Goal: Information Seeking & Learning: Learn about a topic

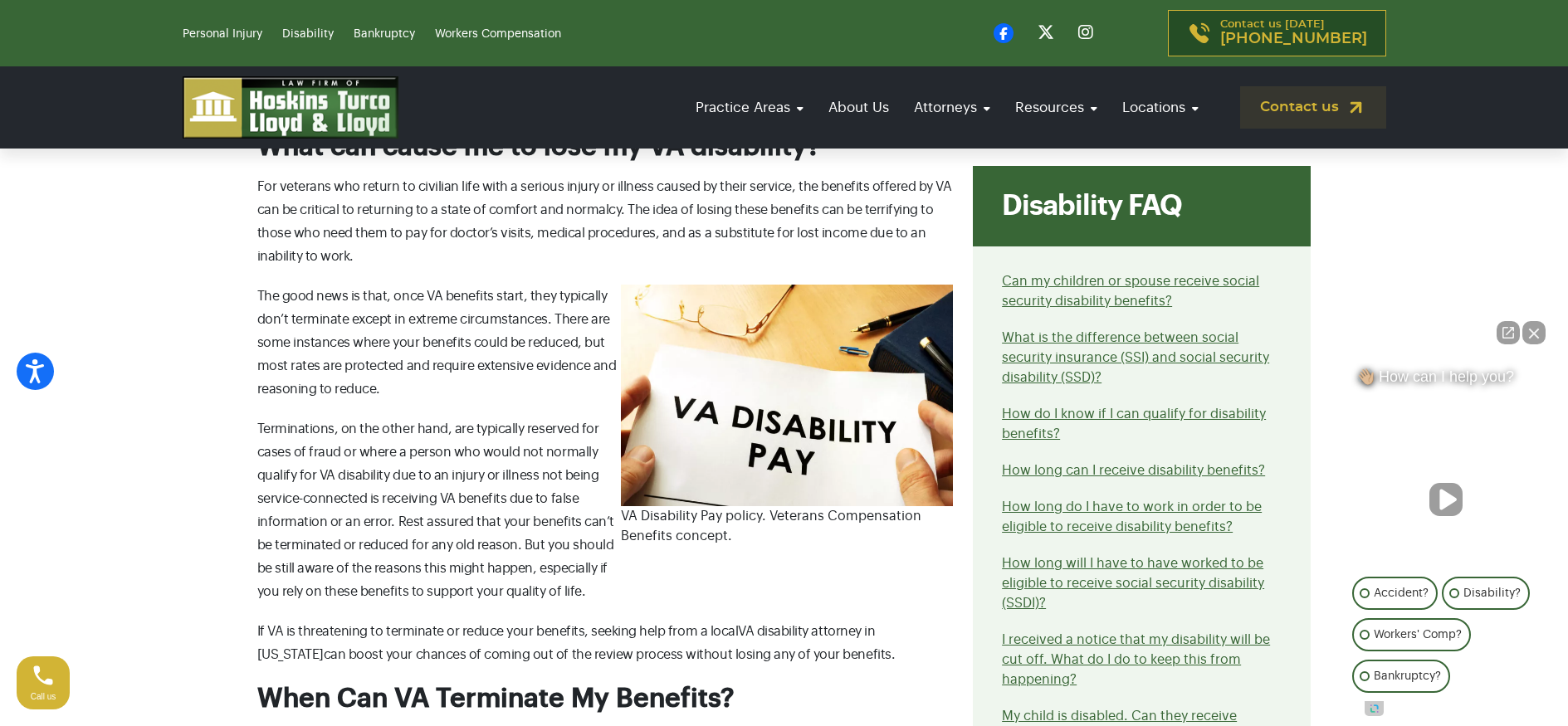
scroll to position [598, 0]
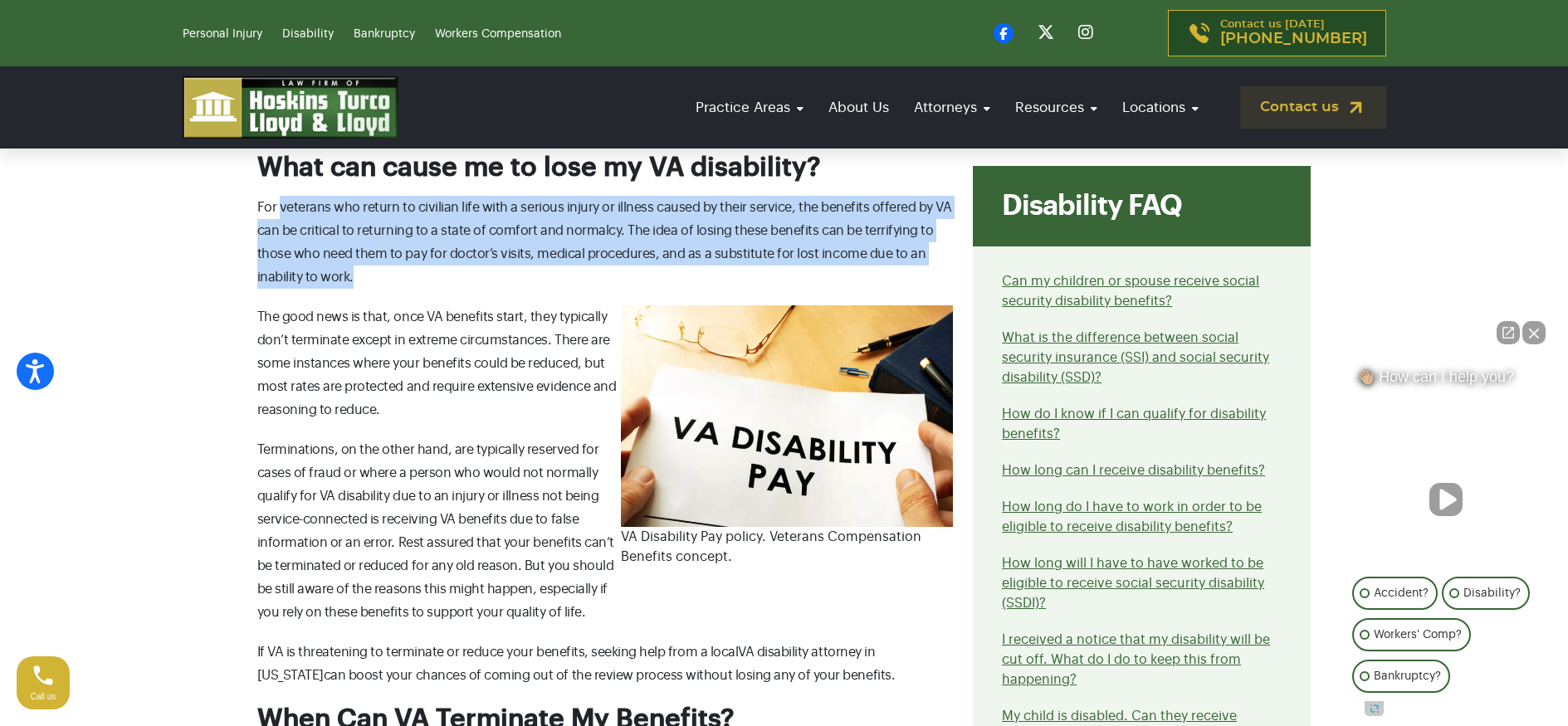
drag, startPoint x: 278, startPoint y: 209, endPoint x: 481, endPoint y: 284, distance: 216.4
click at [481, 284] on p "For veterans who return to civilian life with a serious injury or illness cause…" at bounding box center [605, 242] width 697 height 93
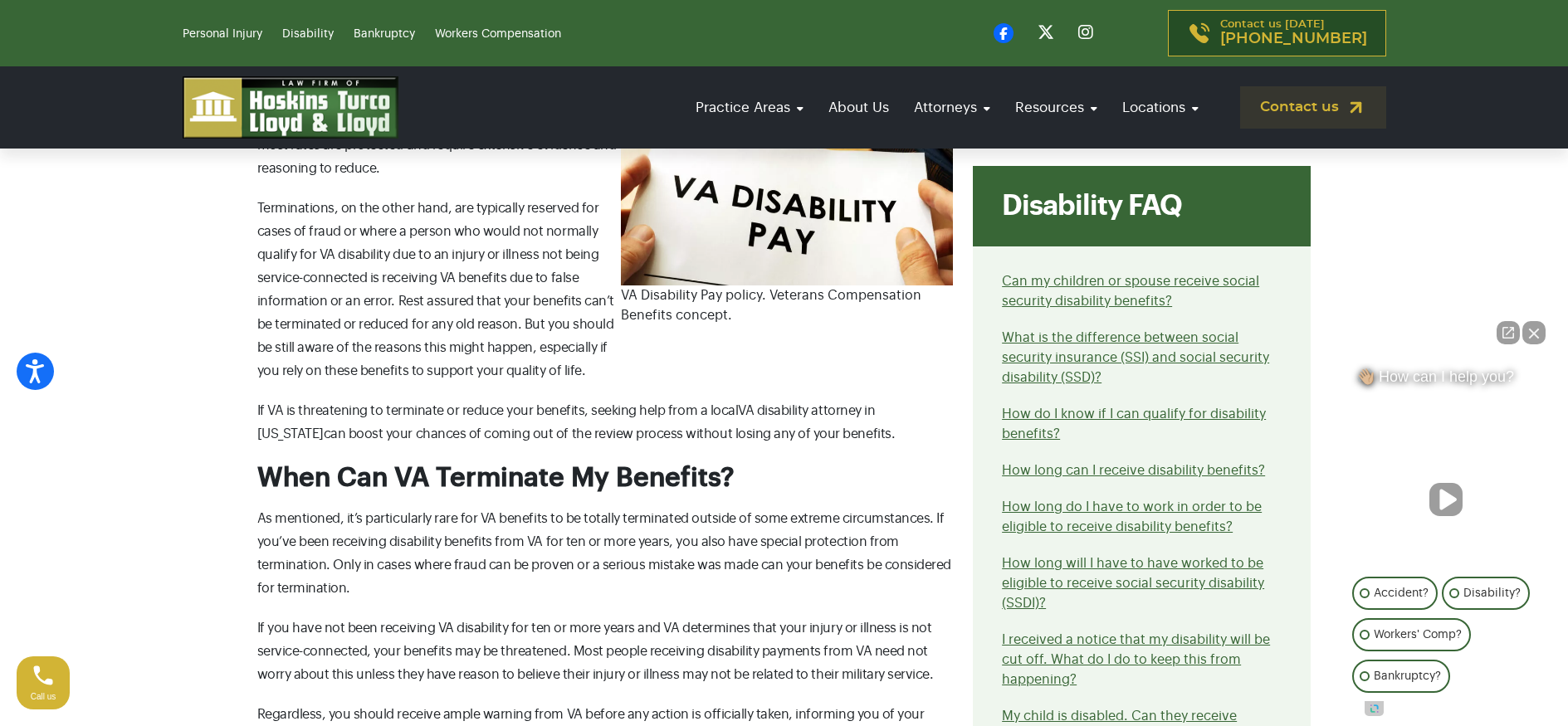
scroll to position [944, 0]
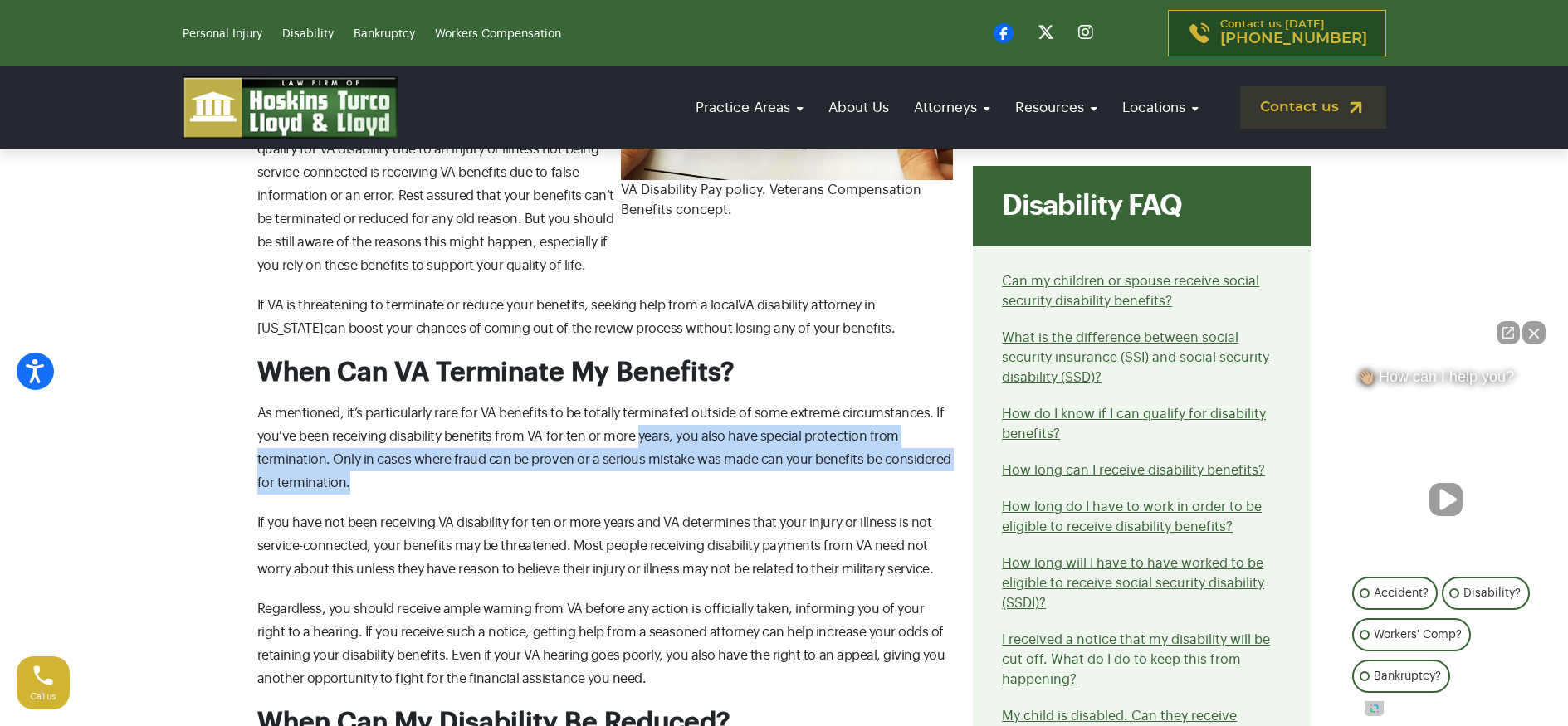
drag, startPoint x: 635, startPoint y: 440, endPoint x: 721, endPoint y: 476, distance: 93.2
click at [721, 476] on p "As mentioned, it’s particularly rare for VA benefits to be totally terminated o…" at bounding box center [605, 447] width 697 height 93
drag, startPoint x: 723, startPoint y: 484, endPoint x: 587, endPoint y: 432, distance: 145.6
click at [587, 432] on p "As mentioned, it’s particularly rare for VA benefits to be totally terminated o…" at bounding box center [605, 447] width 697 height 93
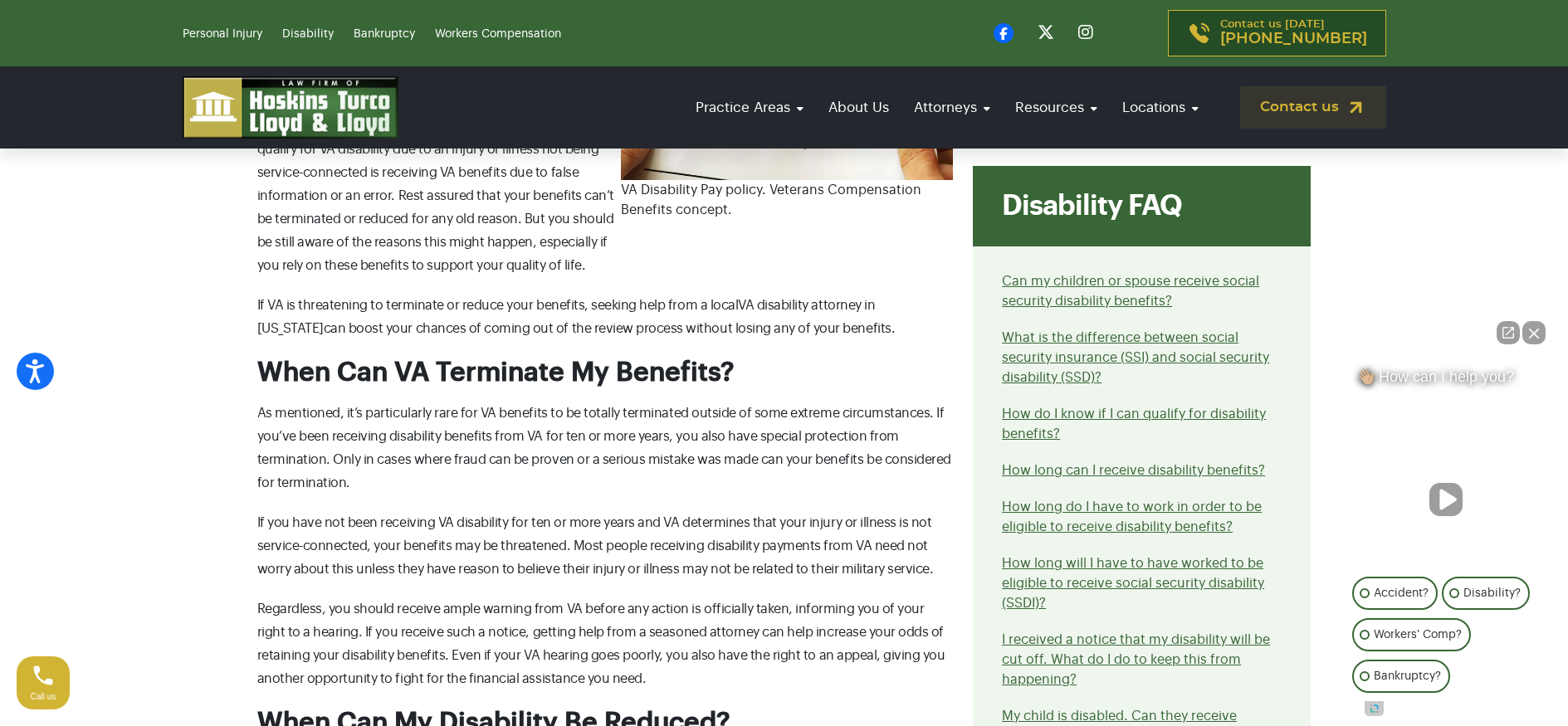
click at [587, 431] on p "As mentioned, it’s particularly rare for VA benefits to be totally terminated o…" at bounding box center [605, 447] width 697 height 93
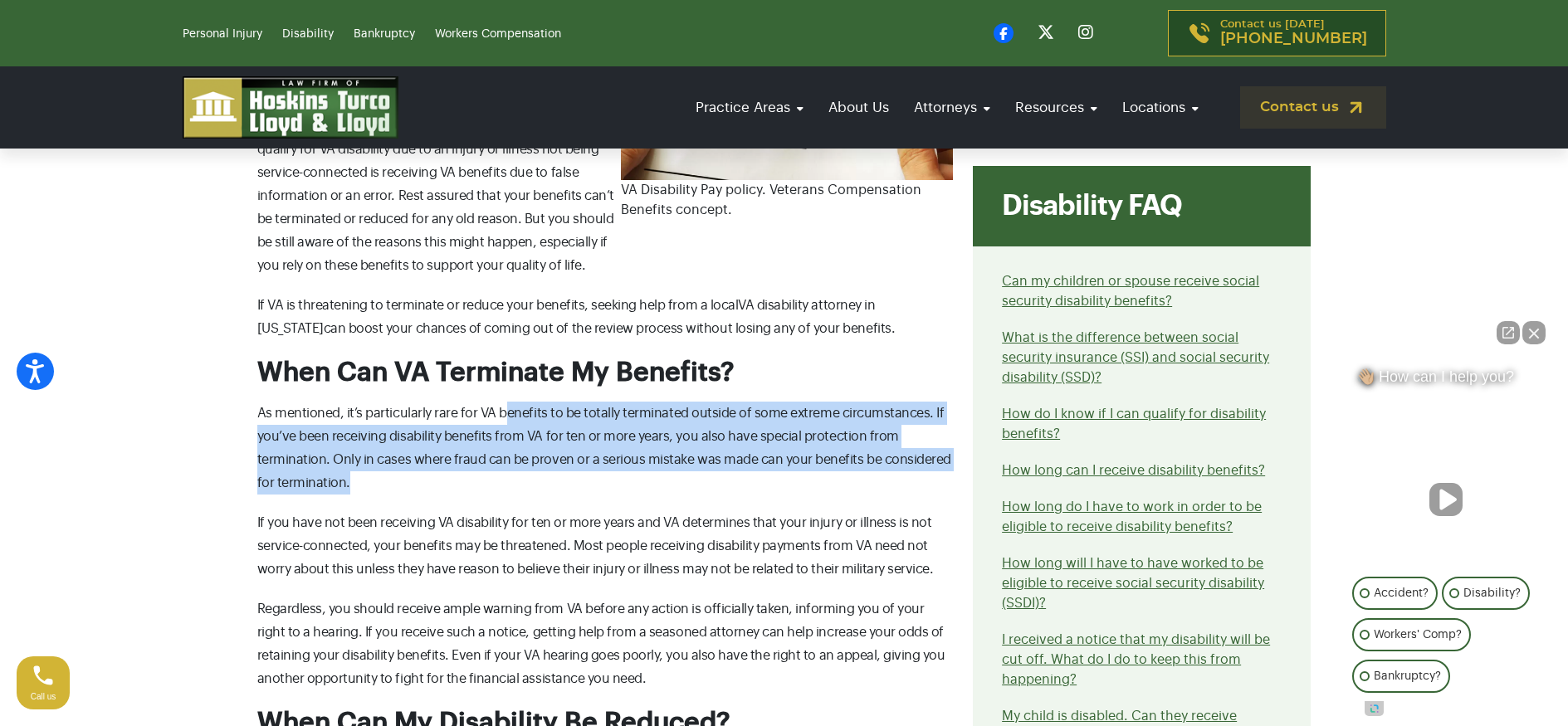
drag, startPoint x: 503, startPoint y: 409, endPoint x: 670, endPoint y: 473, distance: 178.8
click at [670, 473] on p "As mentioned, it’s particularly rare for VA benefits to be totally terminated o…" at bounding box center [605, 447] width 697 height 93
click at [670, 473] on p "As mentioned, it’s particularly rare for VA benefits to be totally terminated o…" at bounding box center [605, 447] width 697 height 93
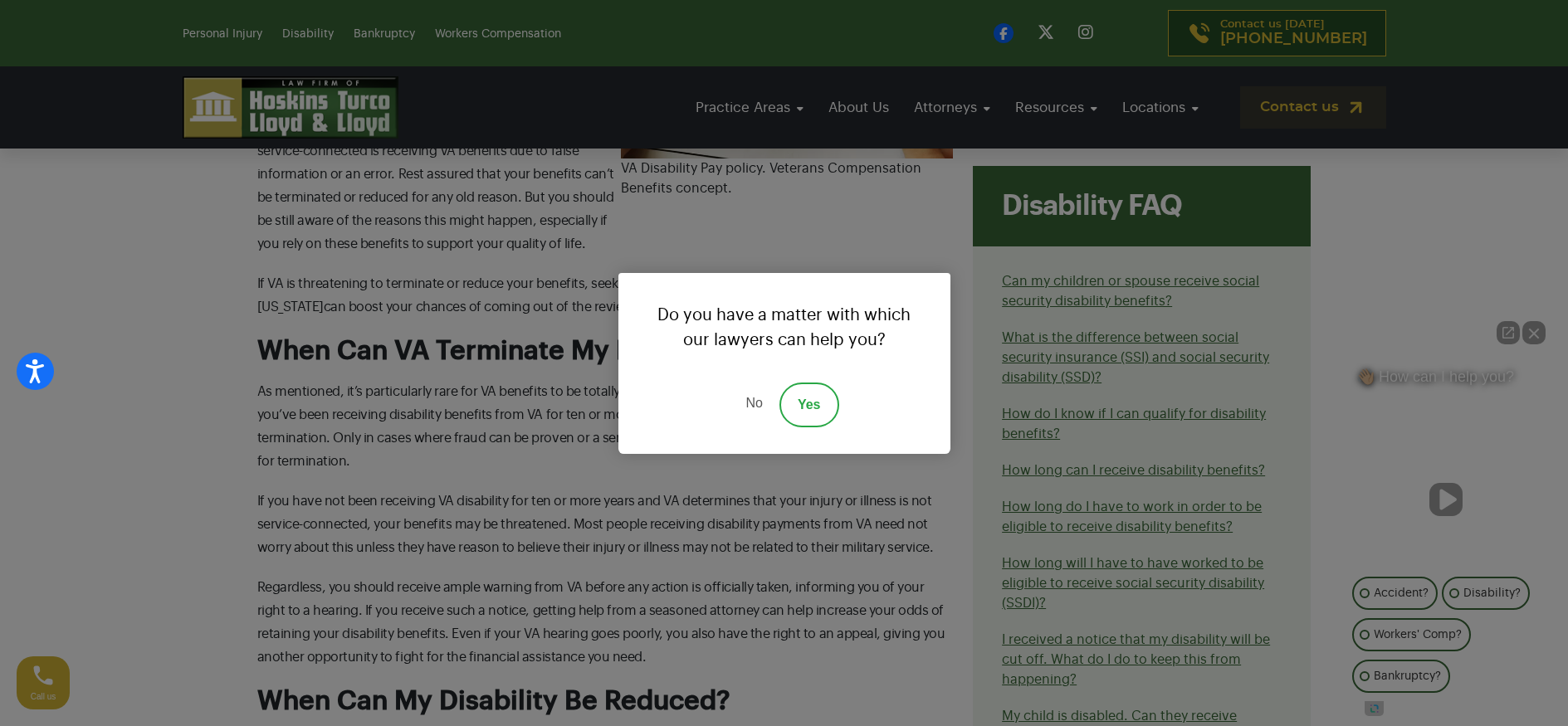
scroll to position [988, 0]
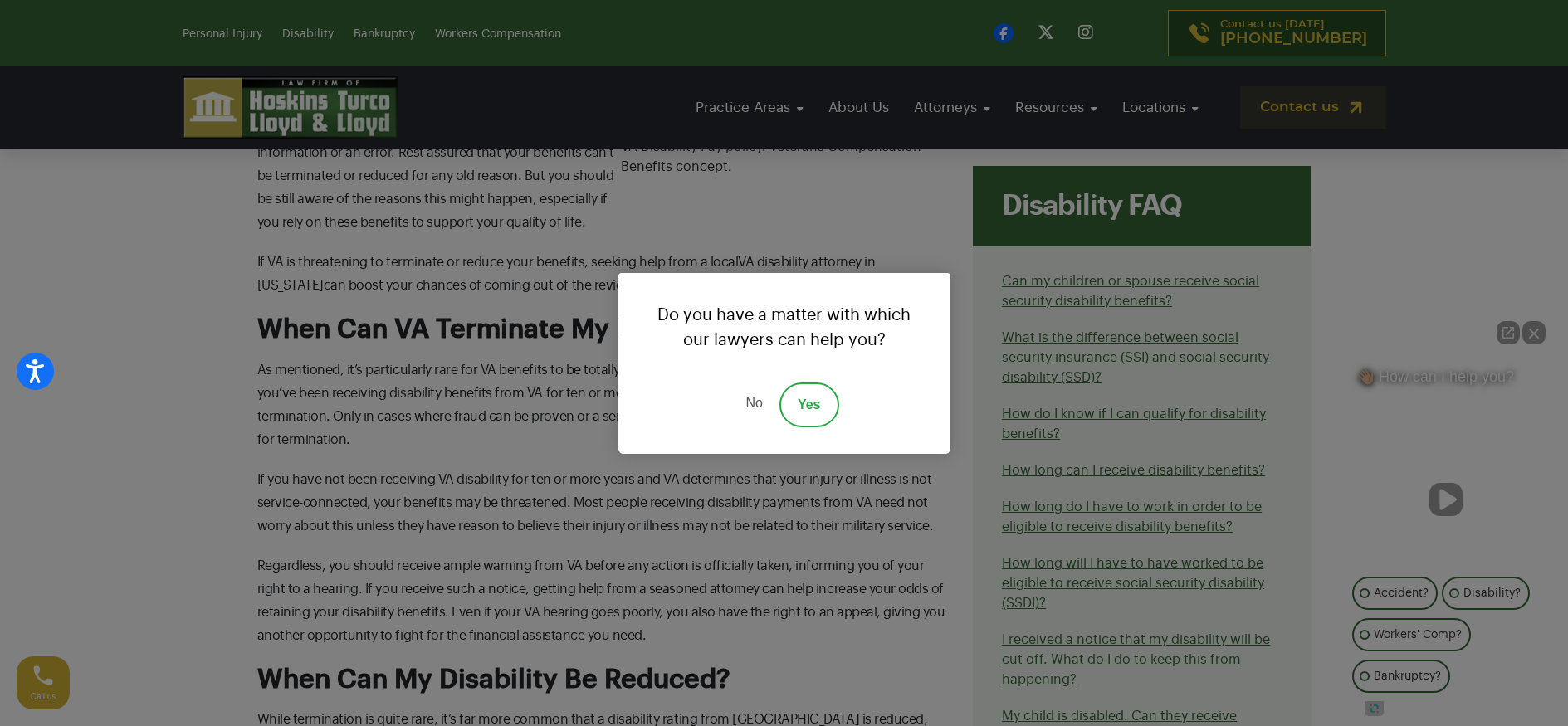
click at [756, 419] on link "No" at bounding box center [753, 404] width 50 height 44
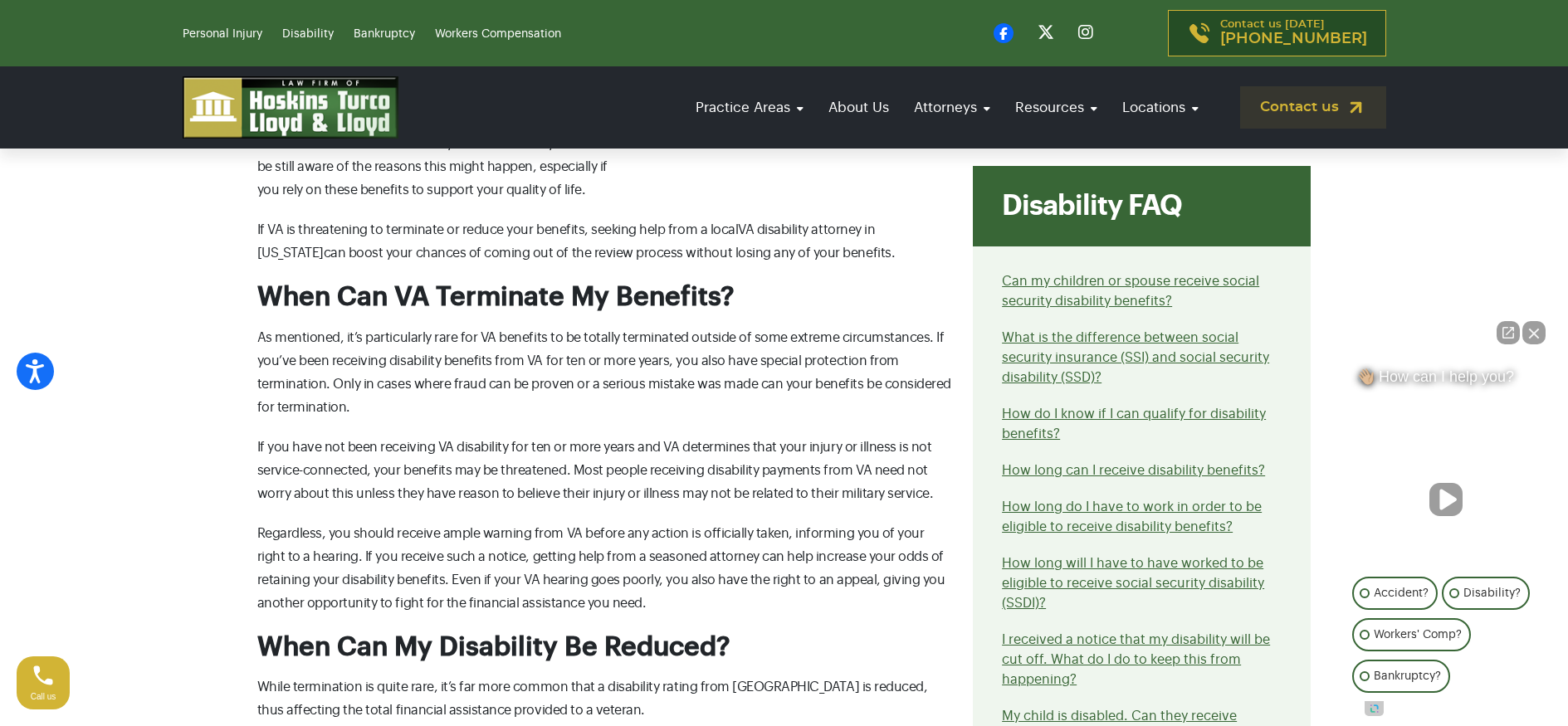
scroll to position [1100, 0]
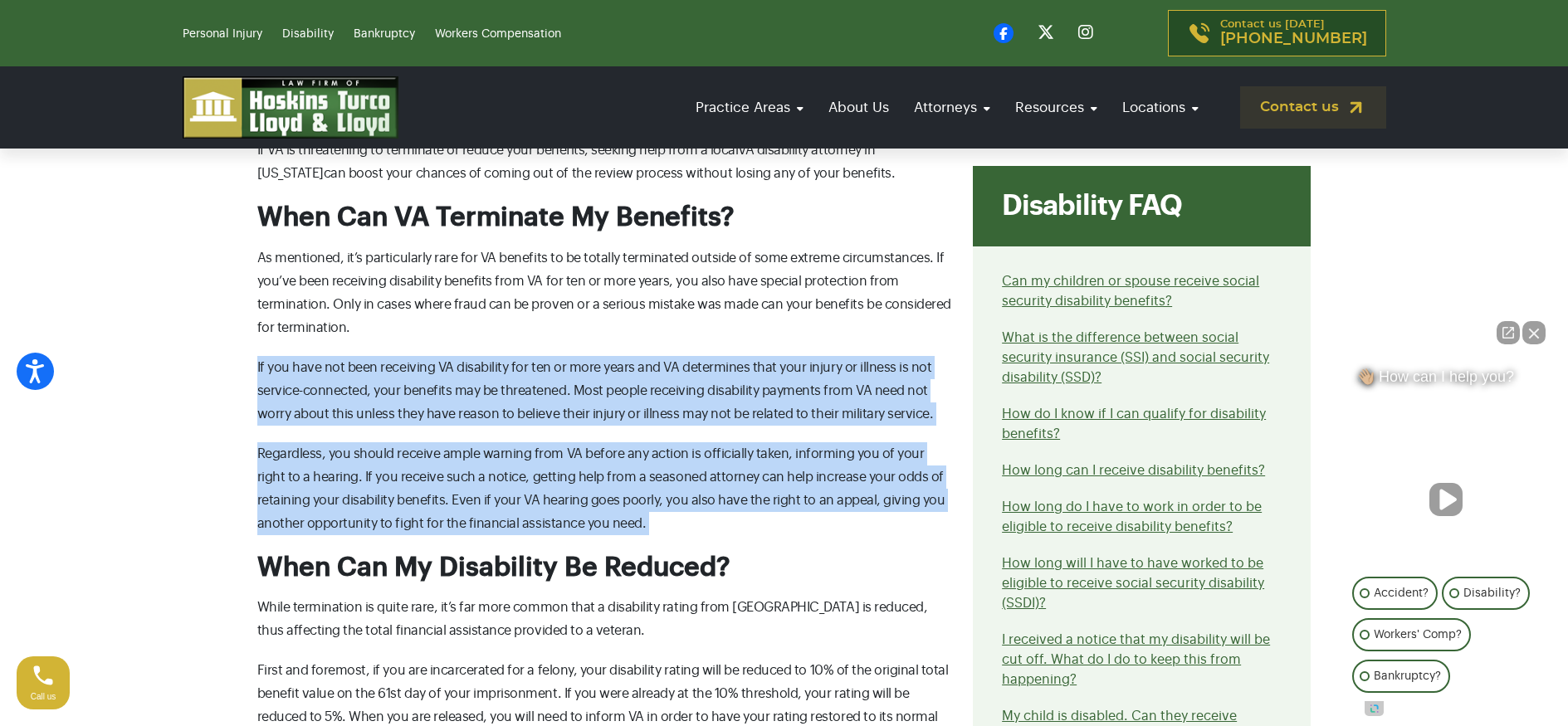
drag, startPoint x: 233, startPoint y: 347, endPoint x: 721, endPoint y: 541, distance: 525.1
click at [721, 541] on section "Contact our attorneys to discuss your case. Get a free consultation What can ca…" at bounding box center [784, 680] width 1568 height 2517
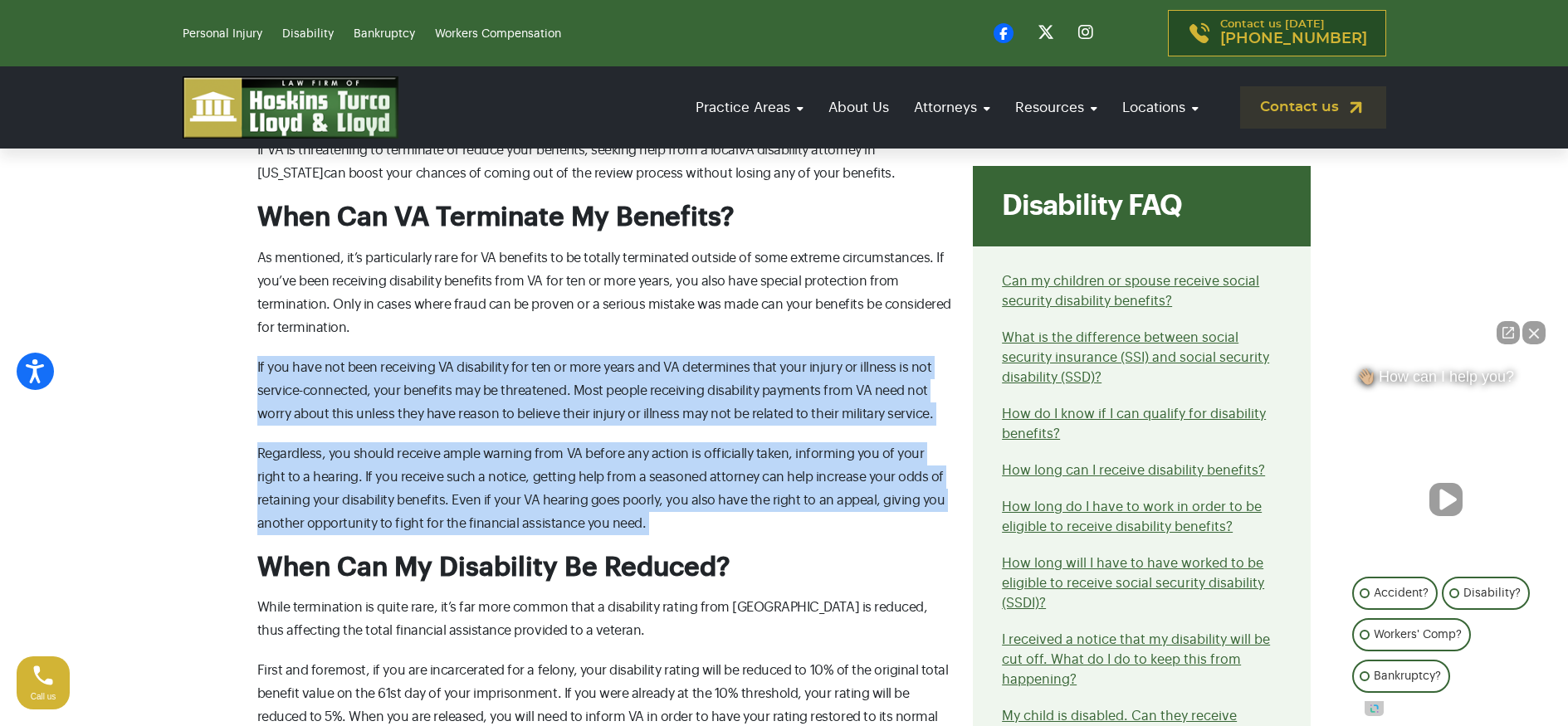
drag, startPoint x: 734, startPoint y: 549, endPoint x: 326, endPoint y: 344, distance: 456.6
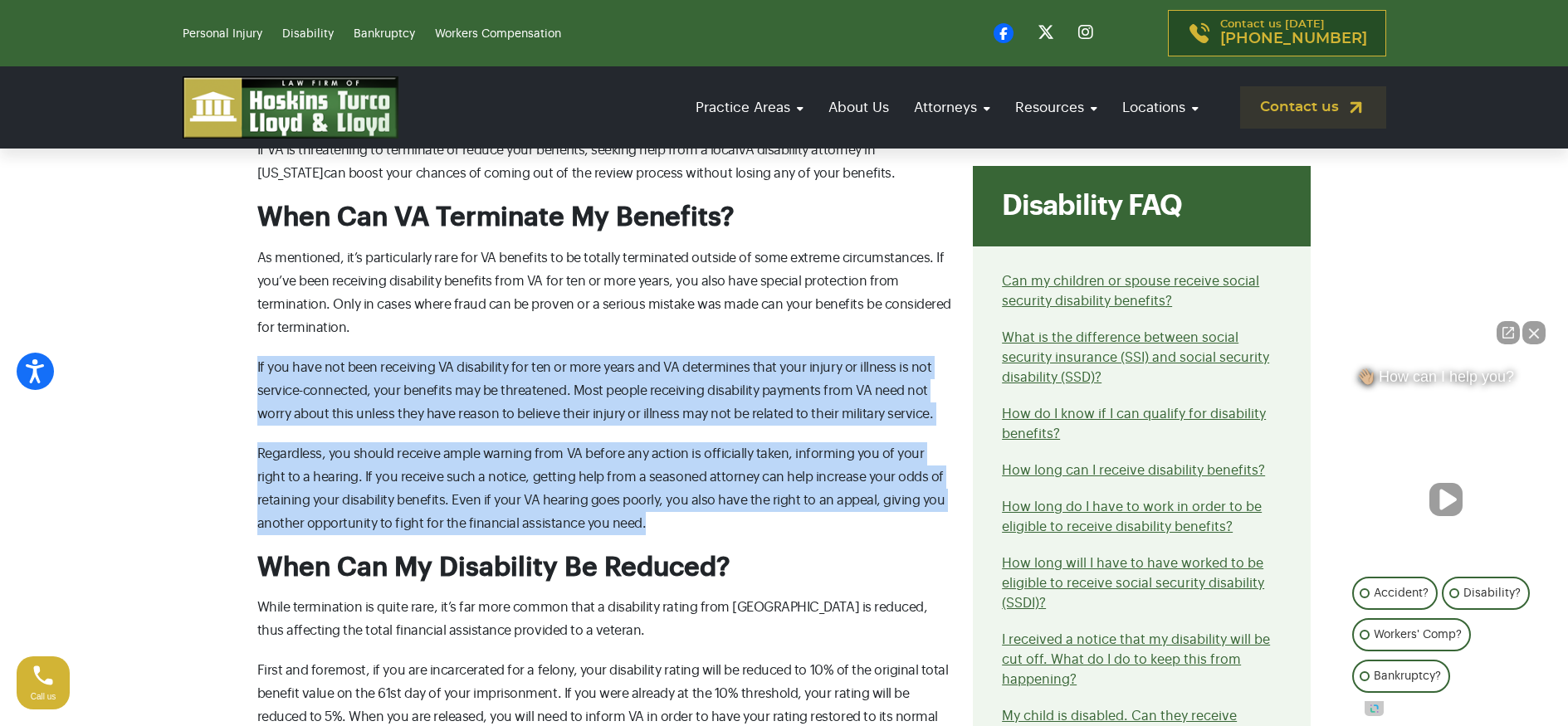
drag, startPoint x: 373, startPoint y: 364, endPoint x: 737, endPoint y: 526, distance: 398.4
click at [737, 527] on p "Regardless, you should receive ample warning from VA before any action is offic…" at bounding box center [605, 488] width 697 height 93
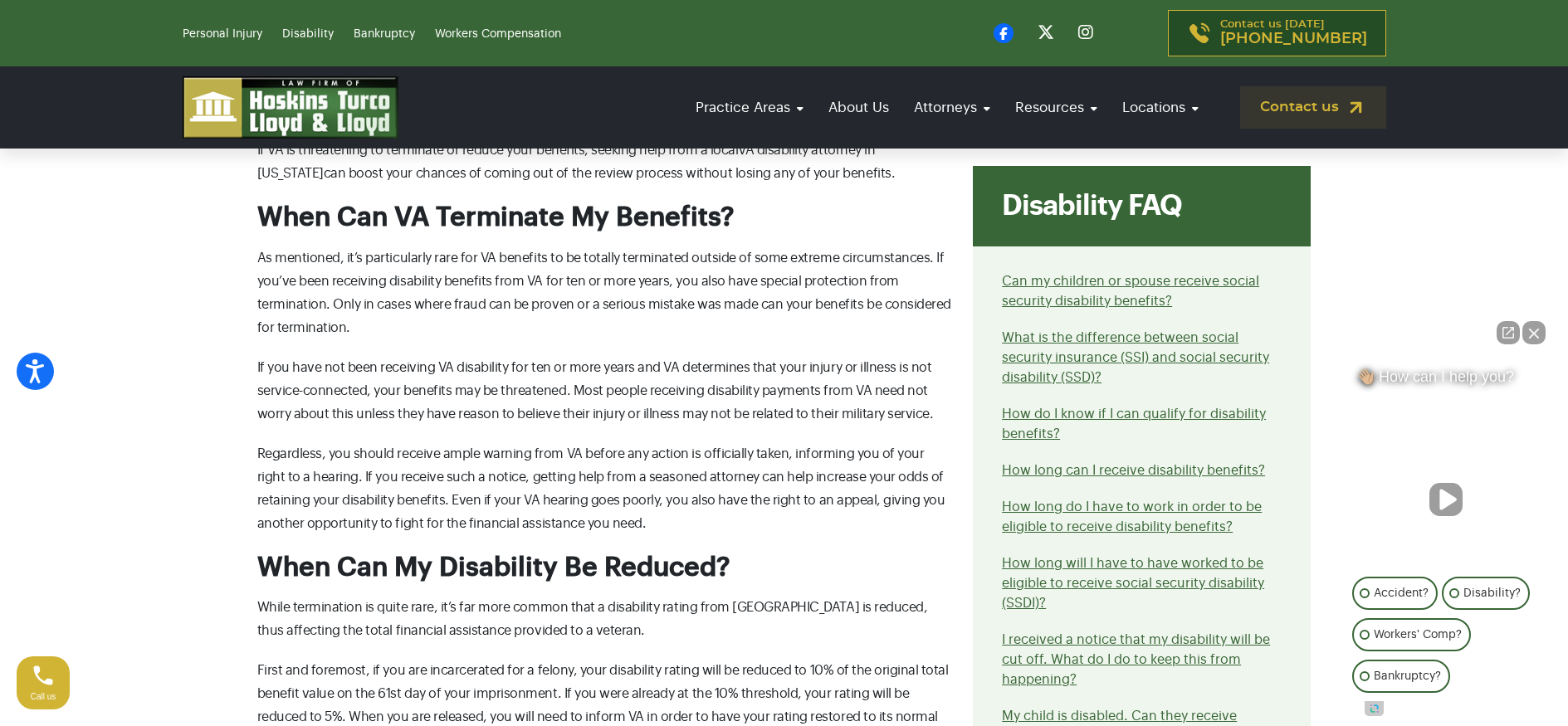
click at [719, 522] on p "Regardless, you should receive ample warning from VA before any action is offic…" at bounding box center [605, 488] width 697 height 93
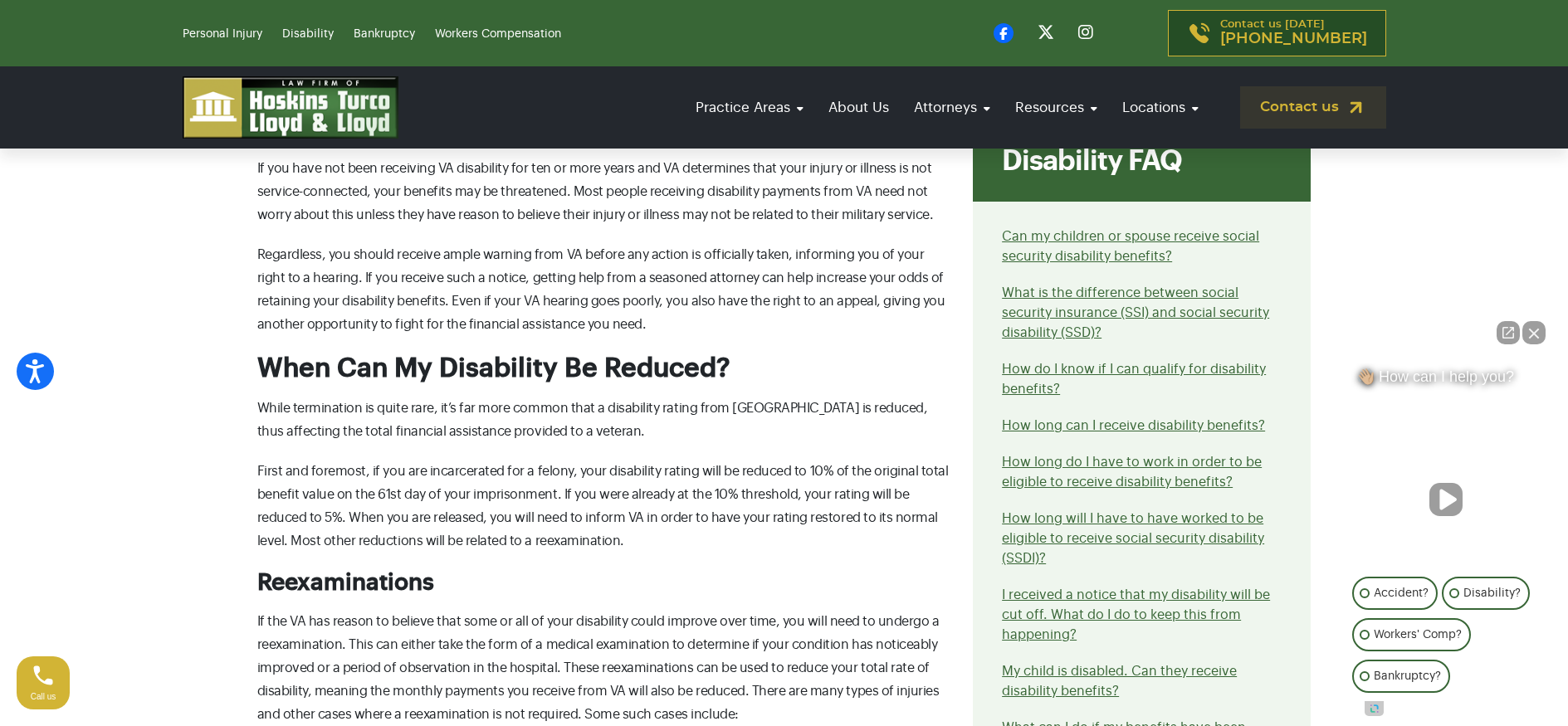
scroll to position [1343, 0]
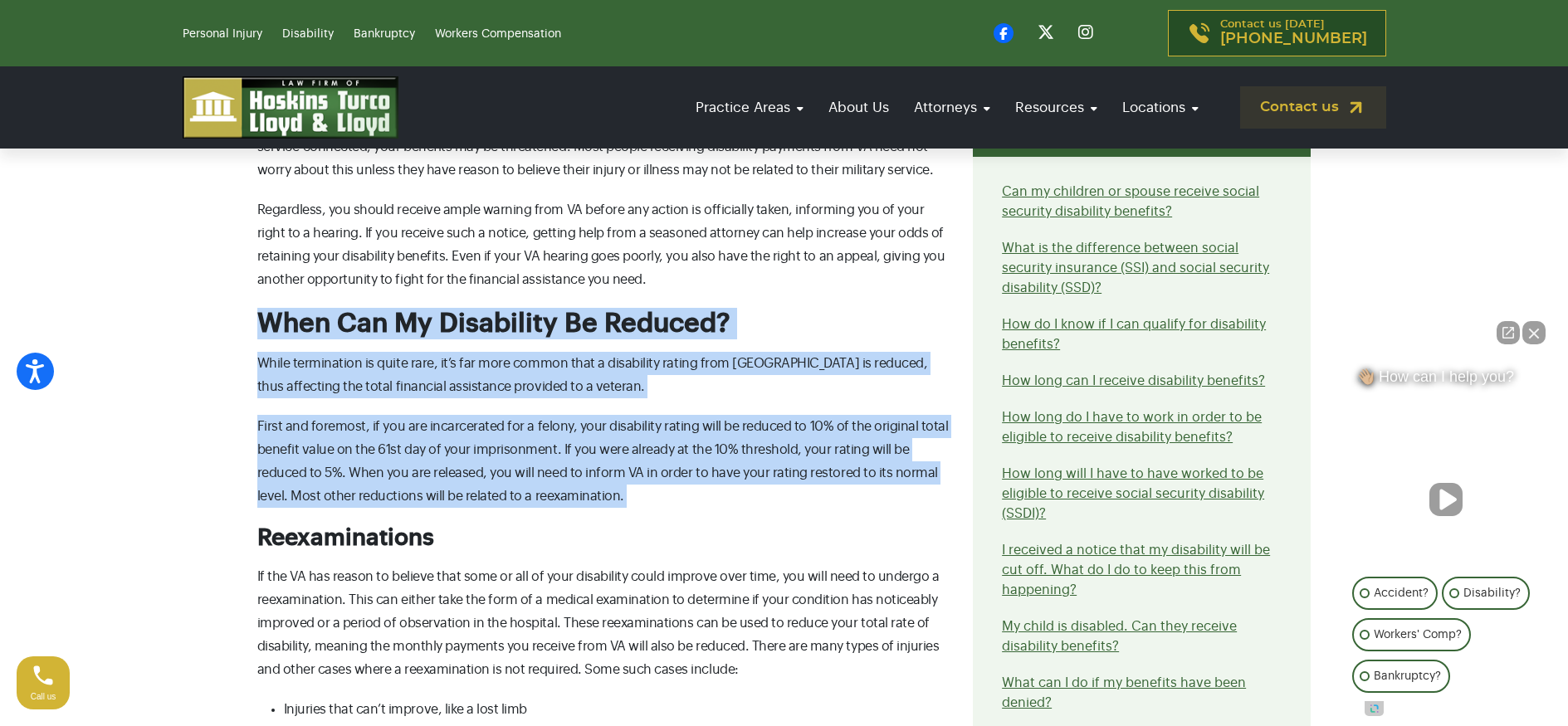
drag, startPoint x: 350, startPoint y: 368, endPoint x: 599, endPoint y: 524, distance: 293.8
click at [599, 524] on div "Contact our attorneys to discuss your case. Get a free consultation What can ca…" at bounding box center [784, 437] width 1095 height 2368
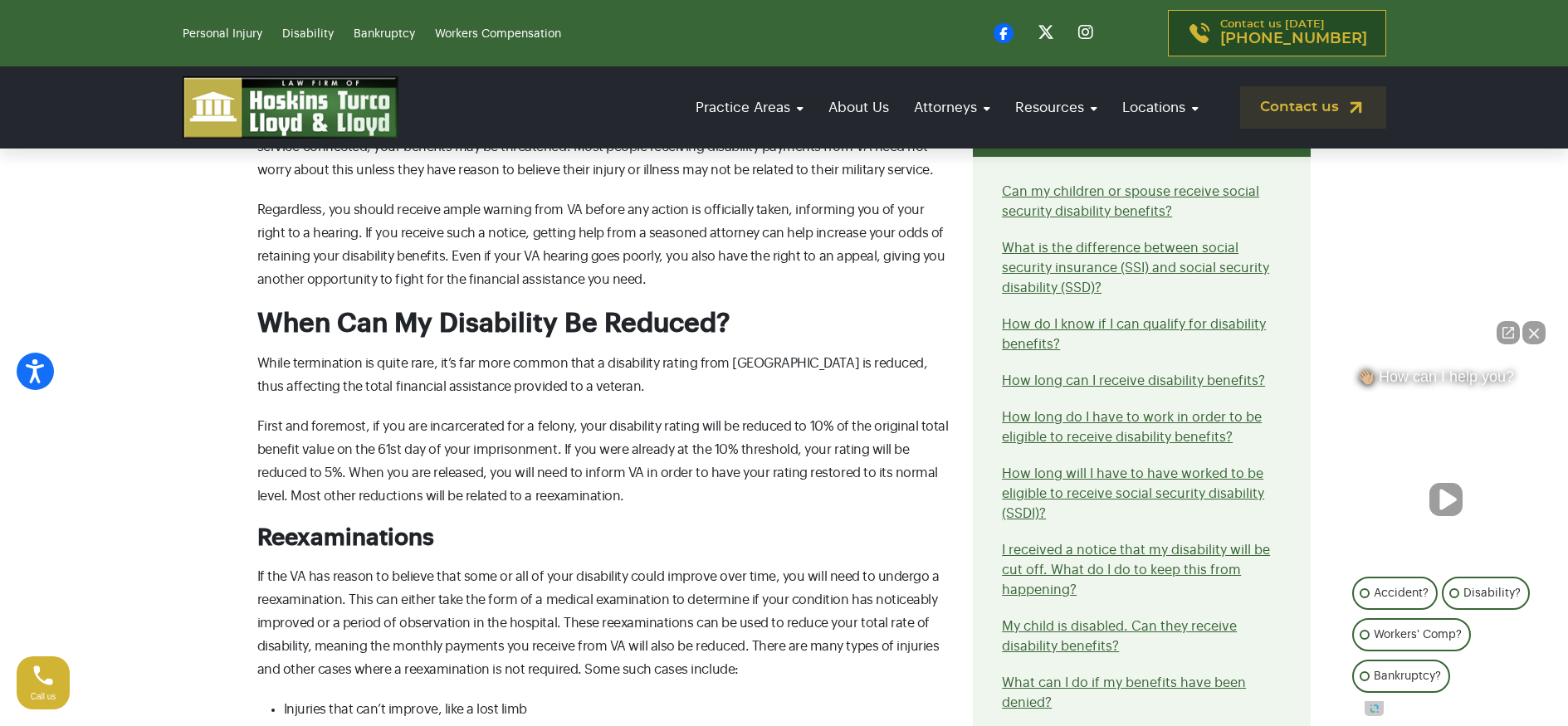
click at [599, 524] on div "What can cause me to lose my VA disability? For veterans who return to civilian…" at bounding box center [605, 513] width 717 height 2215
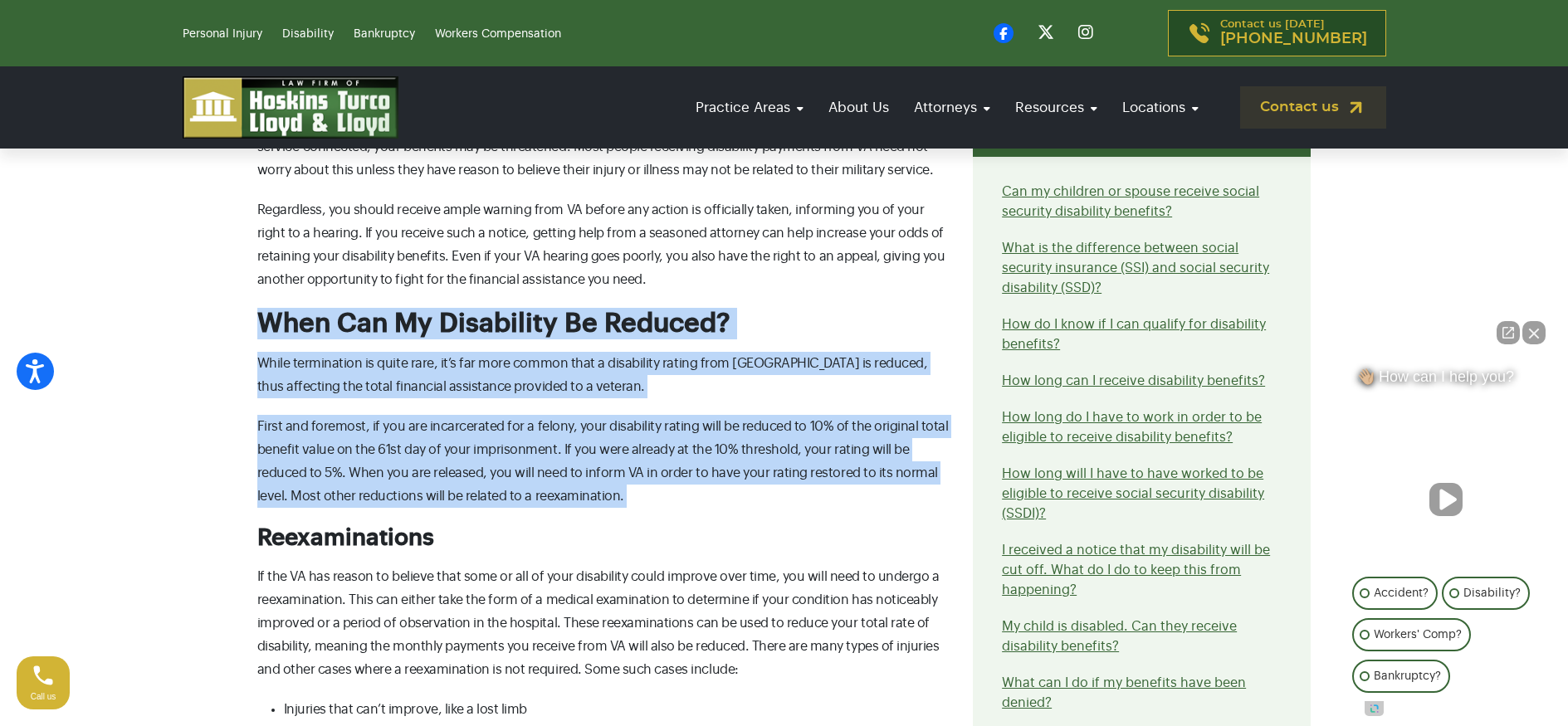
drag, startPoint x: 604, startPoint y: 521, endPoint x: 197, endPoint y: 312, distance: 457.5
click at [197, 312] on section "Contact our attorneys to discuss your case. Get a free consultation What can ca…" at bounding box center [784, 436] width 1568 height 2517
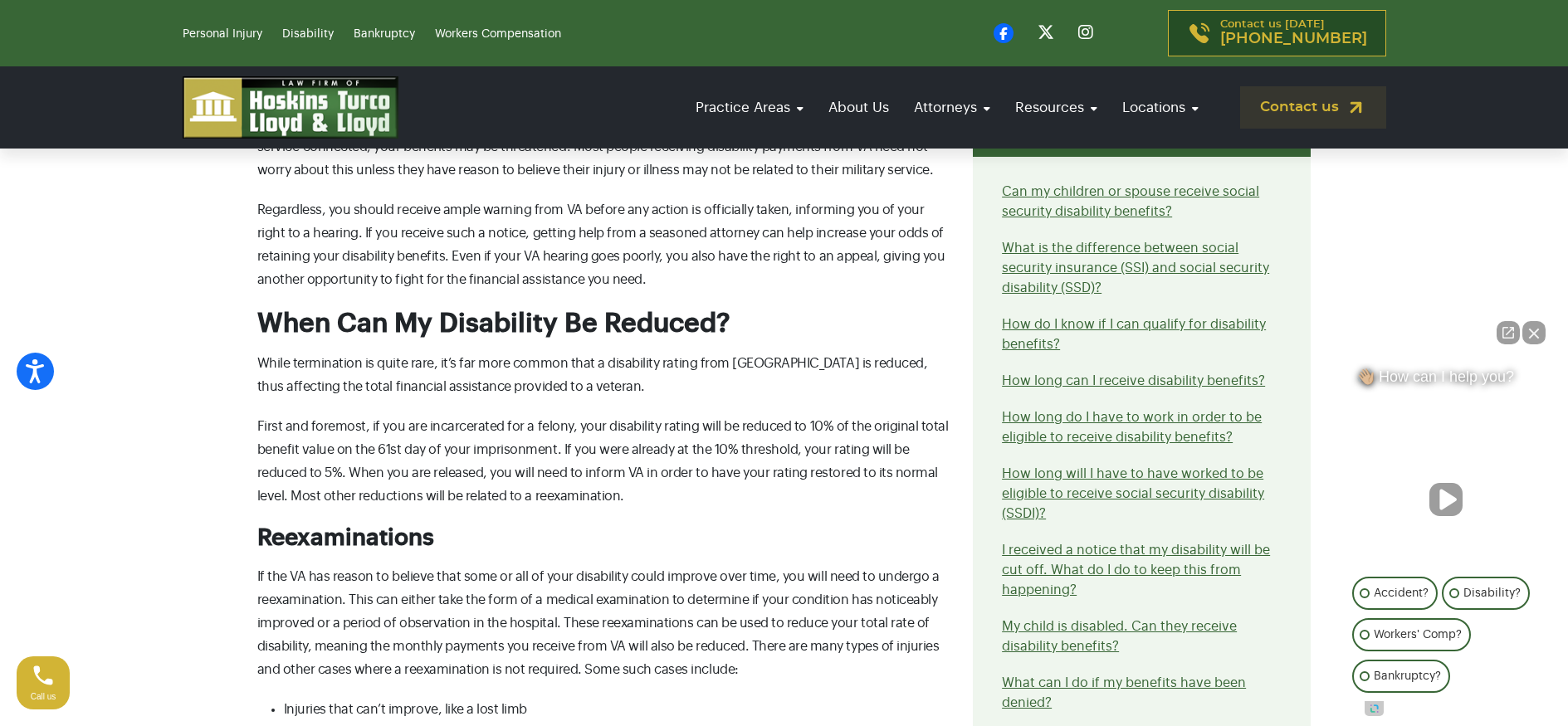
click at [197, 312] on section "Contact our attorneys to discuss your case. Get a free consultation What can ca…" at bounding box center [784, 436] width 1568 height 2517
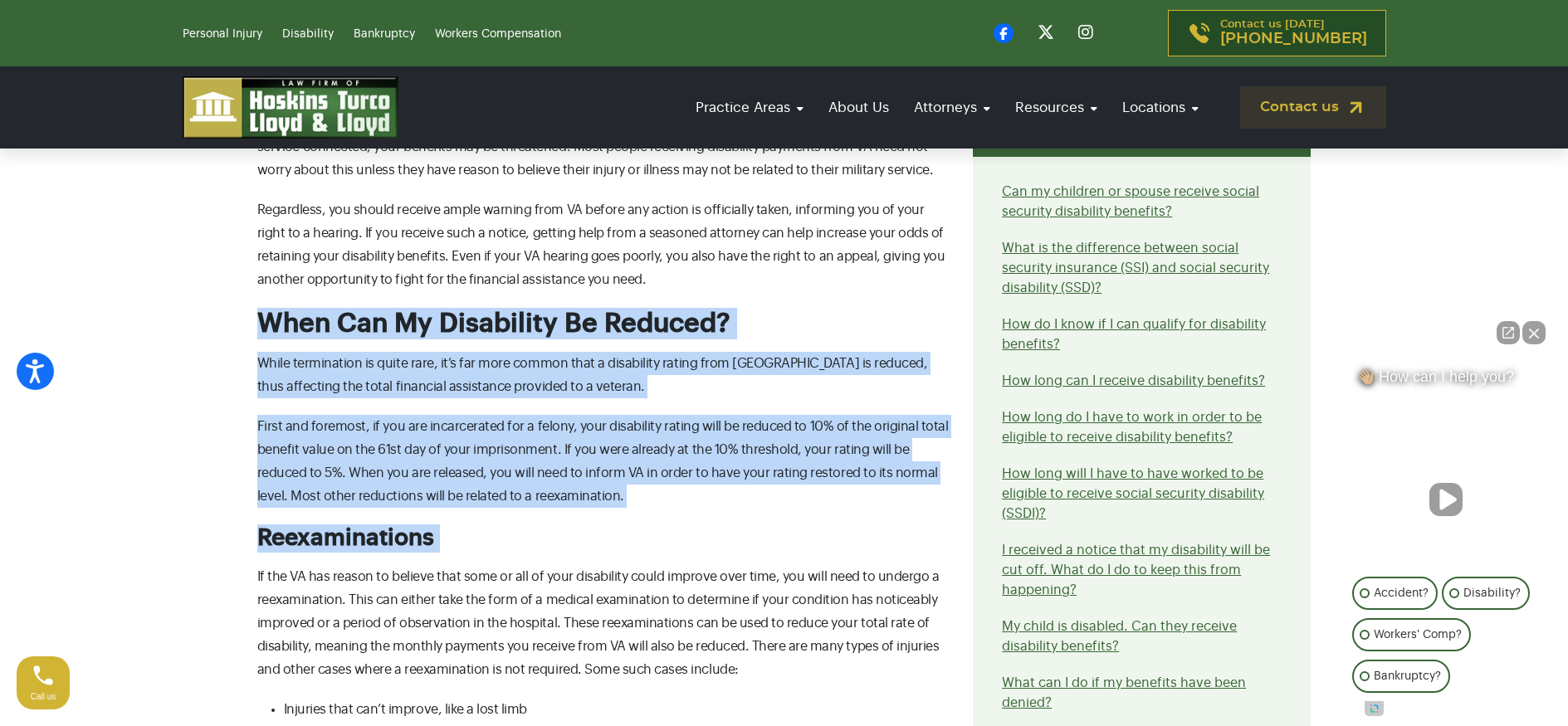
drag, startPoint x: 321, startPoint y: 349, endPoint x: 621, endPoint y: 540, distance: 355.6
click at [621, 540] on section "Contact our attorneys to discuss your case. Get a free consultation What can ca…" at bounding box center [784, 436] width 1568 height 2517
click at [621, 540] on h3 "Reexaminations" at bounding box center [605, 538] width 697 height 28
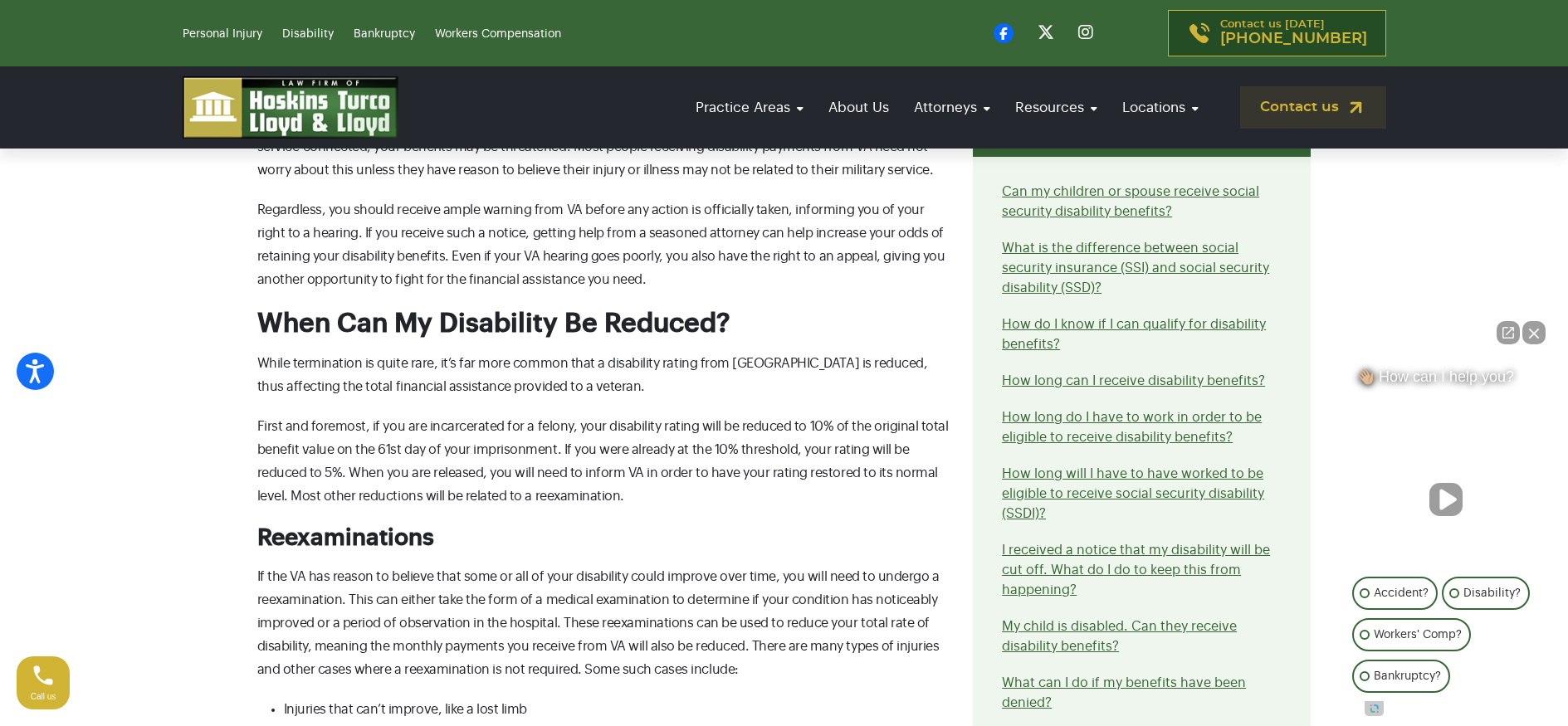
click at [609, 401] on div "What can cause me to lose my VA disability? For veterans who return to civilian…" at bounding box center [605, 513] width 717 height 2215
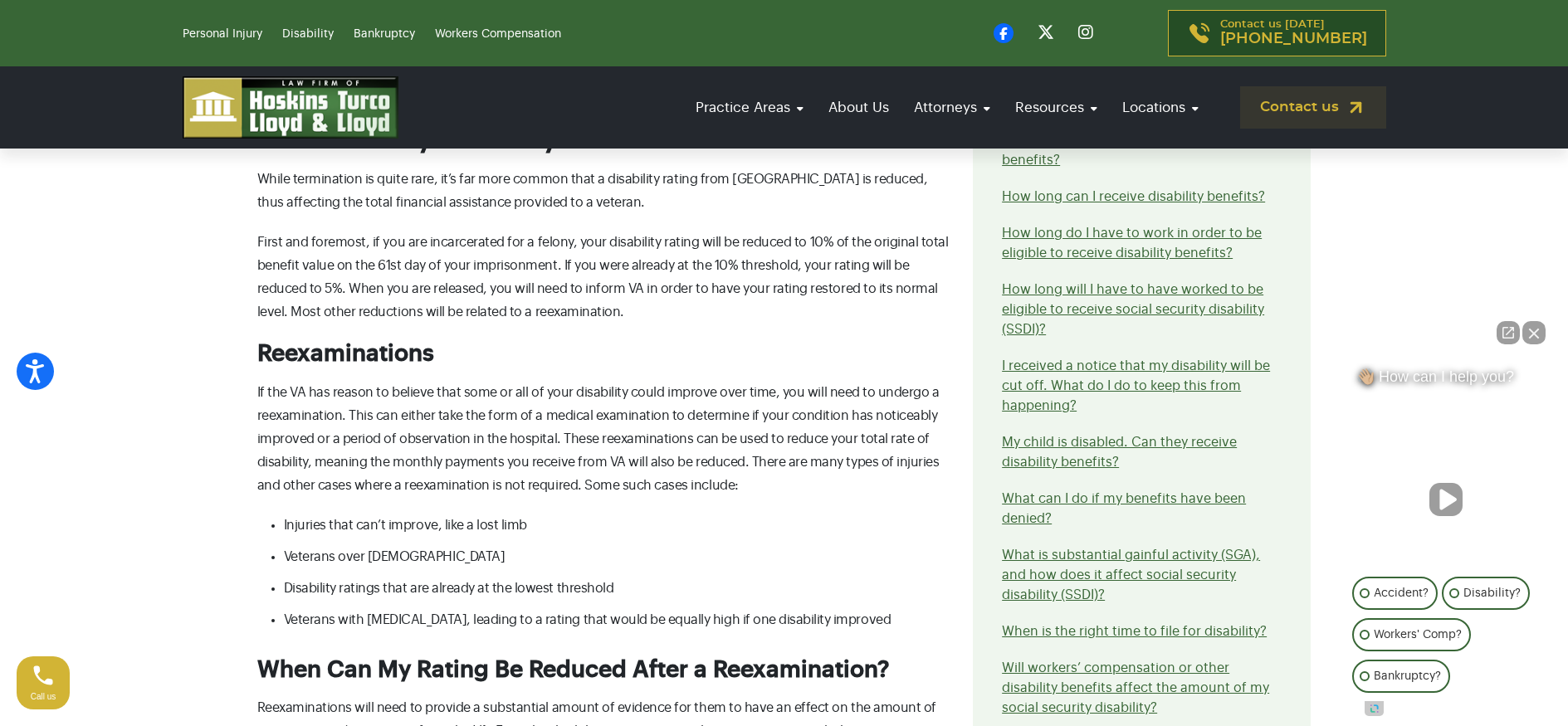
scroll to position [1612, 0]
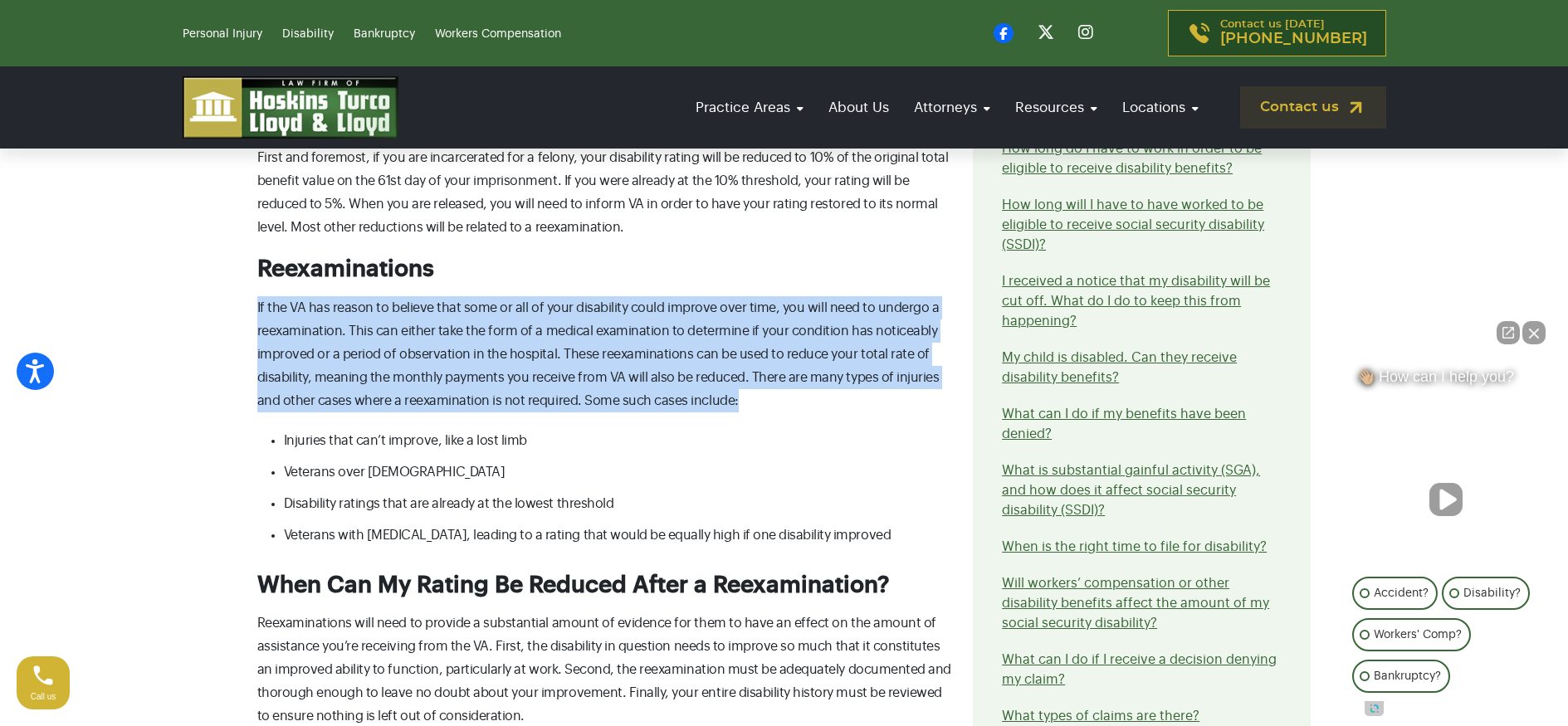
drag, startPoint x: 243, startPoint y: 290, endPoint x: 782, endPoint y: 403, distance: 550.7
click at [782, 403] on div "Contact our attorneys to discuss your case. Get a free consultation What can ca…" at bounding box center [784, 168] width 1095 height 2368
click at [782, 404] on p "If the VA has reason to believe that some or all of your disability could impro…" at bounding box center [605, 354] width 697 height 116
drag, startPoint x: 794, startPoint y: 407, endPoint x: 436, endPoint y: 297, distance: 374.5
click at [436, 297] on p "If the VA has reason to believe that some or all of your disability could impro…" at bounding box center [605, 354] width 697 height 116
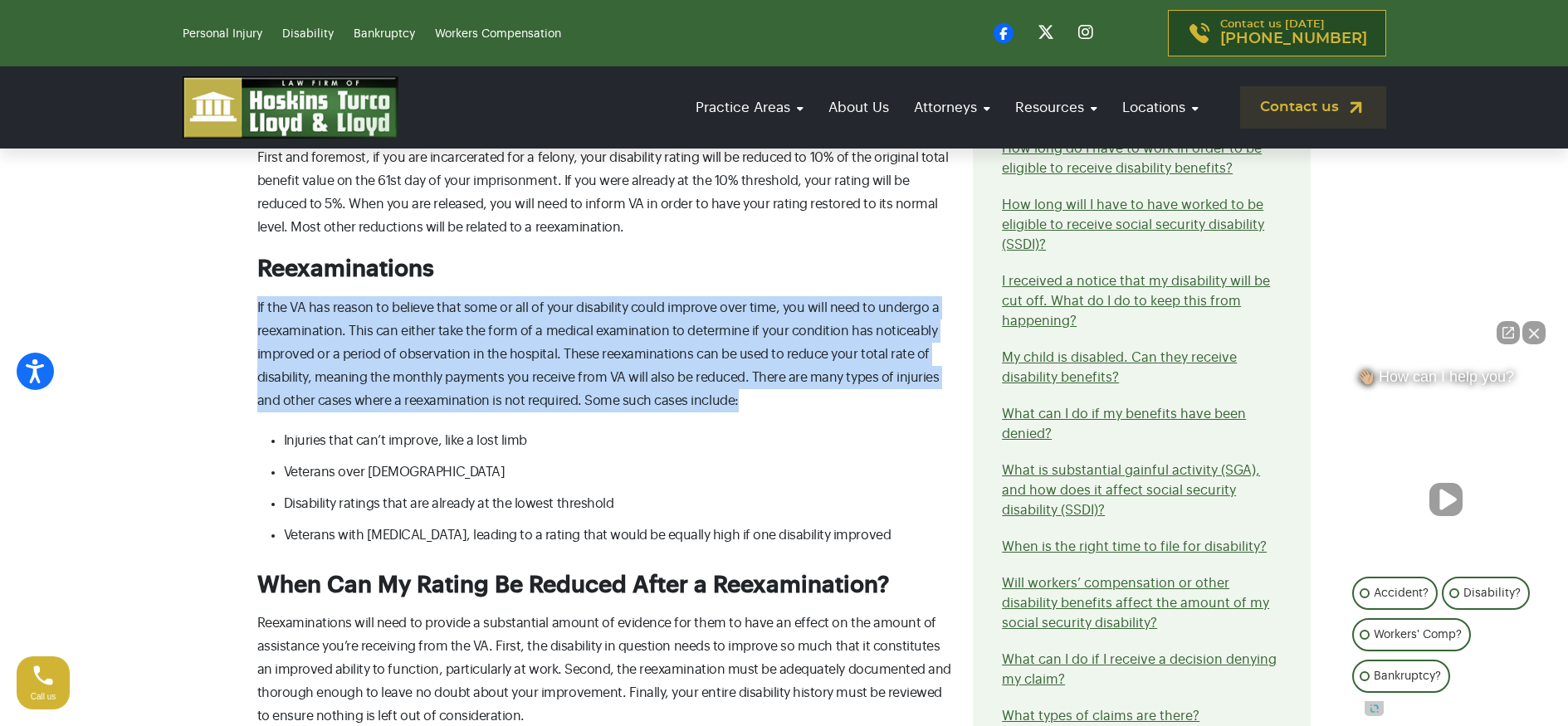
click at [436, 297] on p "If the VA has reason to believe that some or all of your disability could impro…" at bounding box center [605, 354] width 697 height 116
drag, startPoint x: 284, startPoint y: 301, endPoint x: 848, endPoint y: 426, distance: 577.7
click at [848, 426] on div "What can cause me to lose my VA disability? For veterans who return to civilian…" at bounding box center [605, 244] width 717 height 2215
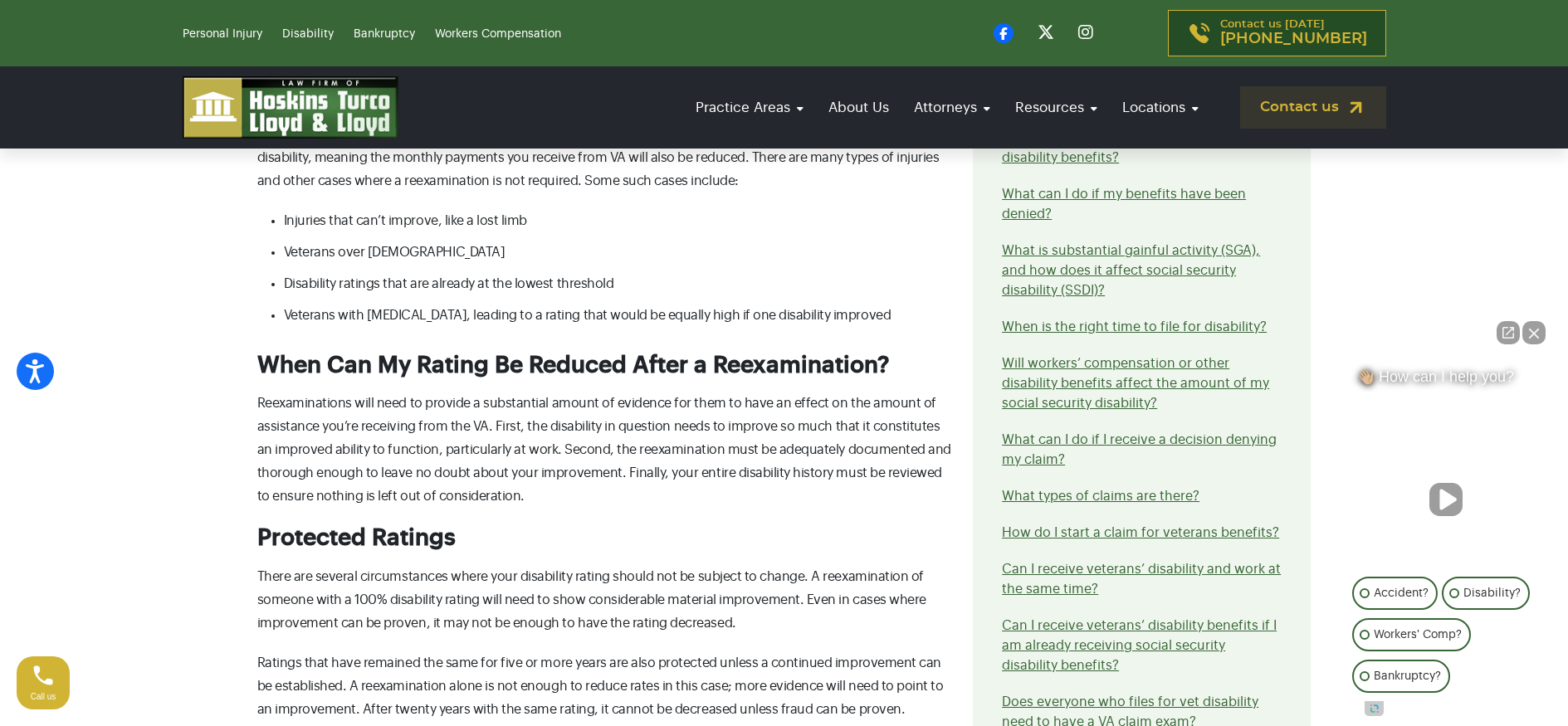
scroll to position [1887, 0]
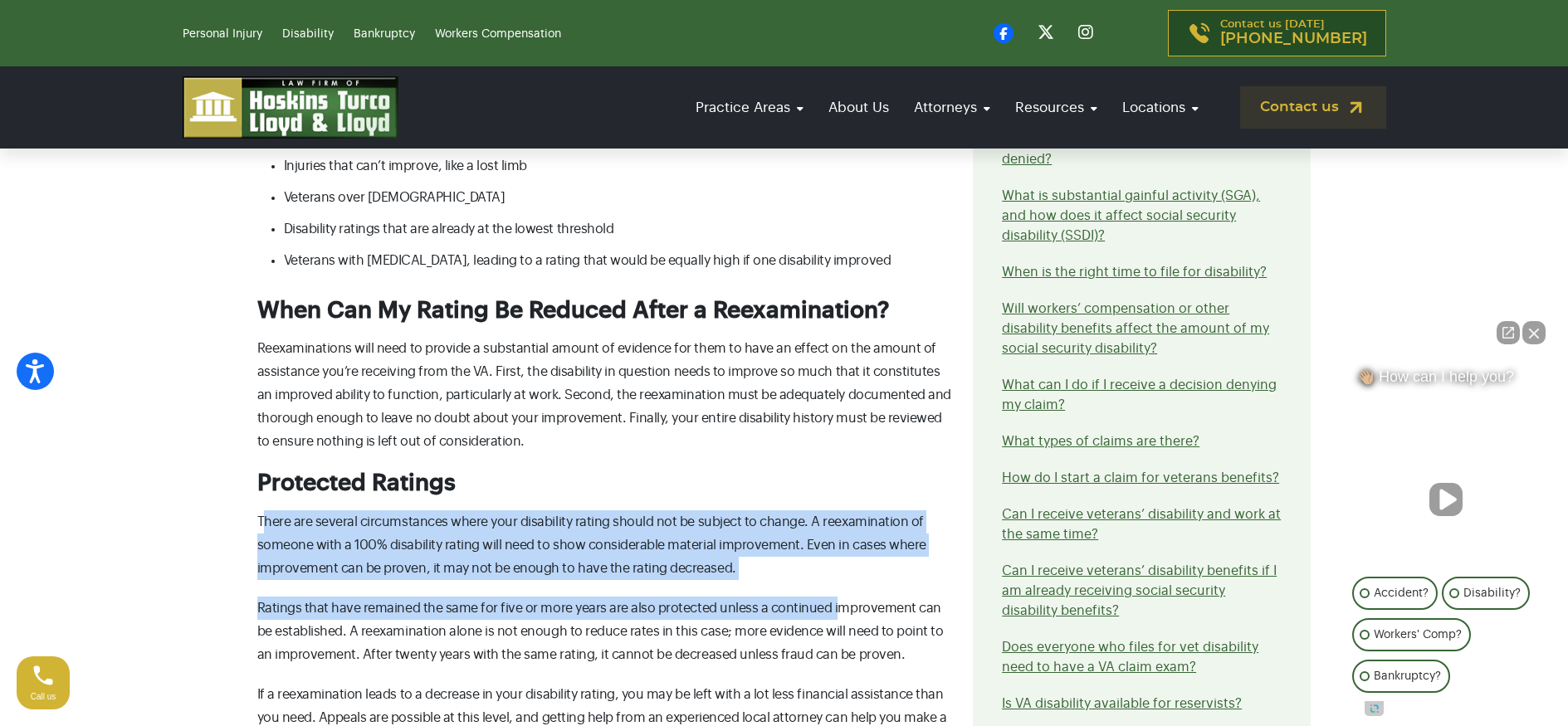
drag, startPoint x: 265, startPoint y: 523, endPoint x: 826, endPoint y: 598, distance: 566.0
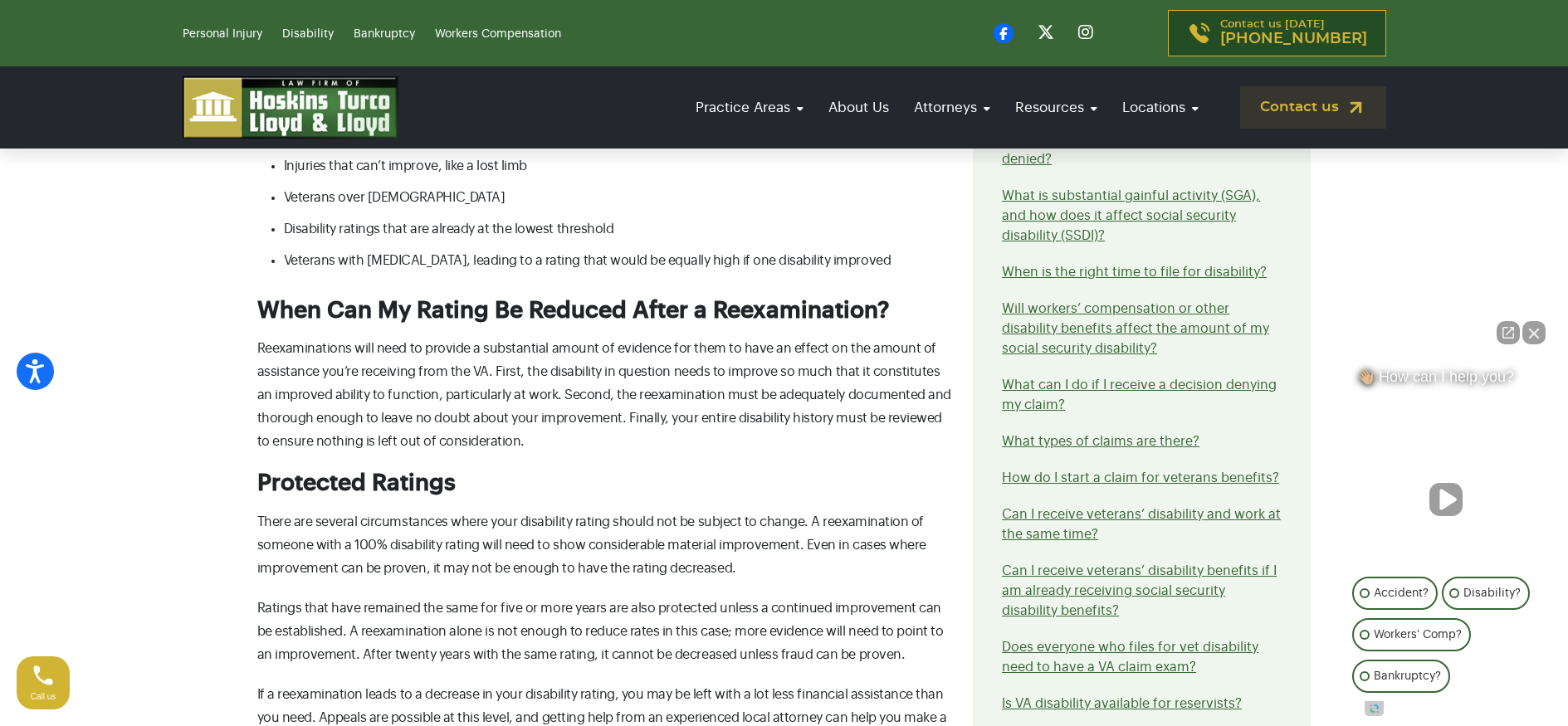
click at [830, 559] on p "There are several circumstances where your disability rating should not be subj…" at bounding box center [605, 544] width 697 height 70
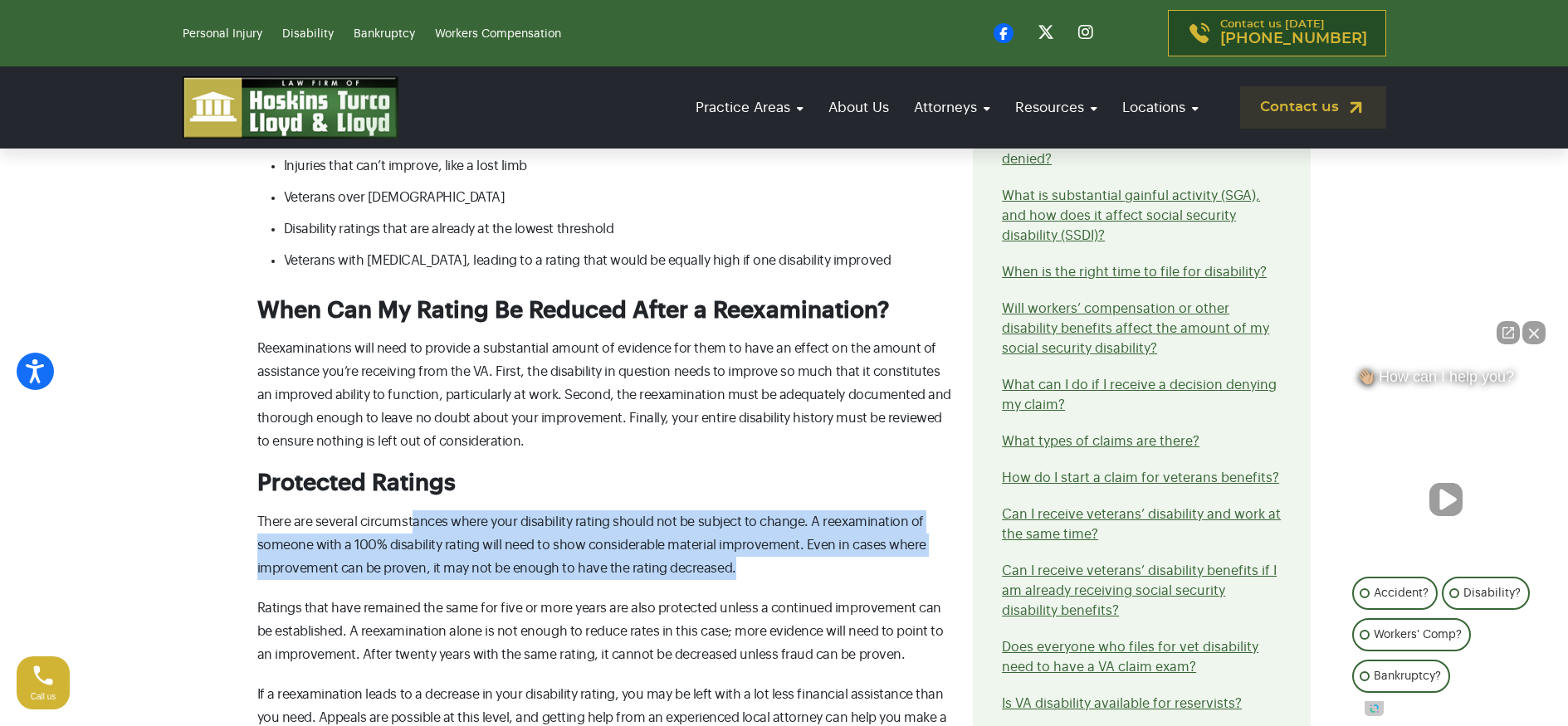
drag, startPoint x: 807, startPoint y: 559, endPoint x: 409, endPoint y: 513, distance: 400.6
click at [409, 513] on p "There are several circumstances where your disability rating should not be subj…" at bounding box center [605, 544] width 697 height 70
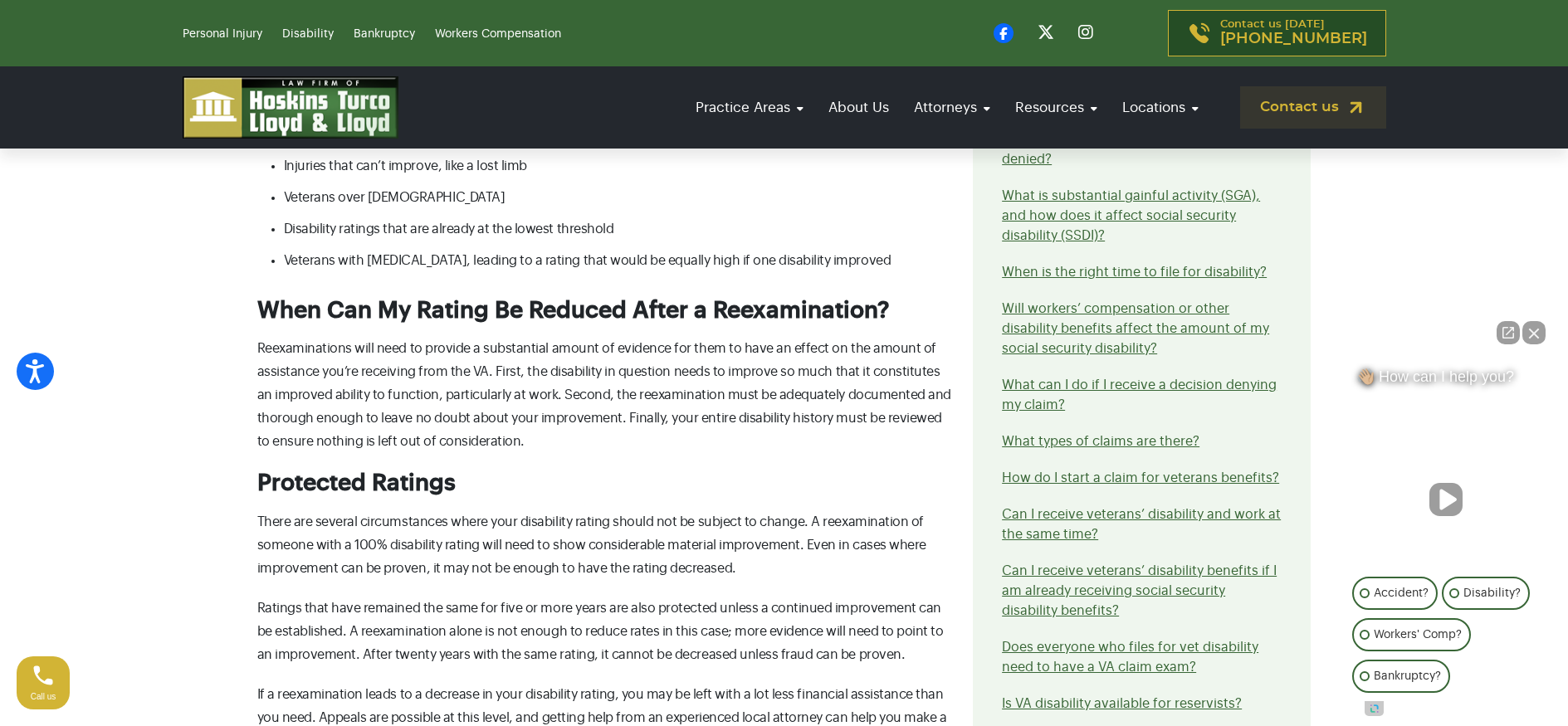
click at [409, 513] on p "There are several circumstances where your disability rating should not be subj…" at bounding box center [605, 544] width 697 height 70
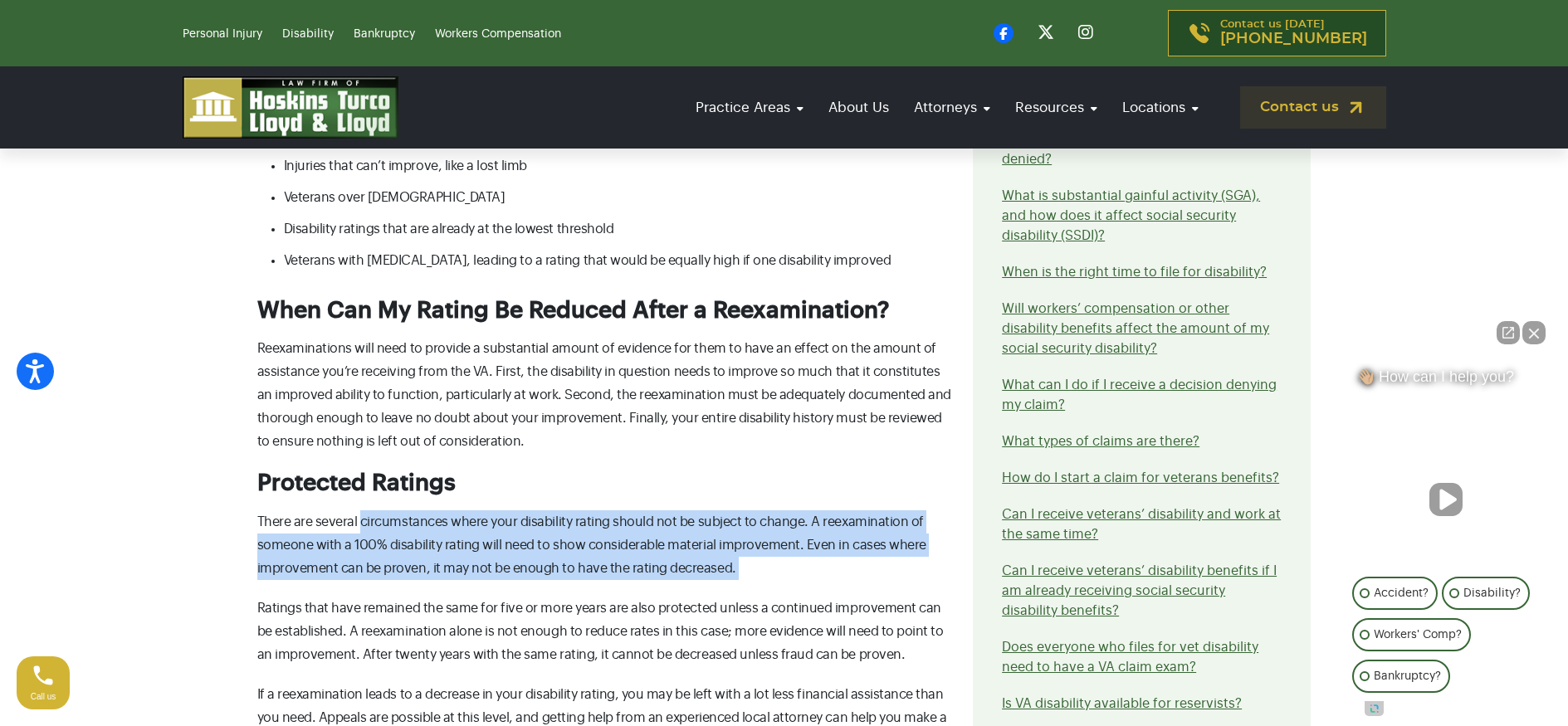
drag, startPoint x: 409, startPoint y: 513, endPoint x: 739, endPoint y: 571, distance: 335.1
click at [739, 571] on p "There are several circumstances where your disability rating should not be subj…" at bounding box center [605, 544] width 697 height 70
drag, startPoint x: 756, startPoint y: 574, endPoint x: 303, endPoint y: 529, distance: 455.2
click at [303, 529] on p "There are several circumstances where your disability rating should not be subj…" at bounding box center [605, 544] width 697 height 70
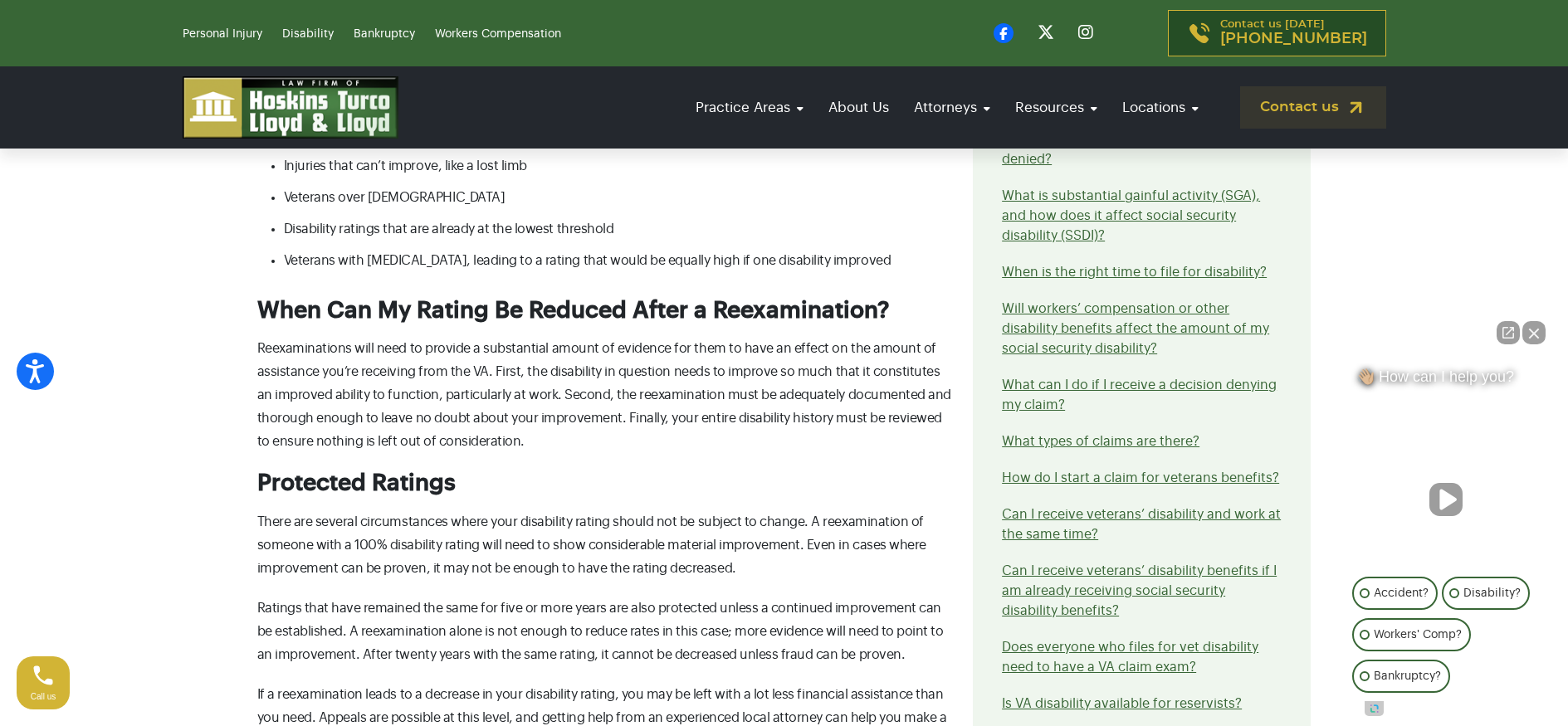
click at [302, 529] on p "There are several circumstances where your disability rating should not be subj…" at bounding box center [605, 544] width 697 height 70
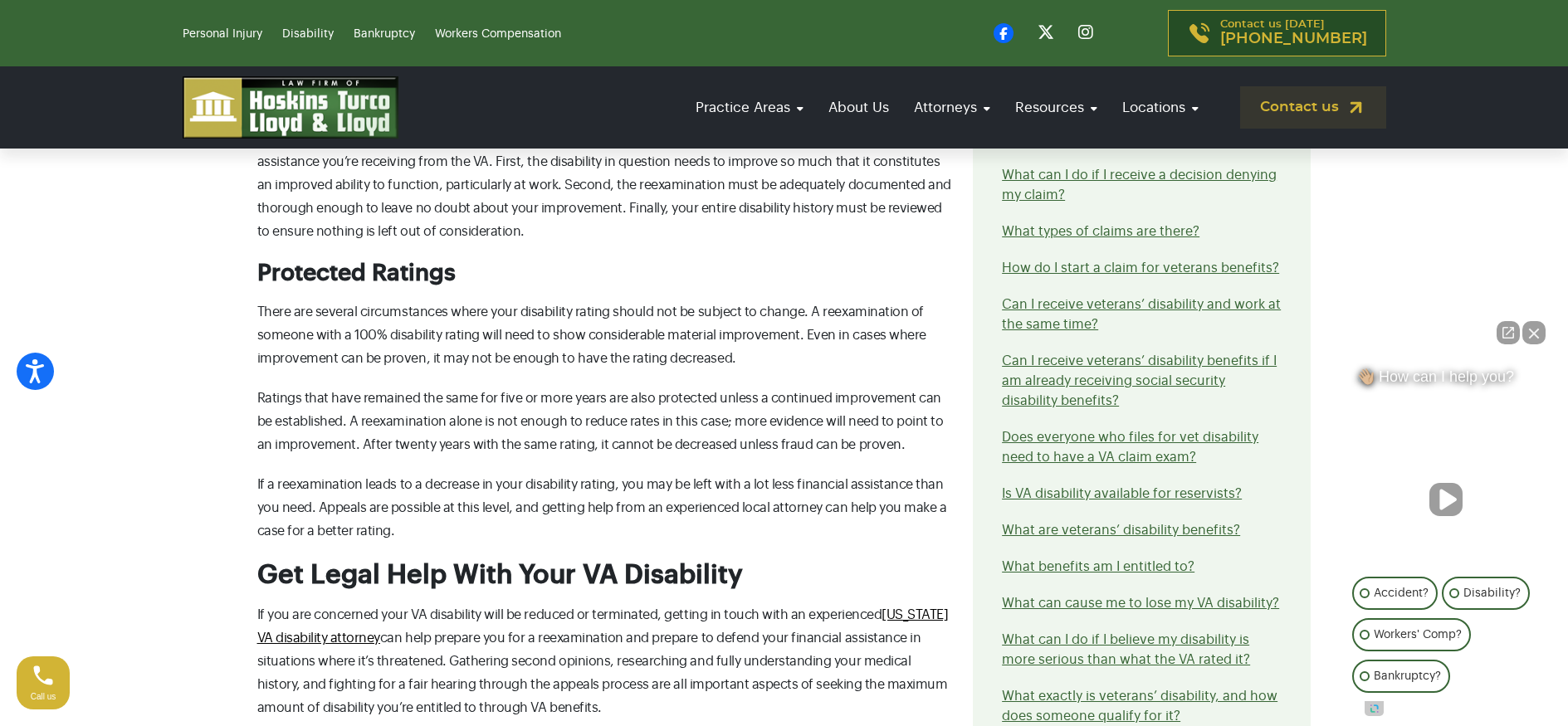
scroll to position [2076, 0]
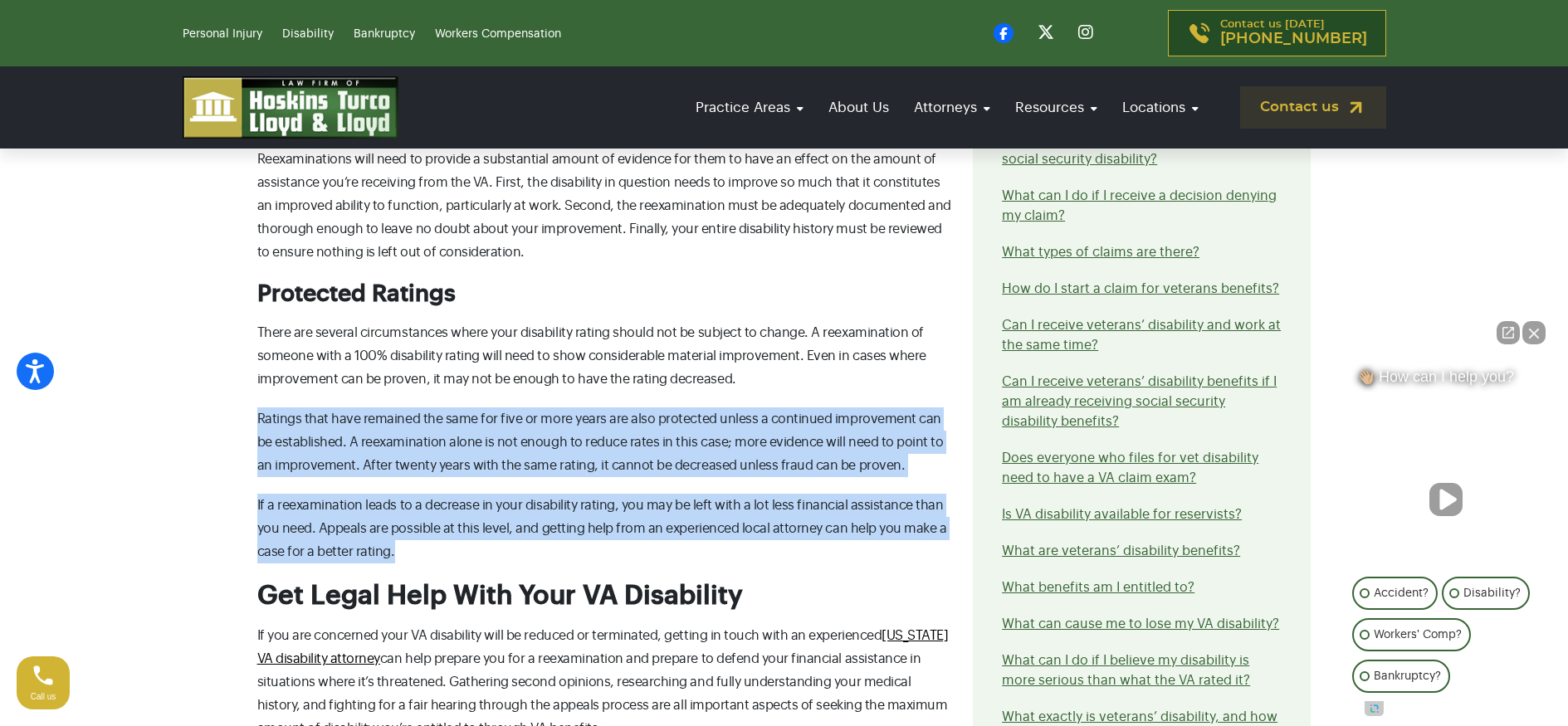
drag, startPoint x: 206, startPoint y: 395, endPoint x: 636, endPoint y: 547, distance: 456.1
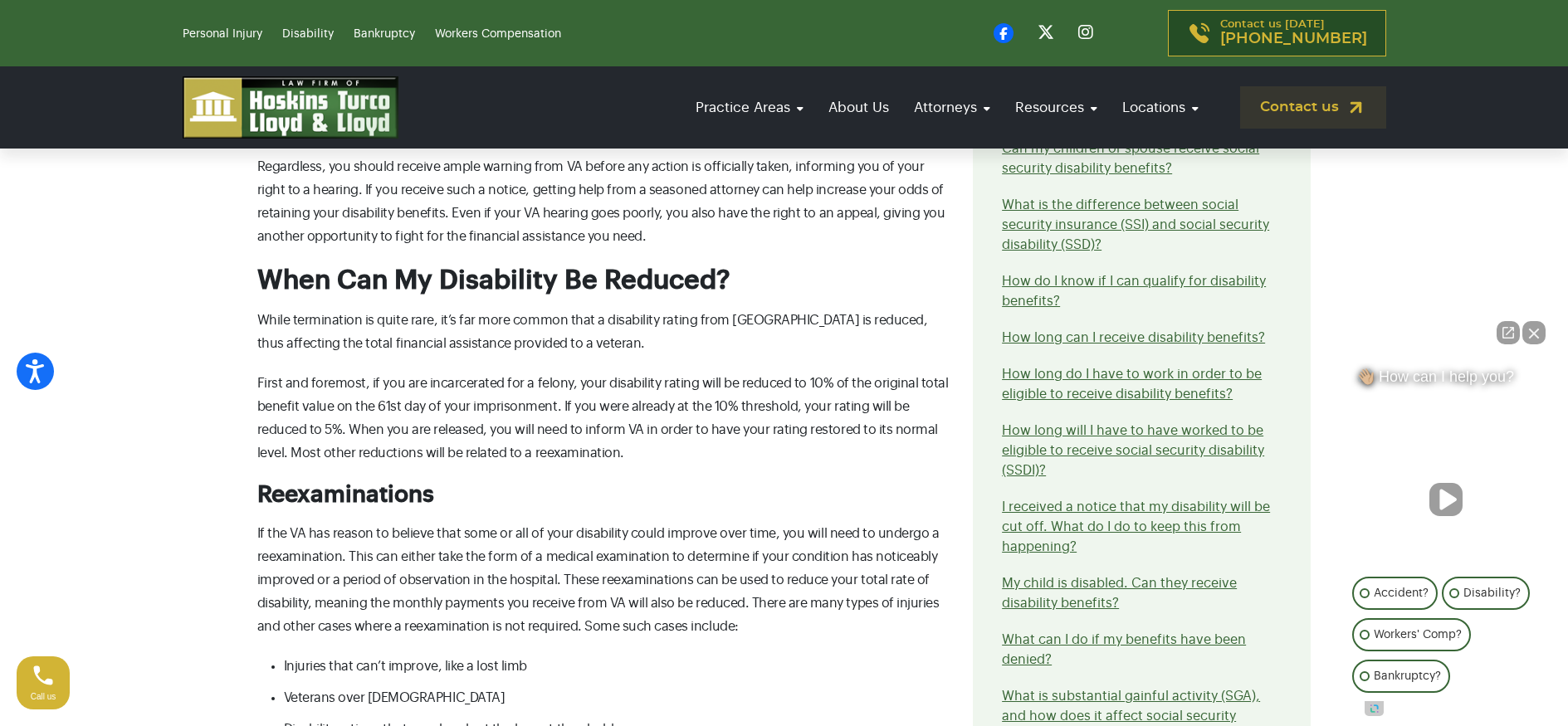
scroll to position [1664, 0]
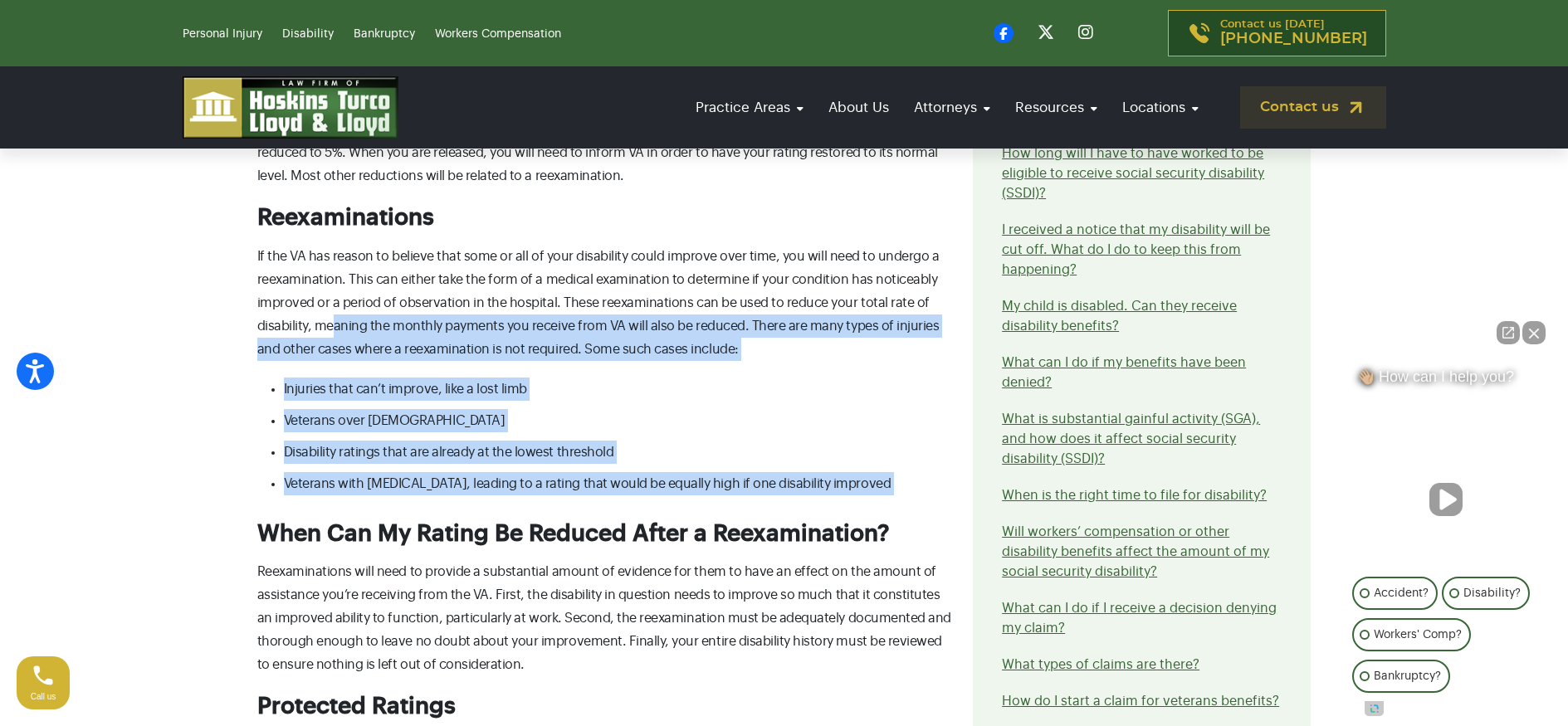
drag, startPoint x: 341, startPoint y: 327, endPoint x: 801, endPoint y: 501, distance: 491.8
click at [801, 501] on div "What can cause me to lose my VA disability? For veterans who return to civilian…" at bounding box center [605, 193] width 717 height 2215
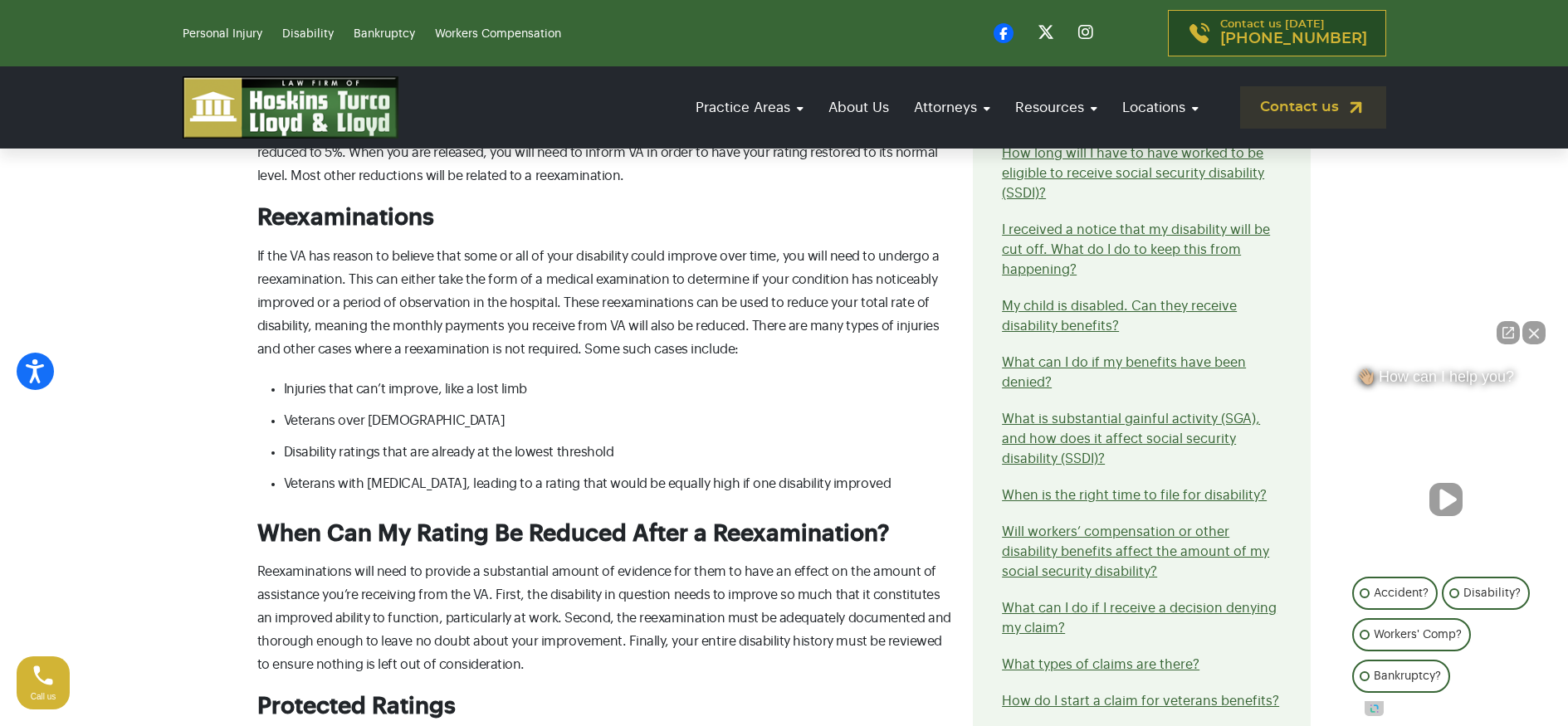
click at [800, 501] on div "What can cause me to lose my VA disability? For veterans who return to civilian…" at bounding box center [605, 193] width 717 height 2215
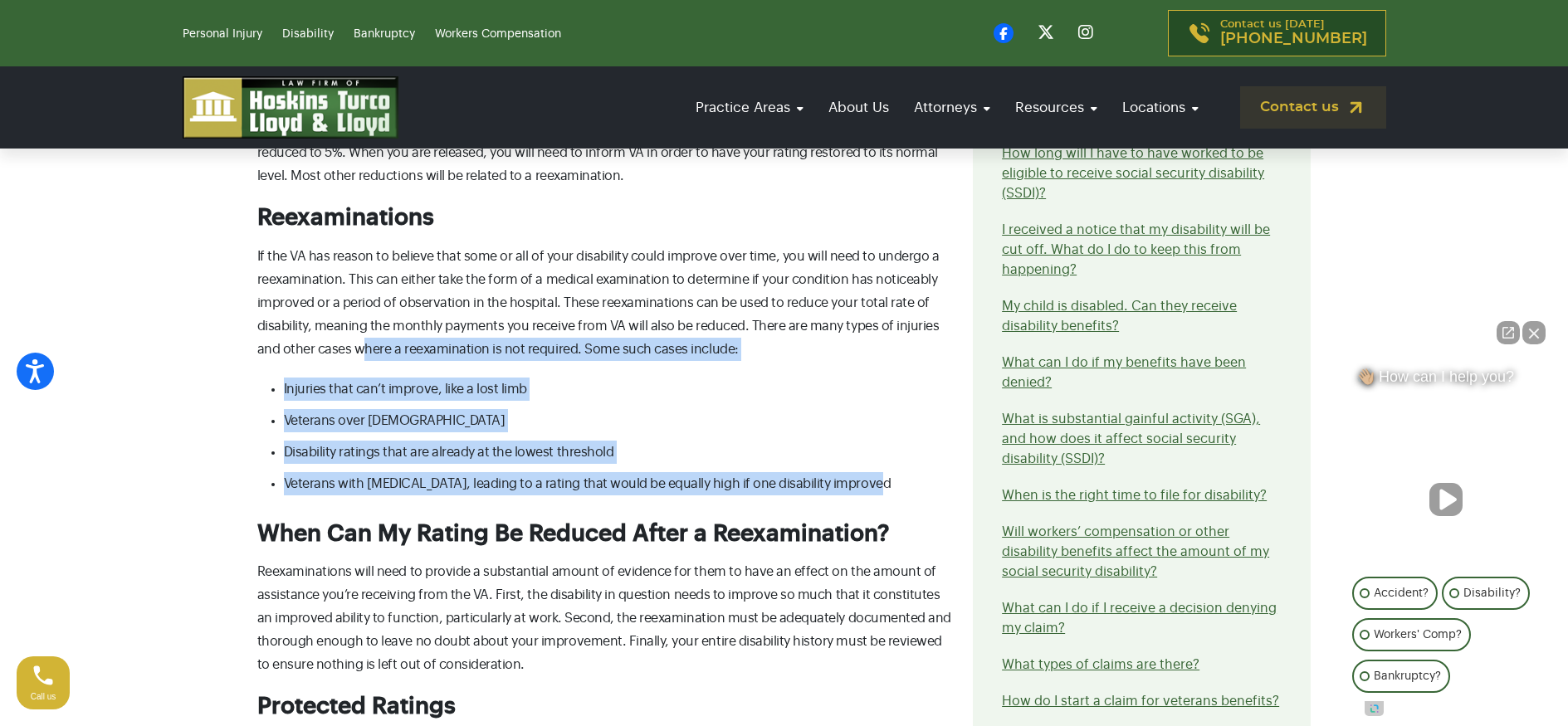
drag, startPoint x: 402, startPoint y: 364, endPoint x: 841, endPoint y: 496, distance: 458.4
click at [841, 496] on div "What can cause me to lose my VA disability? For veterans who return to civilian…" at bounding box center [605, 193] width 717 height 2215
click at [841, 495] on li "Veterans with [MEDICAL_DATA], leading to a rating that would be equally high if…" at bounding box center [618, 483] width 669 height 24
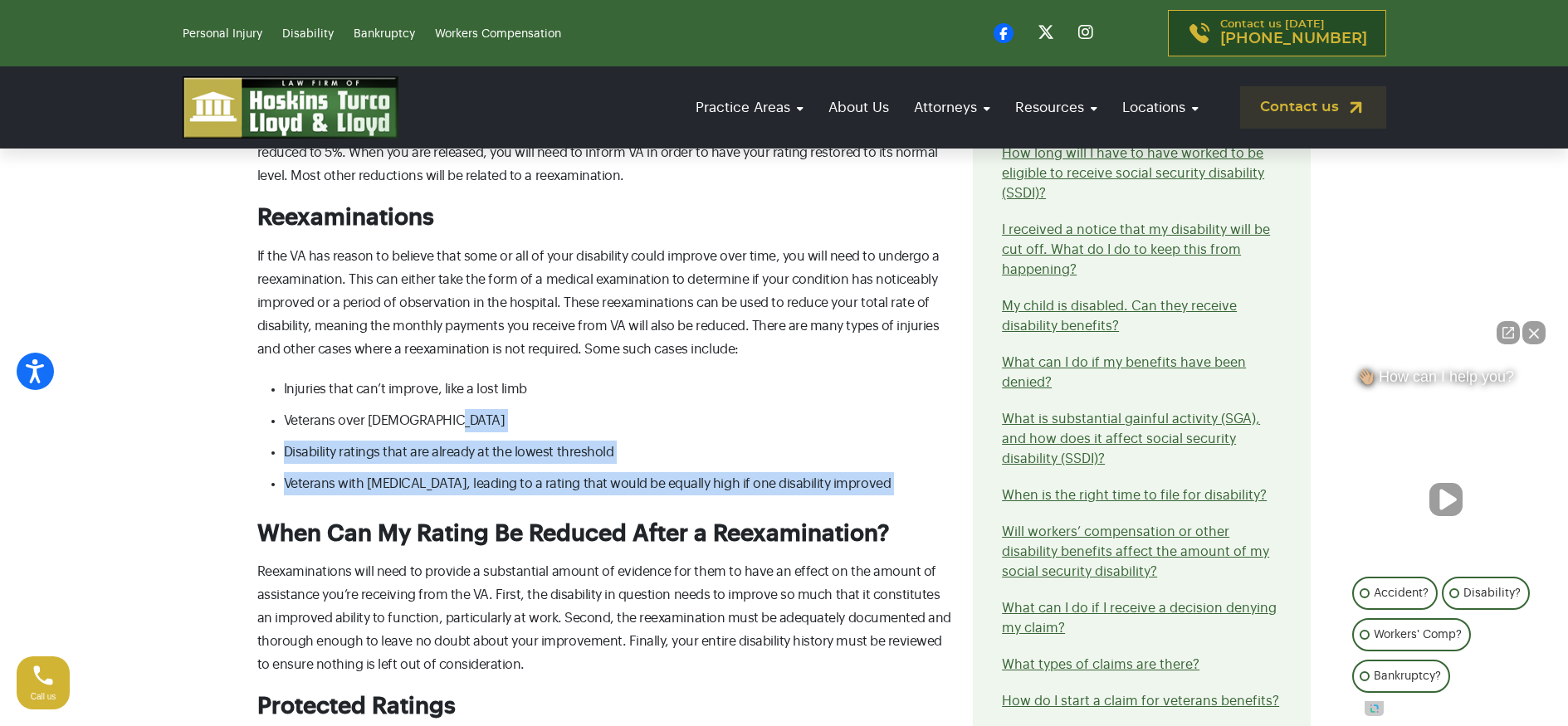
drag, startPoint x: 895, startPoint y: 502, endPoint x: 527, endPoint y: 422, distance: 376.6
click at [527, 422] on div "What can cause me to lose my VA disability? For veterans who return to civilian…" at bounding box center [605, 193] width 717 height 2215
click at [527, 422] on li "Veterans over [DEMOGRAPHIC_DATA]" at bounding box center [618, 421] width 669 height 24
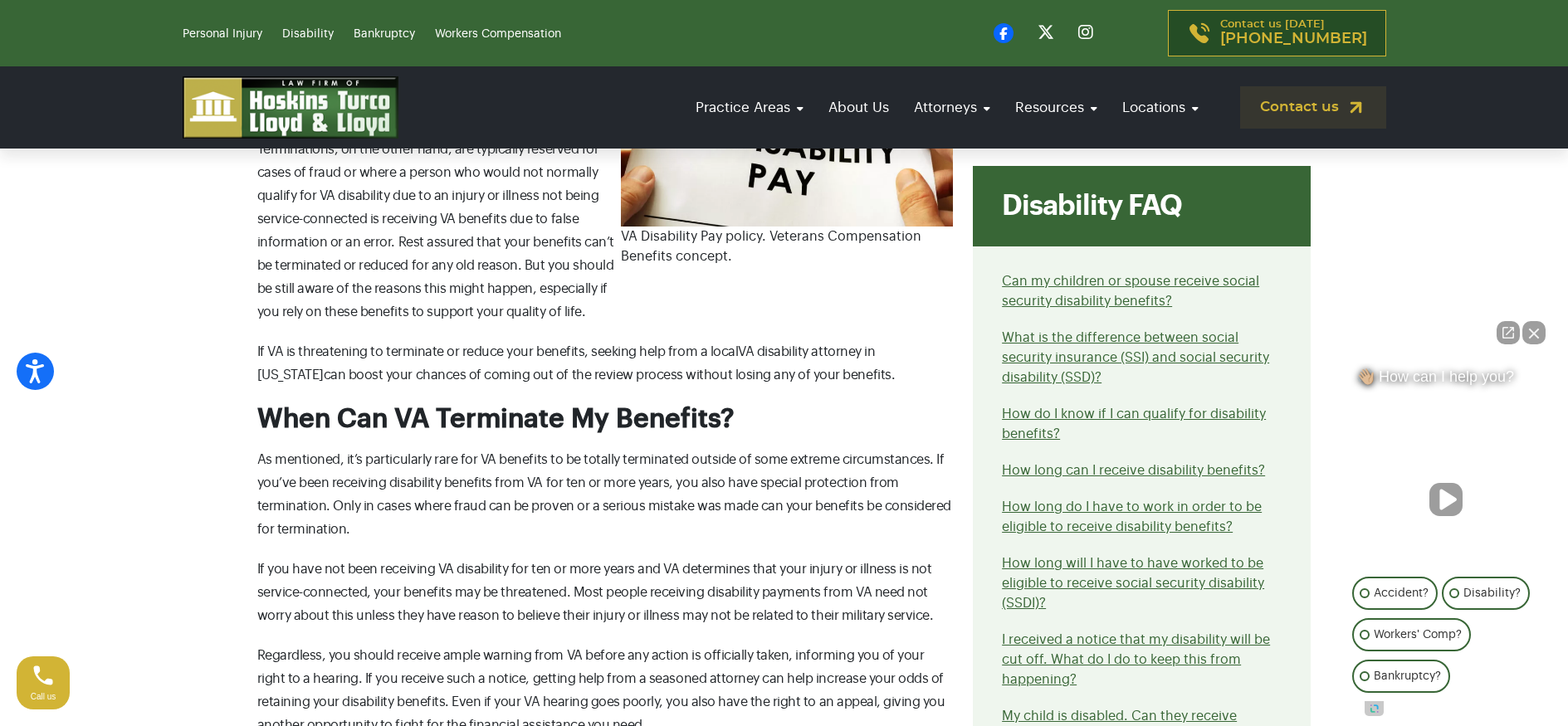
scroll to position [985, 0]
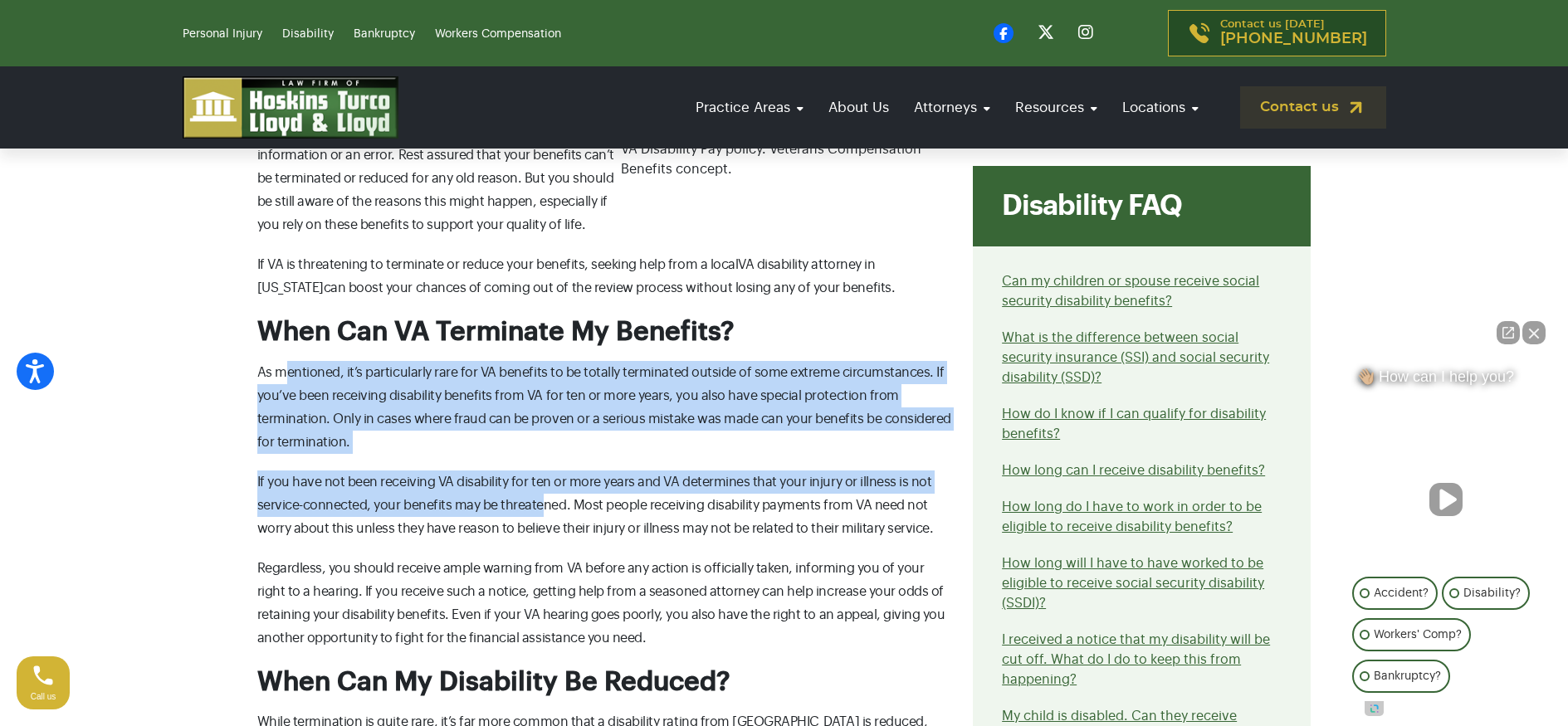
drag, startPoint x: 281, startPoint y: 371, endPoint x: 544, endPoint y: 502, distance: 293.8
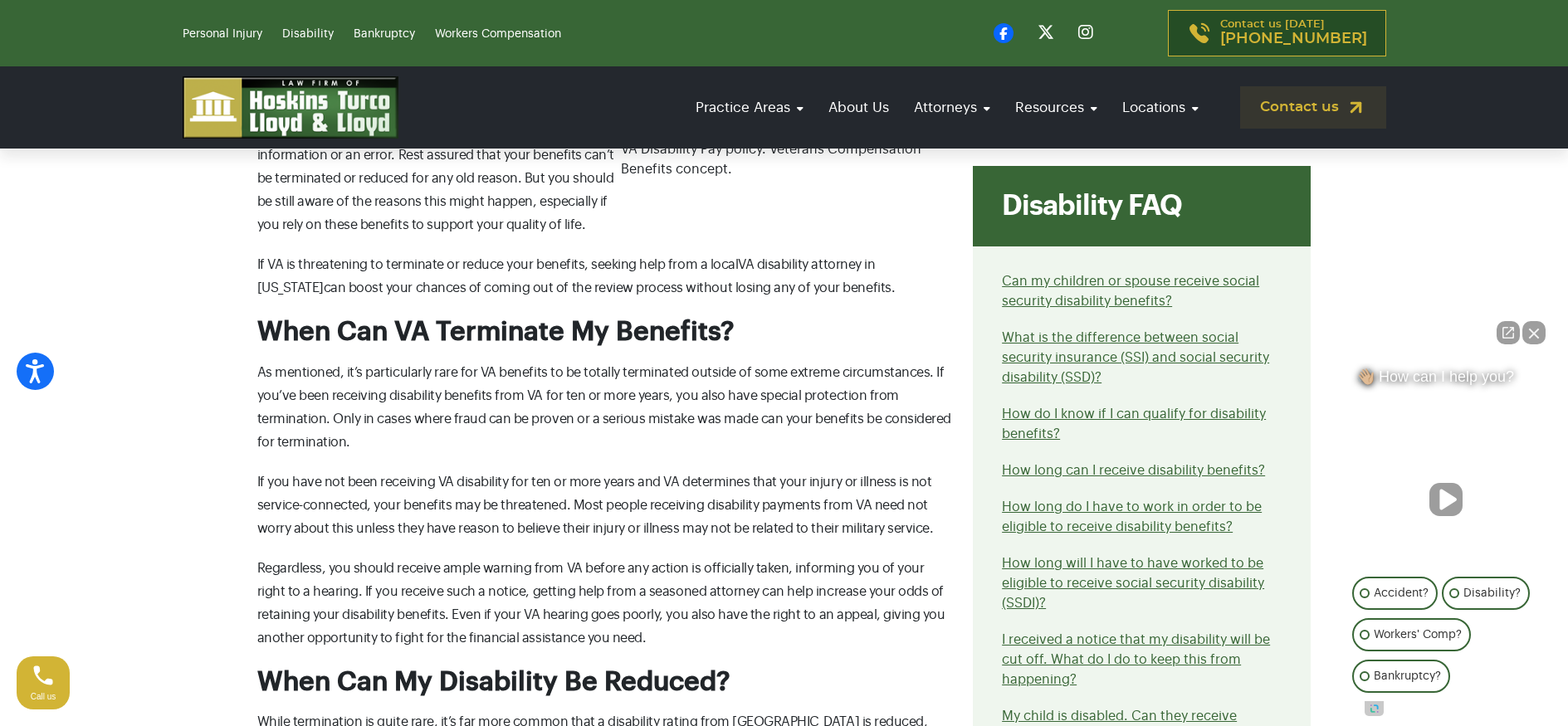
click at [692, 559] on p "Regardless, you should receive ample warning from VA before any action is offic…" at bounding box center [605, 603] width 697 height 93
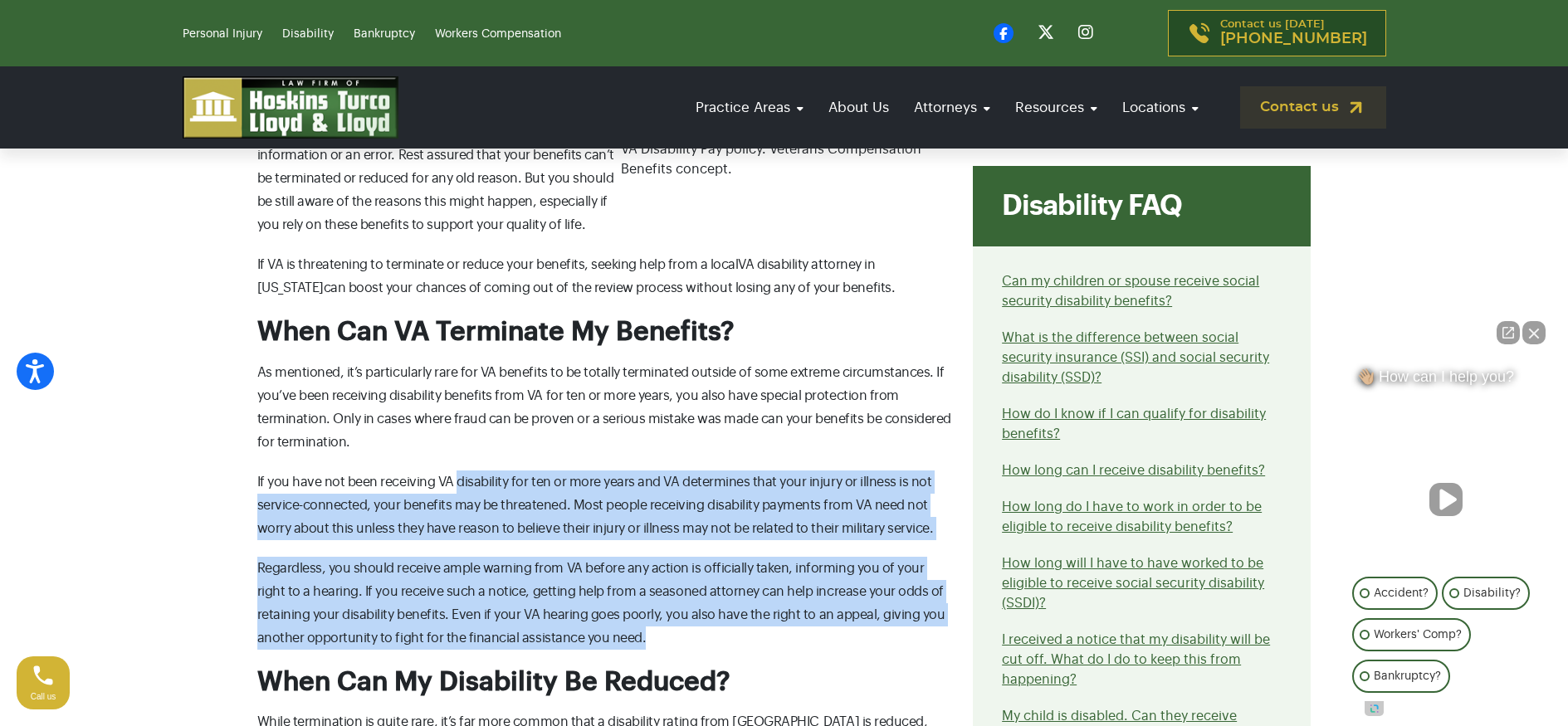
drag, startPoint x: 718, startPoint y: 647, endPoint x: 457, endPoint y: 473, distance: 313.7
click at [457, 473] on p "If you have not been receiving VA disability for ten or more years and VA deter…" at bounding box center [605, 504] width 697 height 70
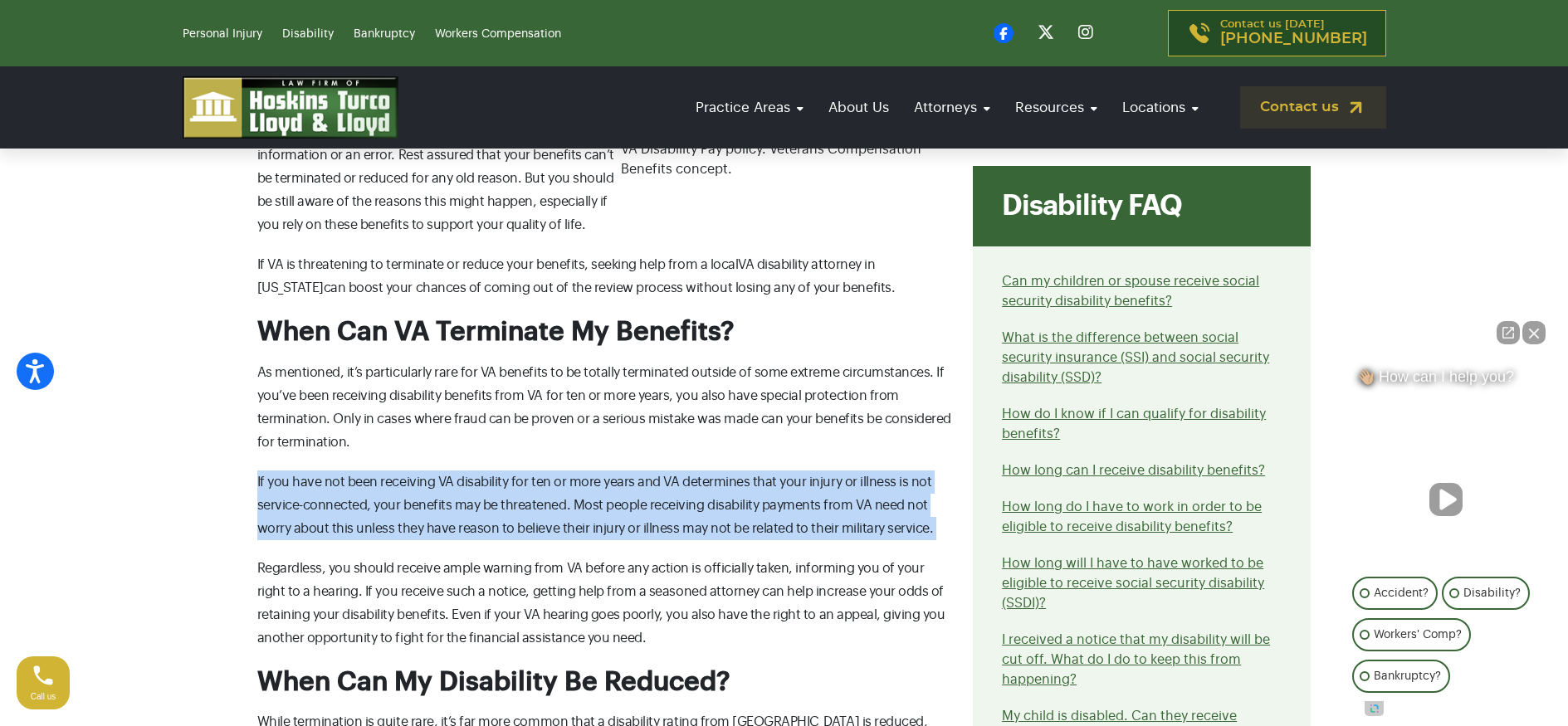
drag, startPoint x: 255, startPoint y: 463, endPoint x: 719, endPoint y: 551, distance: 472.3
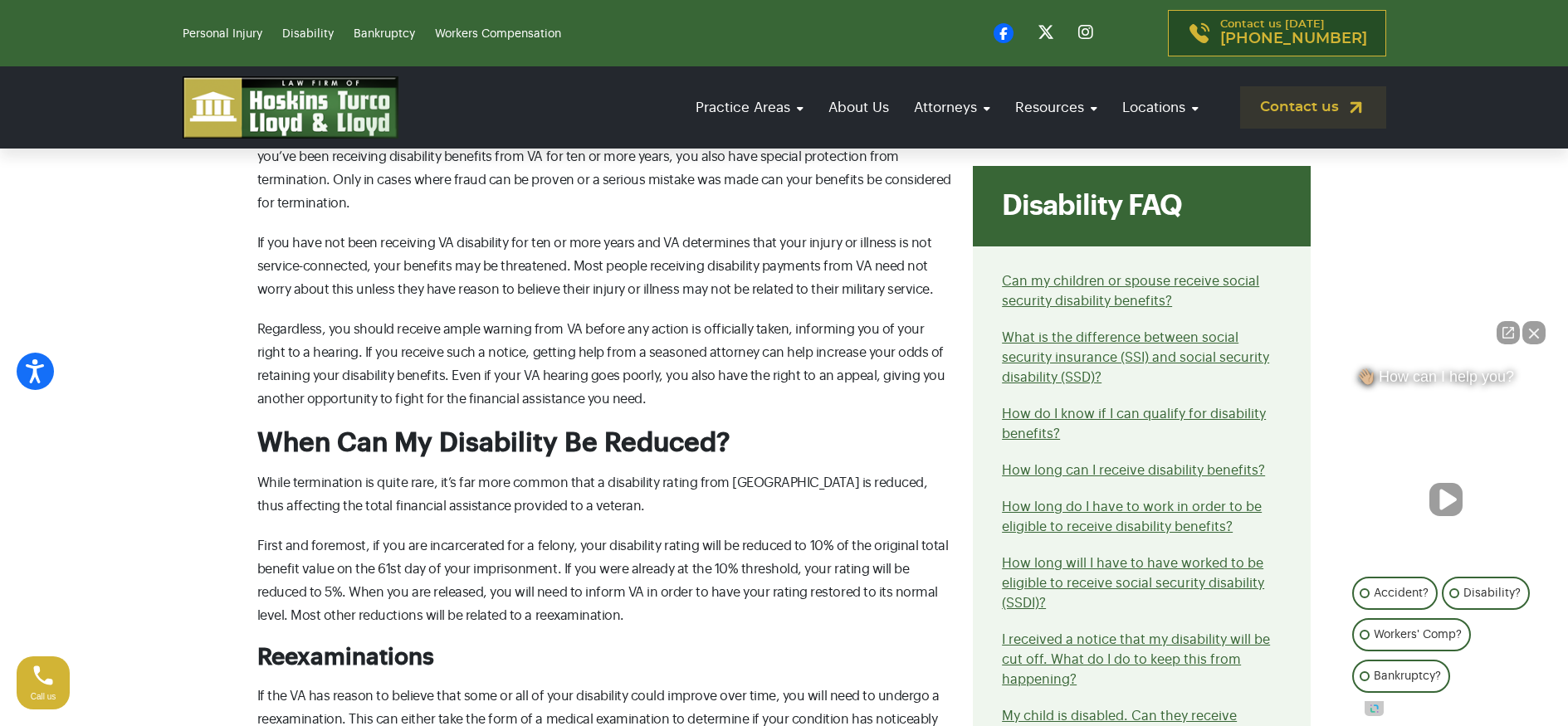
scroll to position [1310, 0]
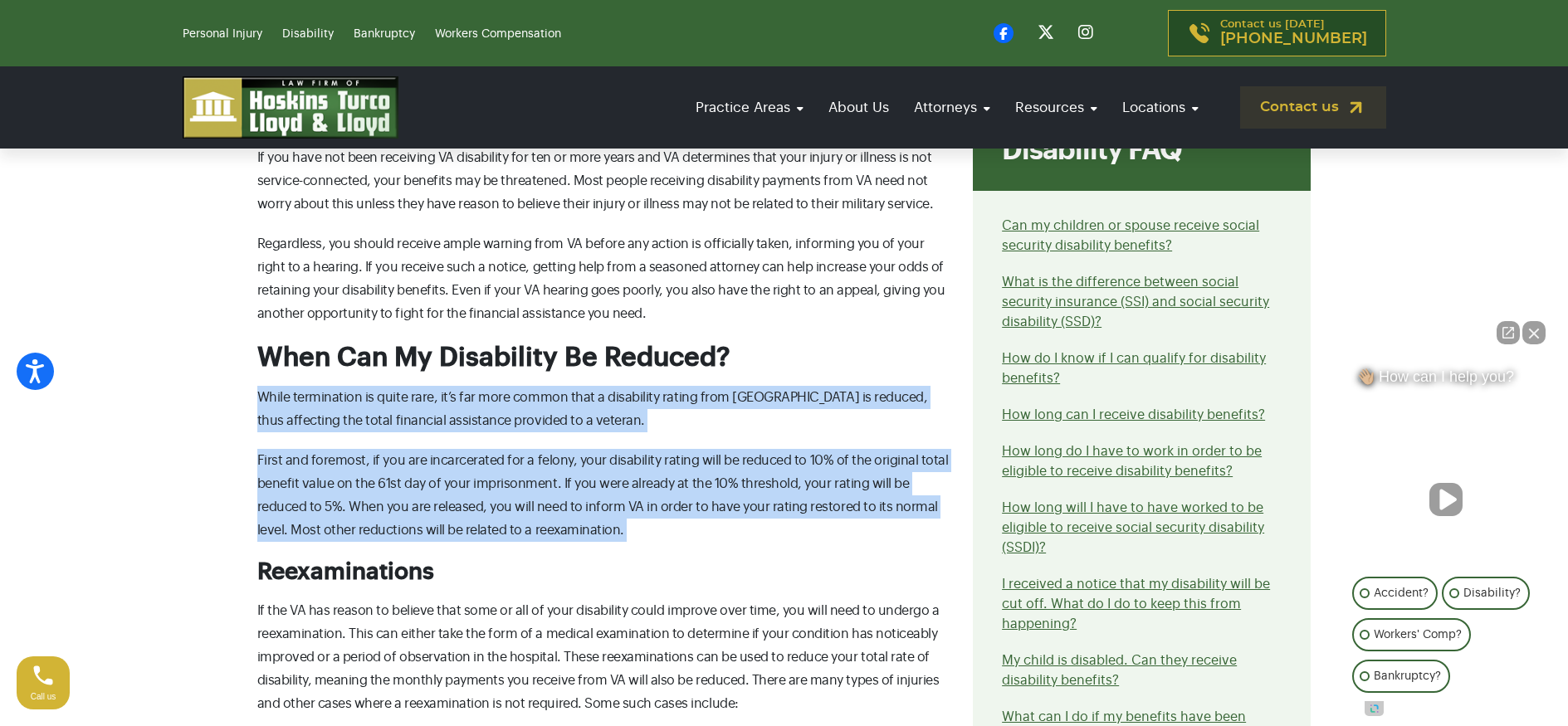
drag, startPoint x: 322, startPoint y: 382, endPoint x: 699, endPoint y: 552, distance: 413.6
click at [699, 552] on div "What can cause me to lose my VA disability? For veterans who return to civilian…" at bounding box center [605, 548] width 717 height 2215
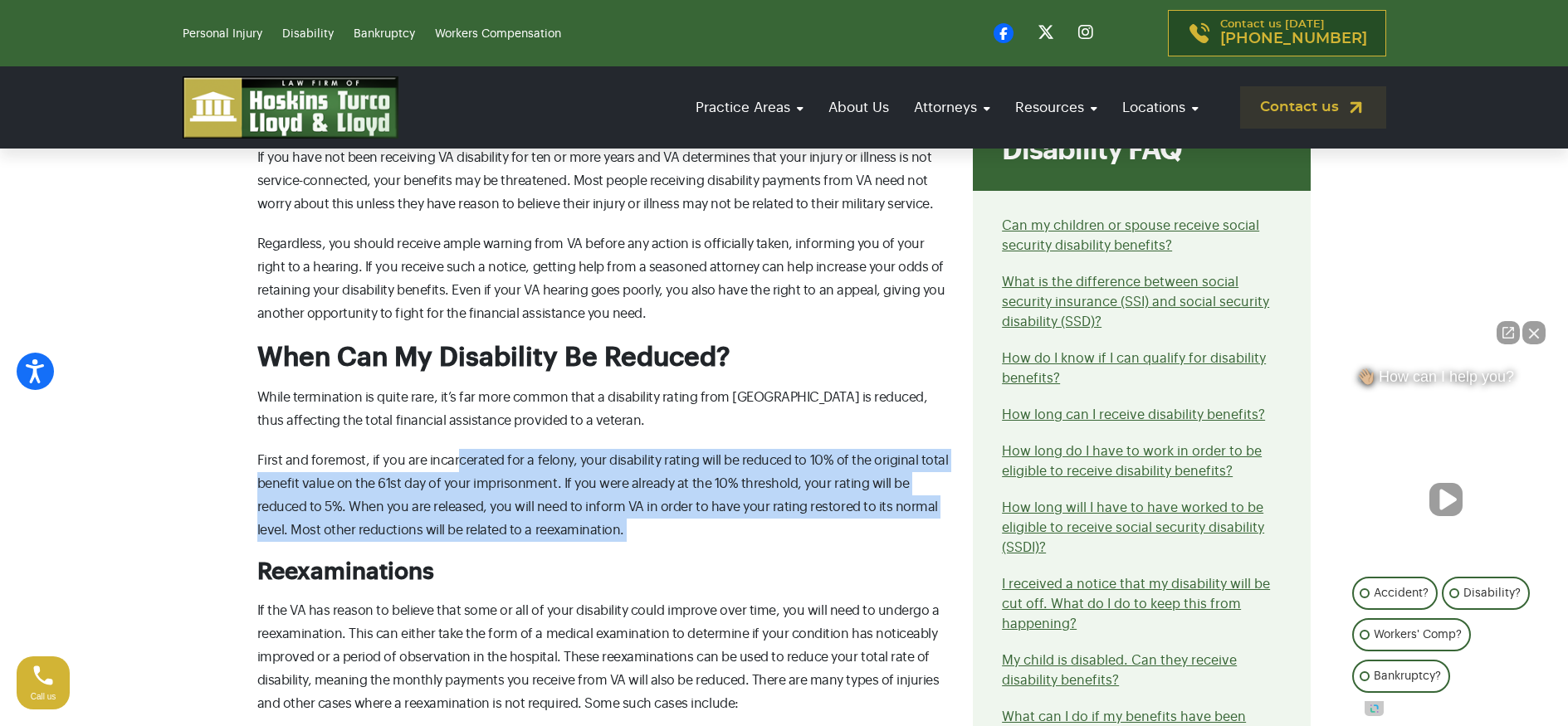
drag, startPoint x: 708, startPoint y: 546, endPoint x: 456, endPoint y: 452, distance: 269.0
click at [456, 452] on div "What can cause me to lose my VA disability? For veterans who return to civilian…" at bounding box center [605, 548] width 717 height 2215
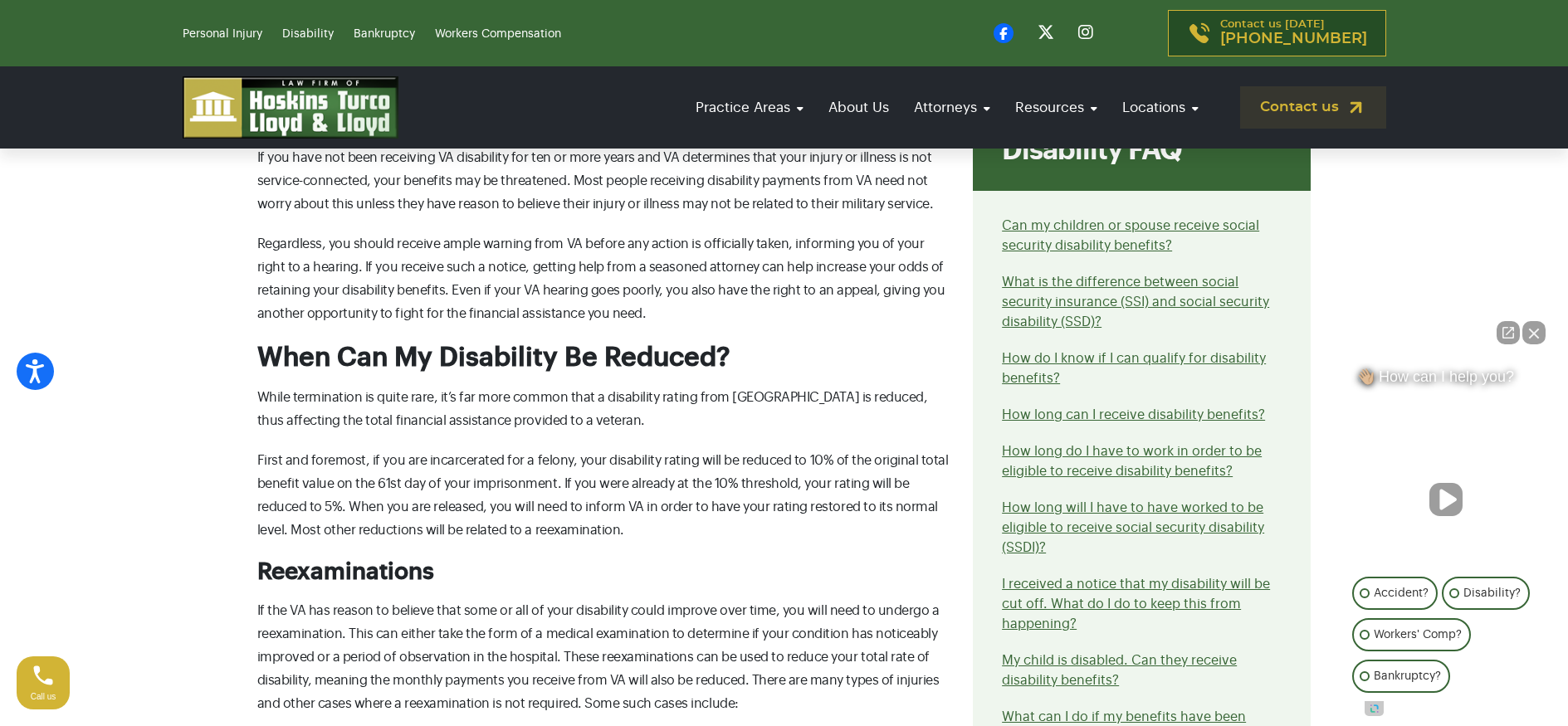
click at [456, 452] on p "First and foremost, if you are incarcerated for a felony, your disability ratin…" at bounding box center [605, 495] width 697 height 93
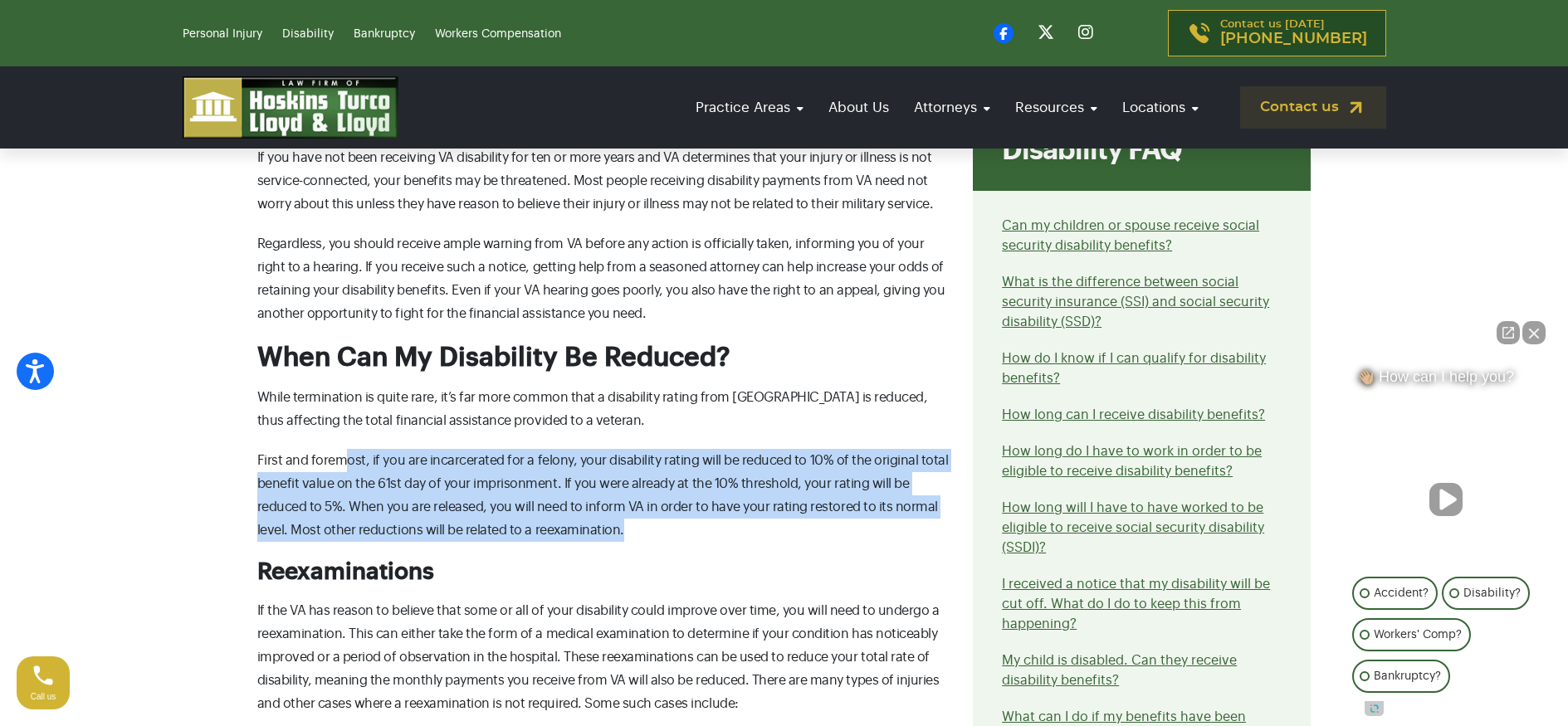
drag, startPoint x: 390, startPoint y: 470, endPoint x: 647, endPoint y: 531, distance: 264.1
click at [647, 531] on p "First and foremost, if you are incarcerated for a felony, your disability ratin…" at bounding box center [605, 495] width 697 height 93
drag, startPoint x: 673, startPoint y: 531, endPoint x: 390, endPoint y: 464, distance: 290.8
click at [390, 464] on p "First and foremost, if you are incarcerated for a felony, your disability ratin…" at bounding box center [605, 495] width 697 height 93
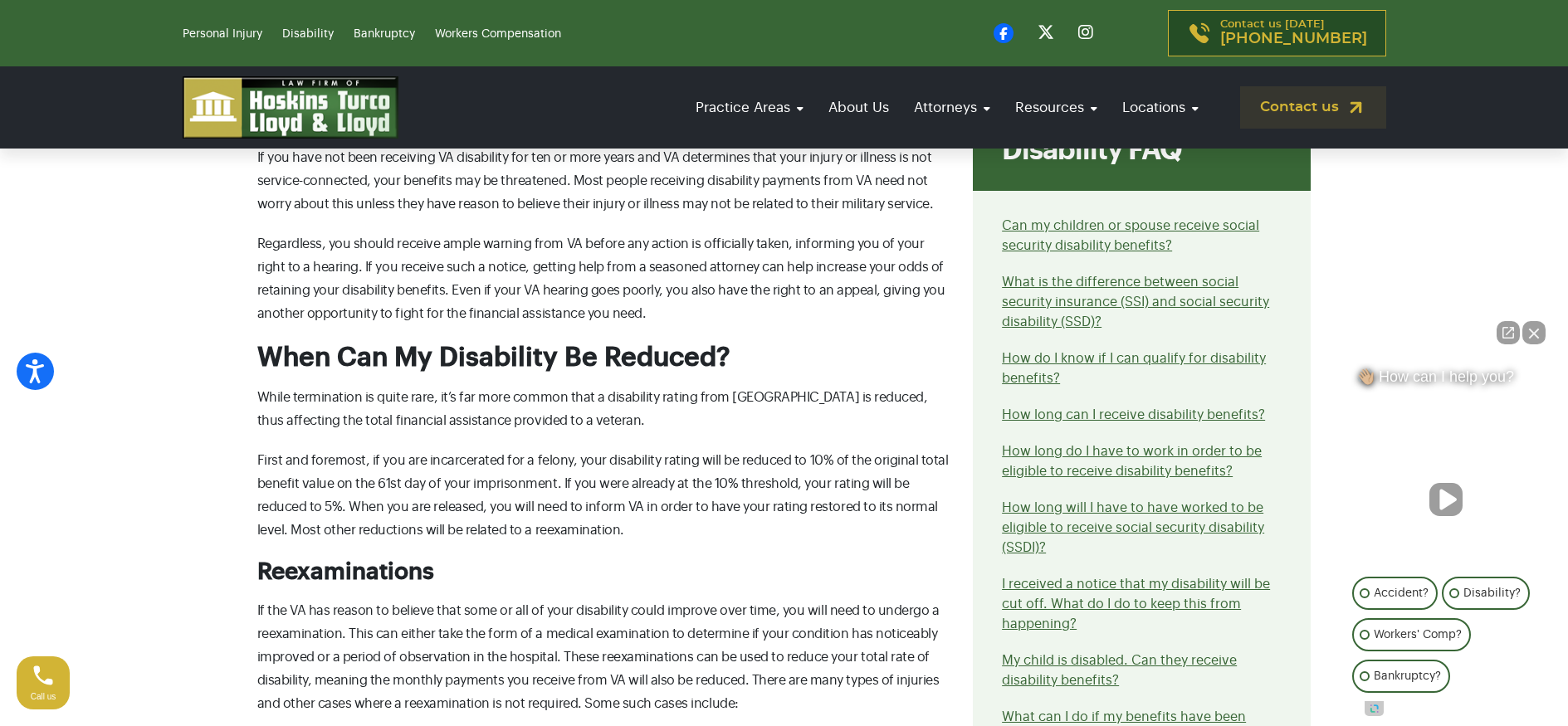
click at [390, 464] on p "First and foremost, if you are incarcerated for a felony, your disability ratin…" at bounding box center [605, 495] width 697 height 93
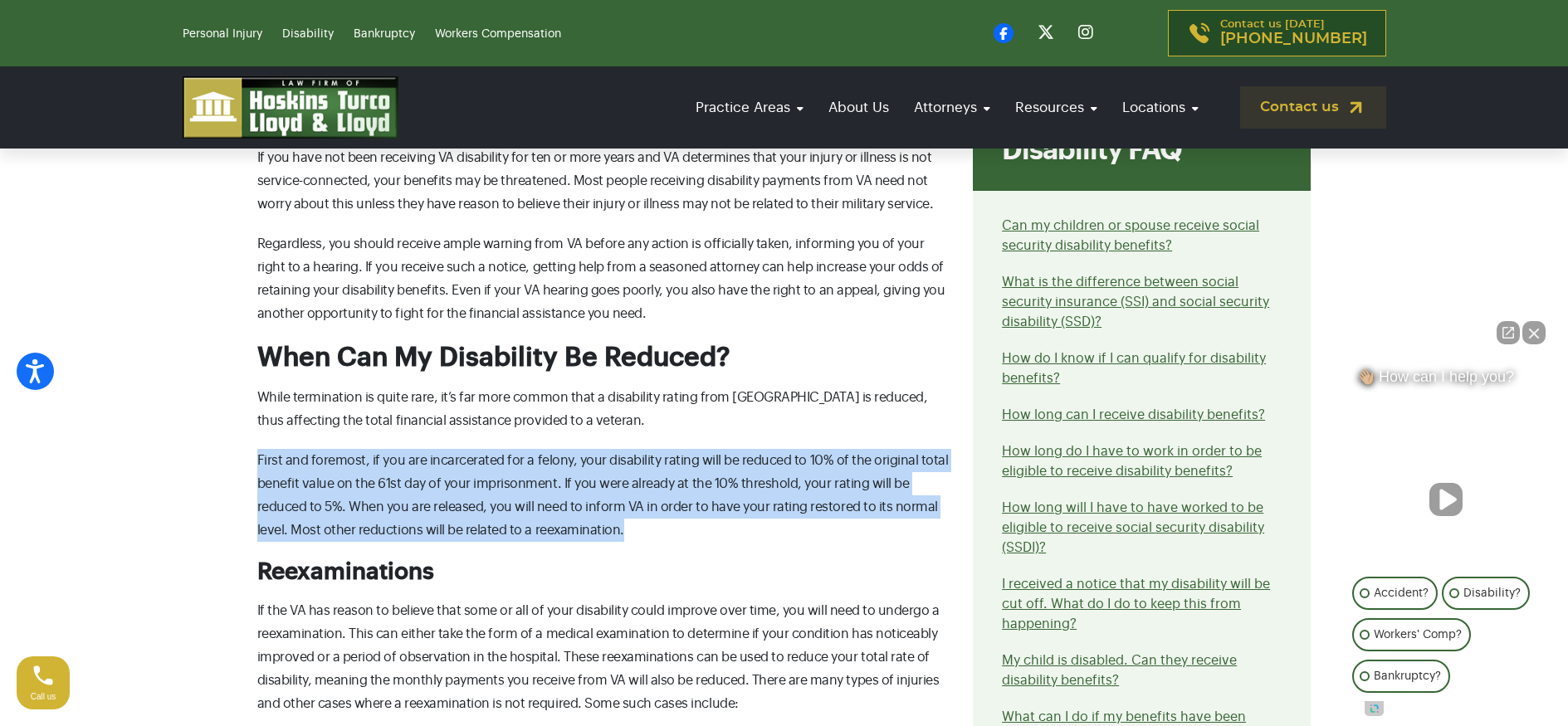
drag, startPoint x: 295, startPoint y: 463, endPoint x: 572, endPoint y: 536, distance: 286.5
click at [572, 536] on div "Contact our attorneys to discuss your case. Get a free consultation What can ca…" at bounding box center [784, 471] width 1095 height 2368
click at [572, 535] on p "First and foremost, if you are incarcerated for a felony, your disability ratin…" at bounding box center [605, 495] width 697 height 93
drag, startPoint x: 599, startPoint y: 535, endPoint x: 317, endPoint y: 453, distance: 293.7
click at [317, 453] on p "First and foremost, if you are incarcerated for a felony, your disability ratin…" at bounding box center [605, 495] width 697 height 93
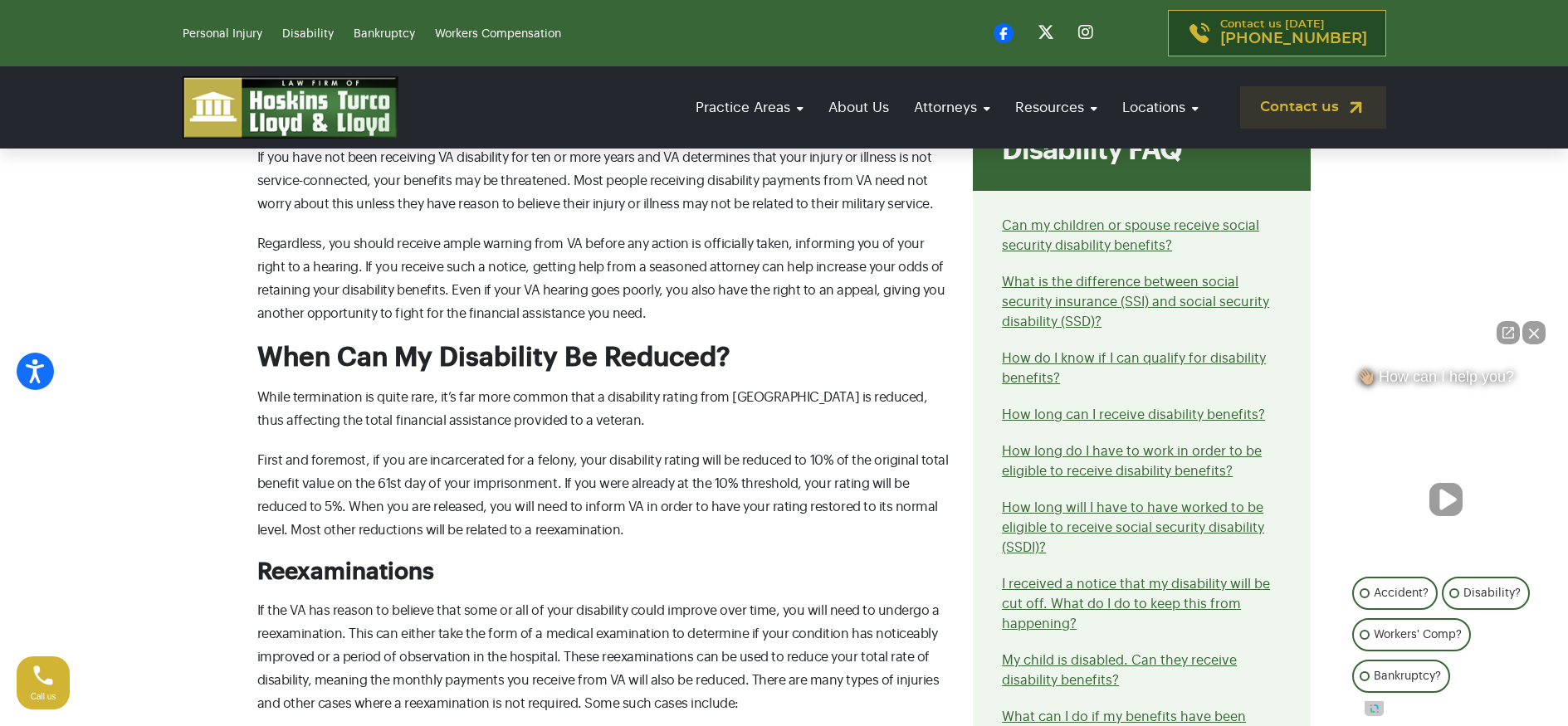
click at [317, 453] on p "First and foremost, if you are incarcerated for a felony, your disability ratin…" at bounding box center [605, 495] width 697 height 93
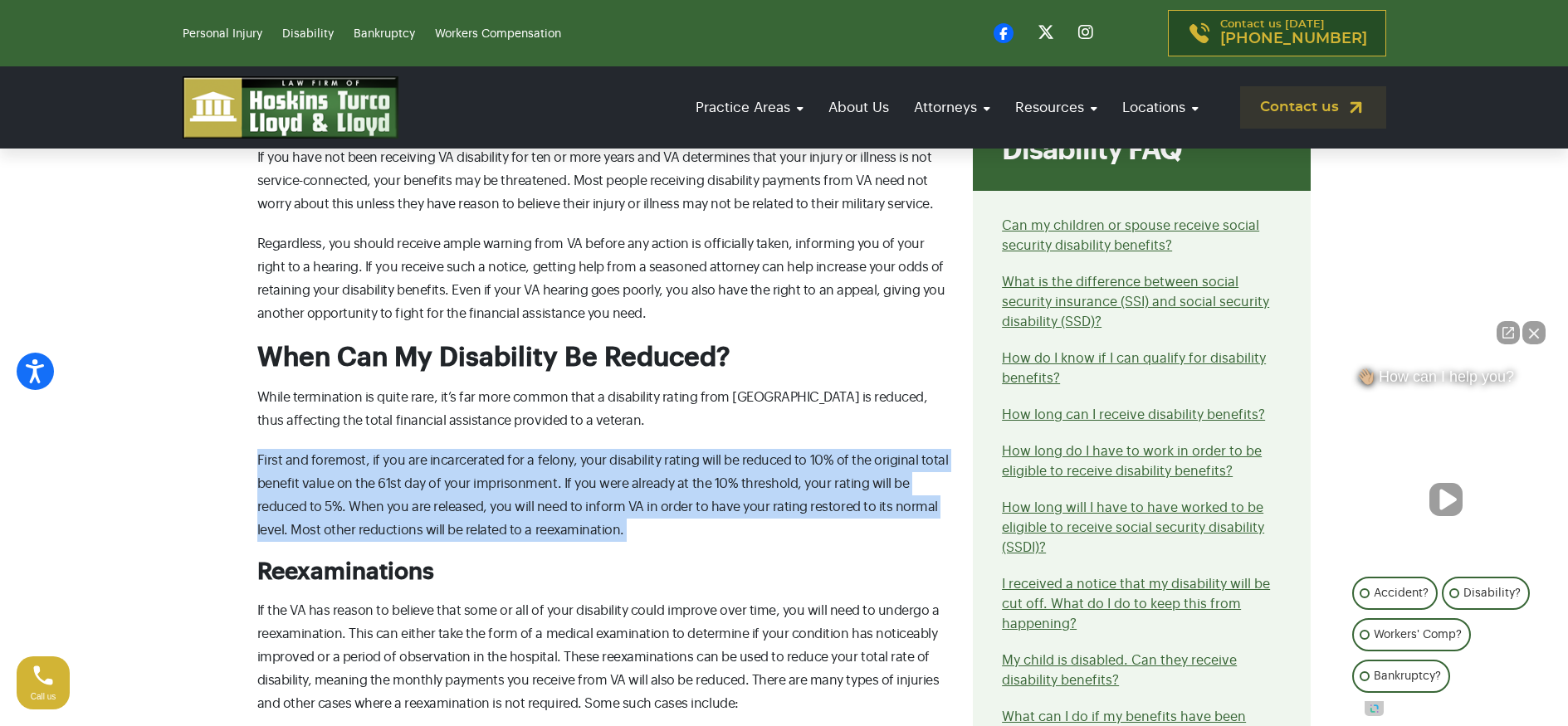
drag, startPoint x: 235, startPoint y: 457, endPoint x: 626, endPoint y: 543, distance: 400.3
click at [626, 543] on div "Contact our attorneys to discuss your case. Get a free consultation What can ca…" at bounding box center [784, 471] width 1095 height 2368
click at [626, 543] on div "What can cause me to lose my VA disability? For veterans who return to civilian…" at bounding box center [605, 548] width 717 height 2215
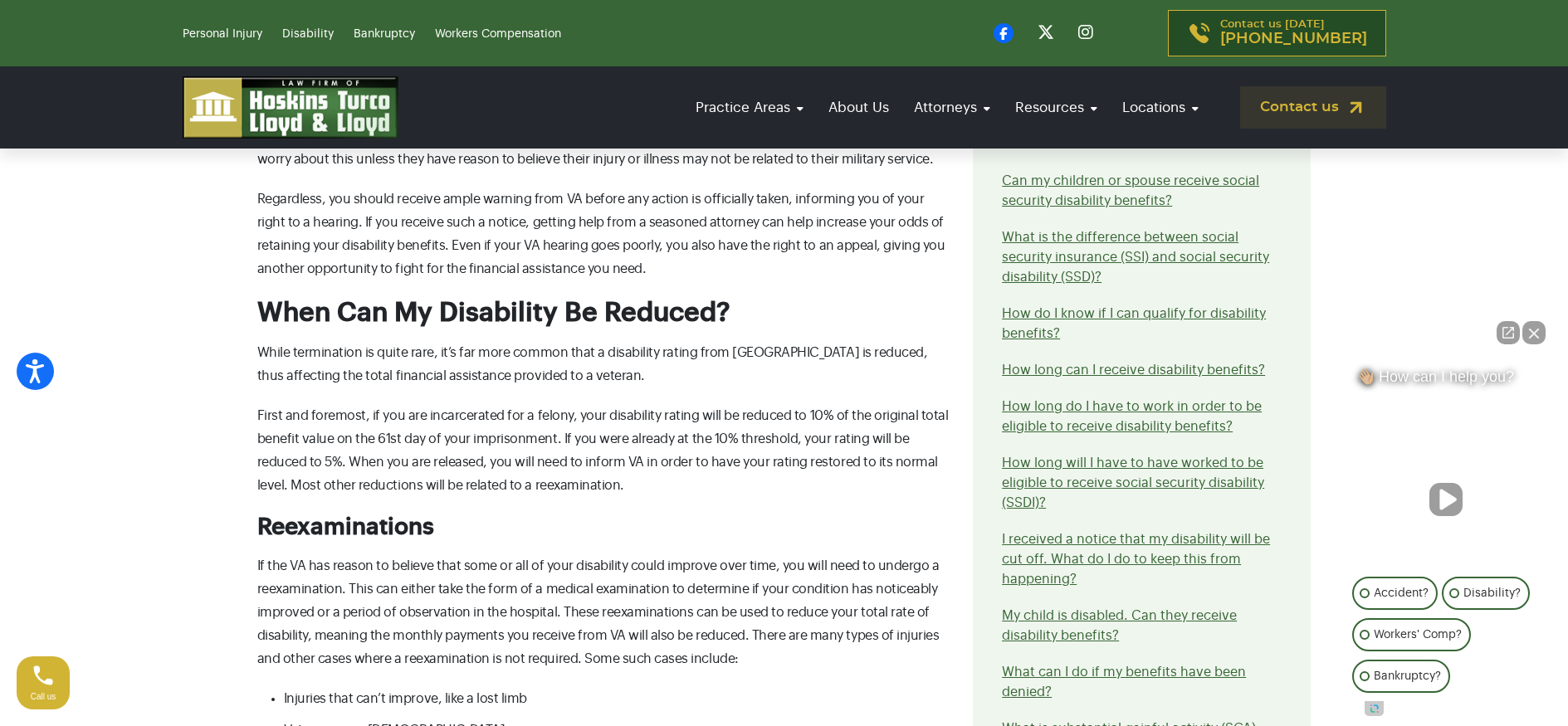
scroll to position [1313, 0]
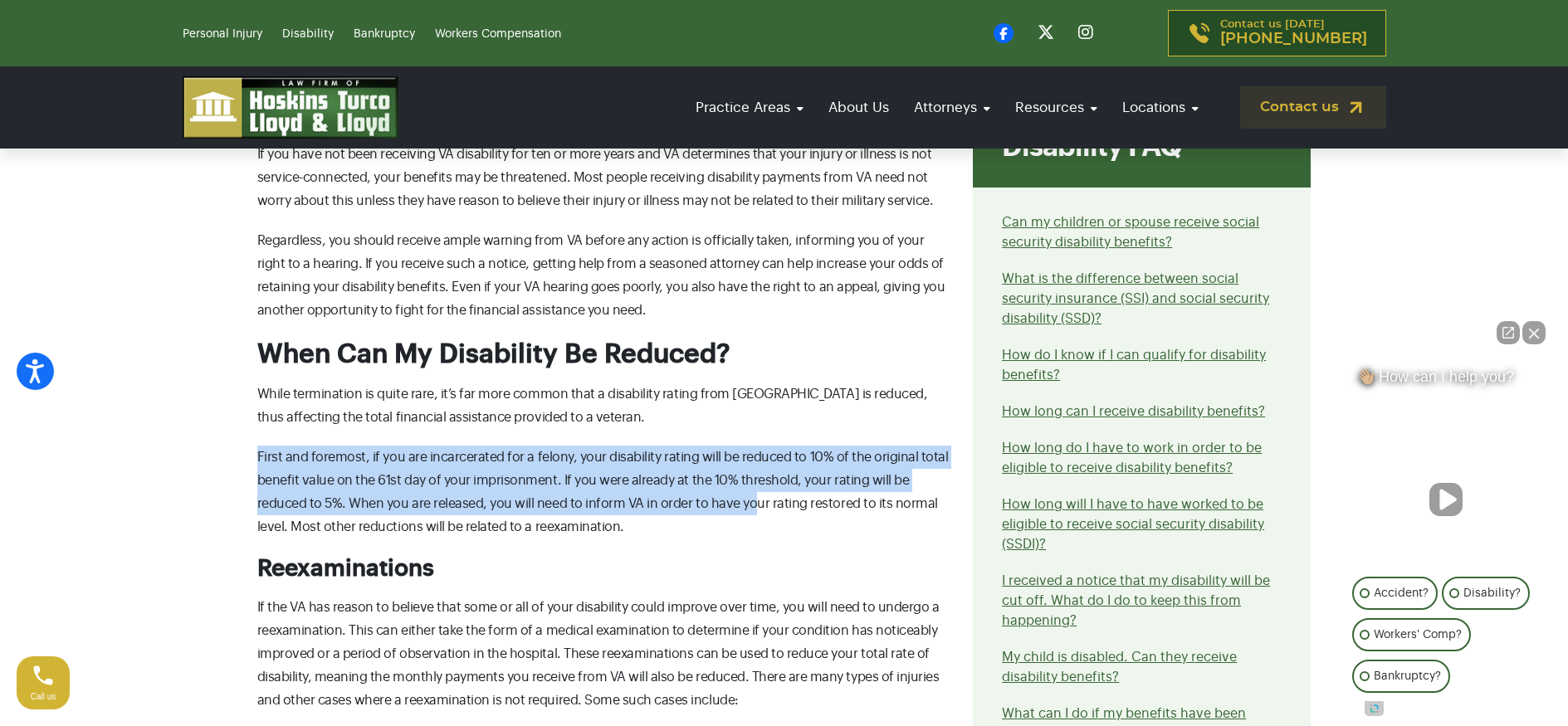
drag, startPoint x: 327, startPoint y: 435, endPoint x: 701, endPoint y: 513, distance: 382.0
click at [701, 513] on div "What can cause me to lose my VA disability? For veterans who return to civilian…" at bounding box center [605, 544] width 717 height 2215
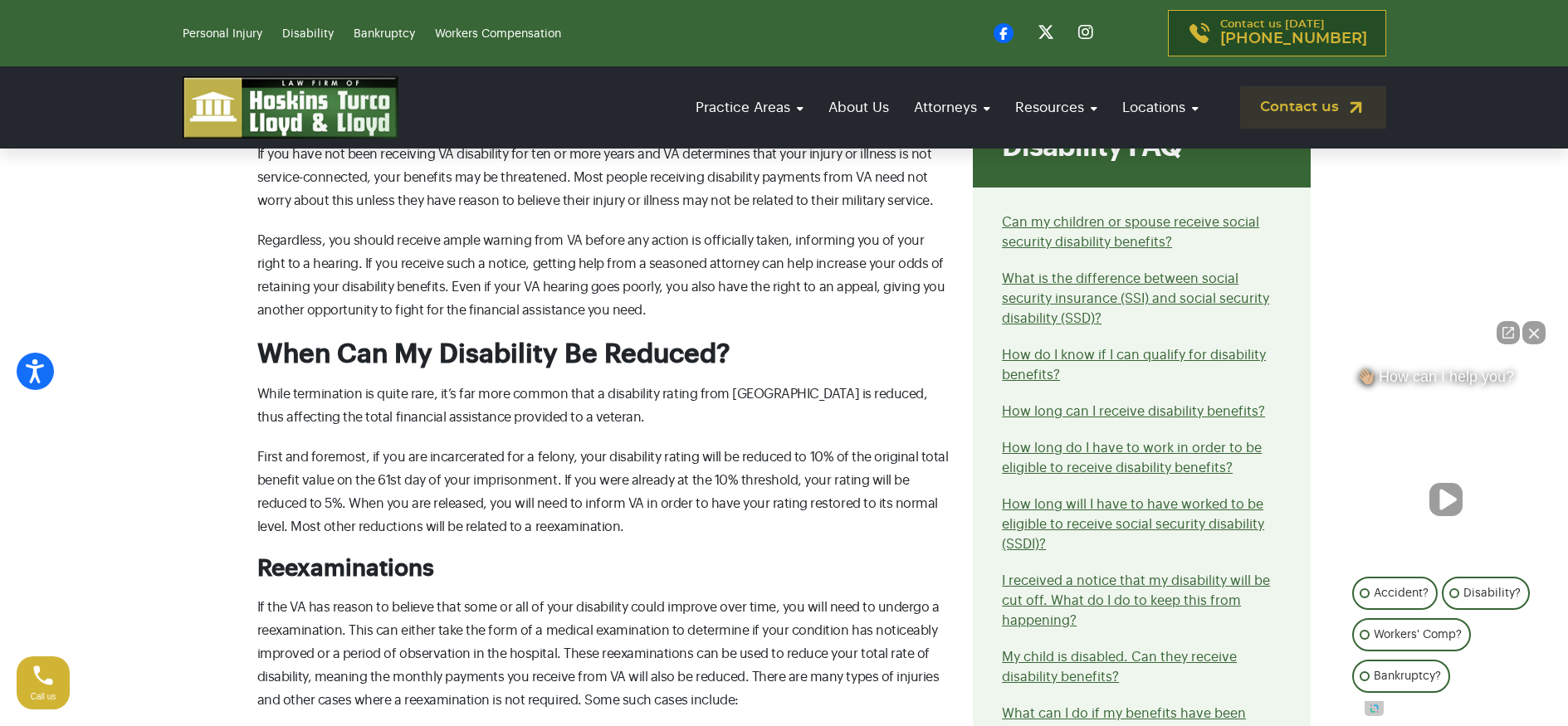
click at [700, 513] on p "First and foremost, if you are incarcerated for a felony, your disability ratin…" at bounding box center [605, 492] width 697 height 93
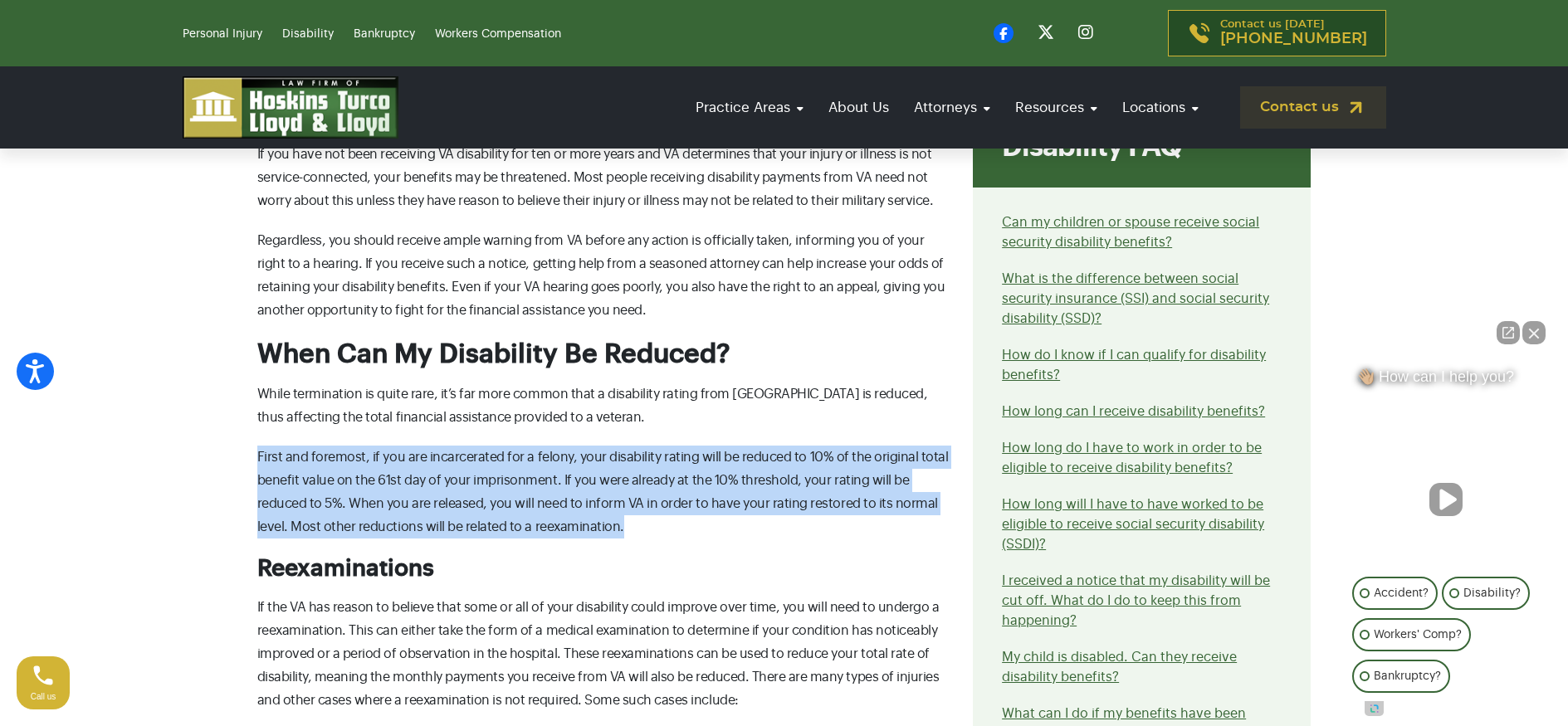
drag, startPoint x: 431, startPoint y: 430, endPoint x: 671, endPoint y: 525, distance: 258.1
click at [671, 525] on div "What can cause me to lose my VA disability? For veterans who return to civilian…" at bounding box center [605, 544] width 717 height 2215
click at [671, 525] on p "First and foremost, if you are incarcerated for a felony, your disability ratin…" at bounding box center [605, 492] width 697 height 93
drag, startPoint x: 688, startPoint y: 541, endPoint x: 438, endPoint y: 418, distance: 278.6
click at [438, 418] on div "What can cause me to lose my VA disability? For veterans who return to civilian…" at bounding box center [605, 544] width 717 height 2215
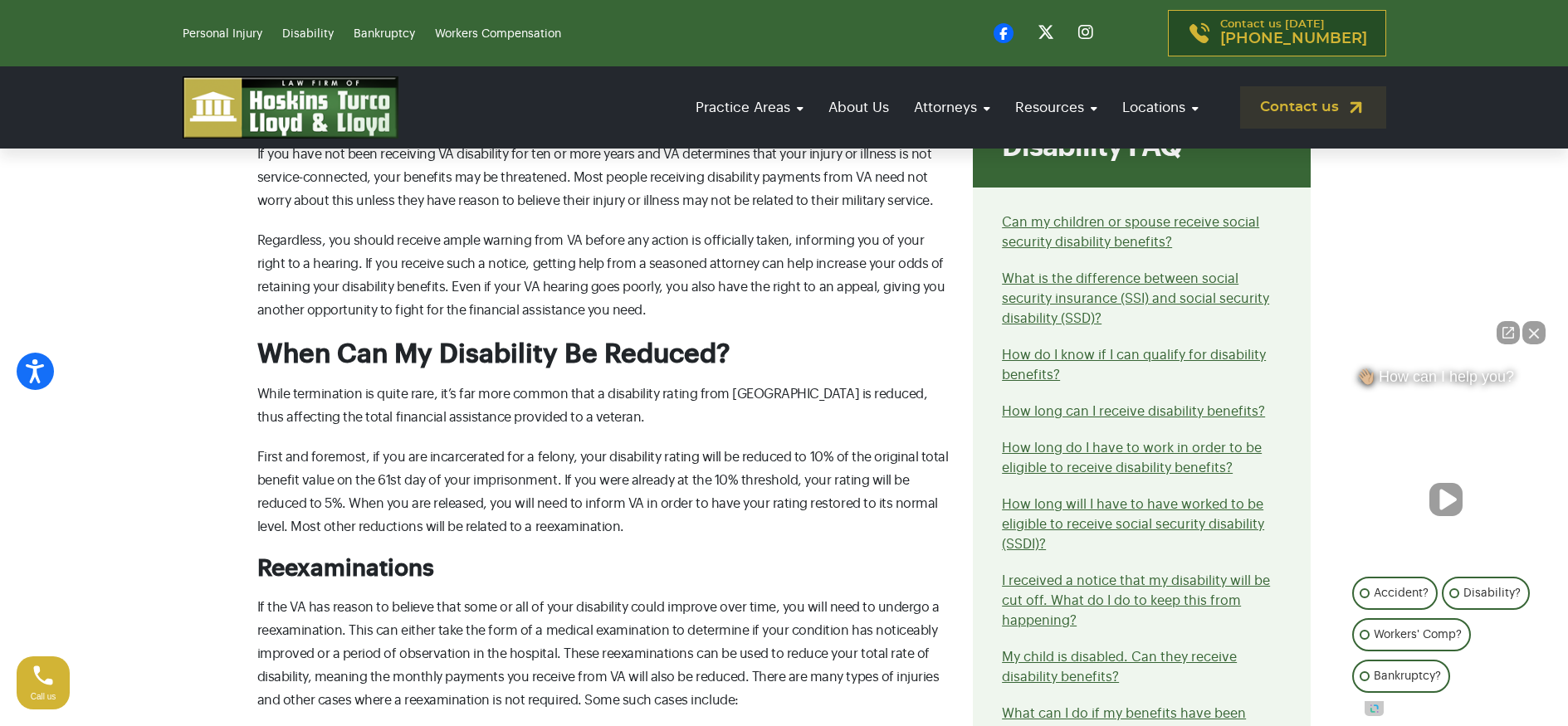
click at [438, 418] on p "While termination is quite rare, it’s far more common that a disability rating …" at bounding box center [605, 405] width 697 height 46
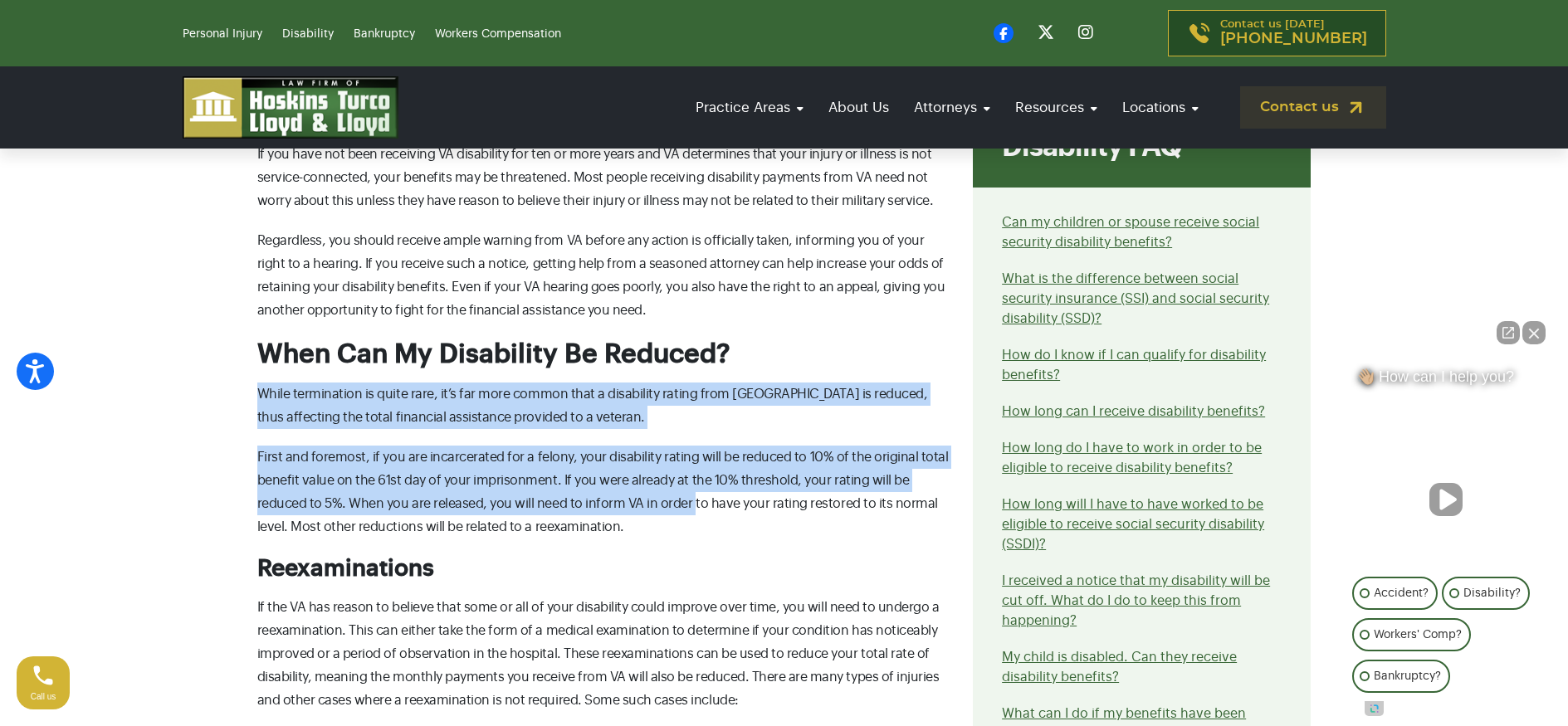
drag, startPoint x: 433, startPoint y: 380, endPoint x: 639, endPoint y: 512, distance: 244.7
click at [639, 511] on div "What can cause me to lose my VA disability? For veterans who return to civilian…" at bounding box center [605, 544] width 717 height 2215
click at [638, 512] on p "First and foremost, if you are incarcerated for a felony, your disability ratin…" at bounding box center [605, 492] width 697 height 93
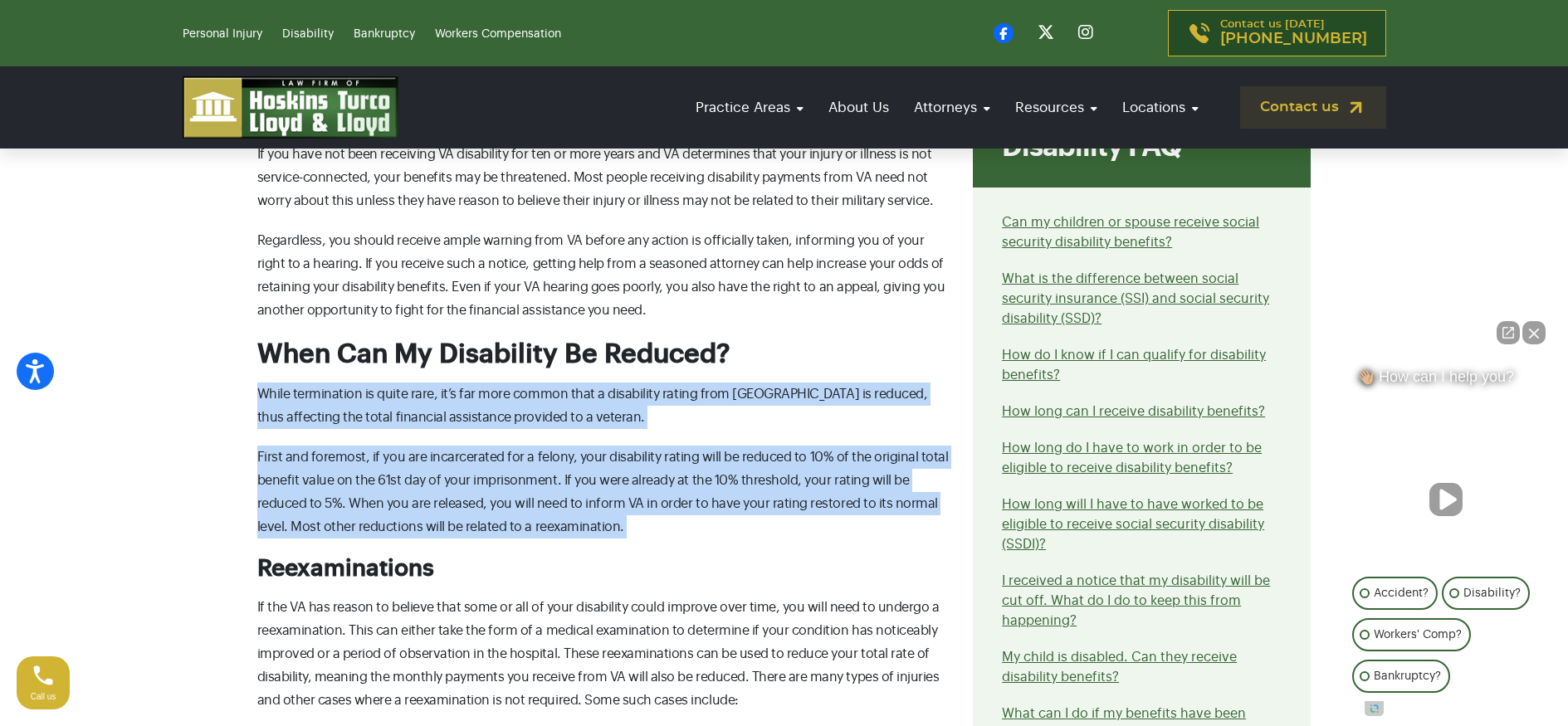
drag, startPoint x: 651, startPoint y: 556, endPoint x: 359, endPoint y: 382, distance: 339.9
click at [359, 382] on div "What can cause me to lose my VA disability? For veterans who return to civilian…" at bounding box center [605, 544] width 717 height 2215
click at [359, 382] on p "While termination is quite rare, it’s far more common that a disability rating …" at bounding box center [605, 405] width 697 height 46
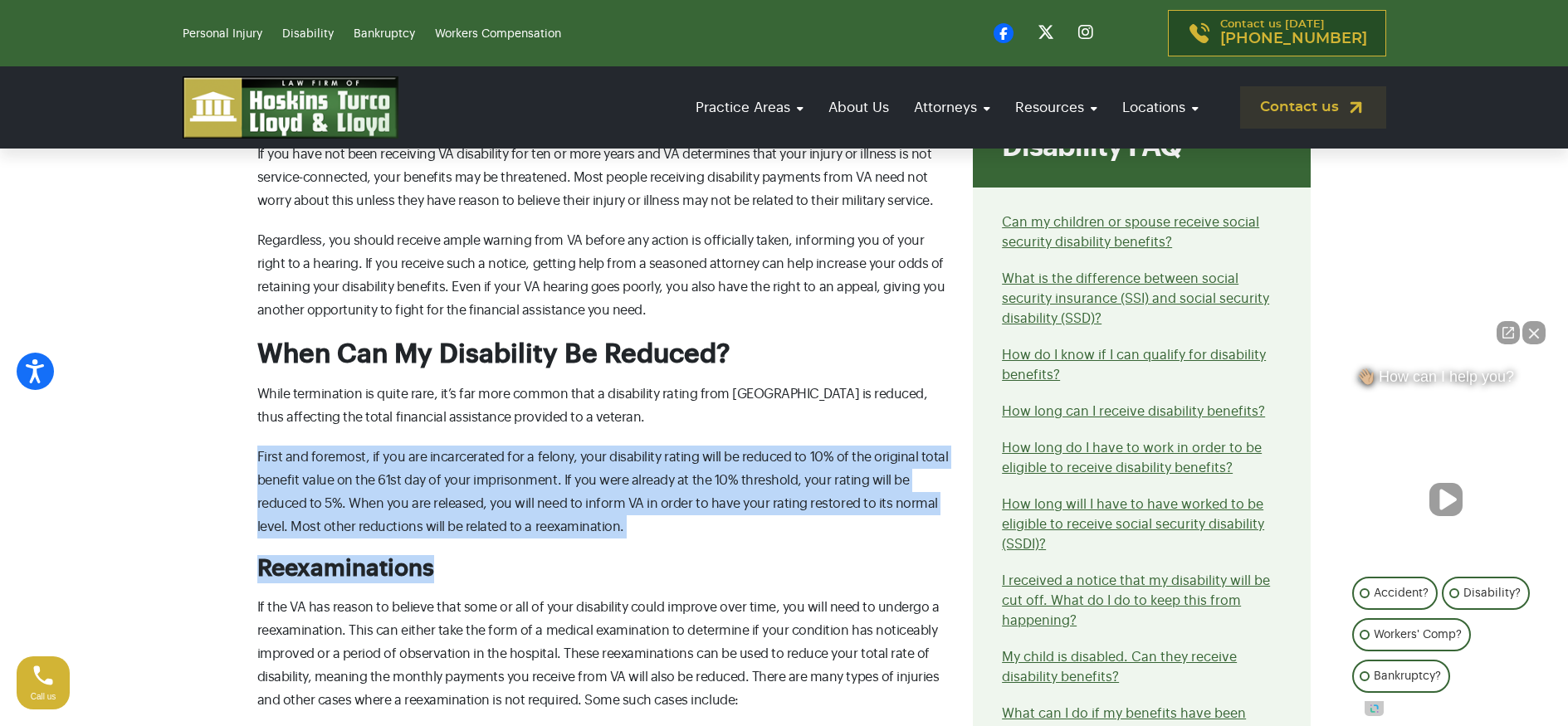
drag, startPoint x: 800, startPoint y: 568, endPoint x: 552, endPoint y: 437, distance: 280.5
click at [552, 437] on div "What can cause me to lose my VA disability? For veterans who return to civilian…" at bounding box center [605, 544] width 717 height 2215
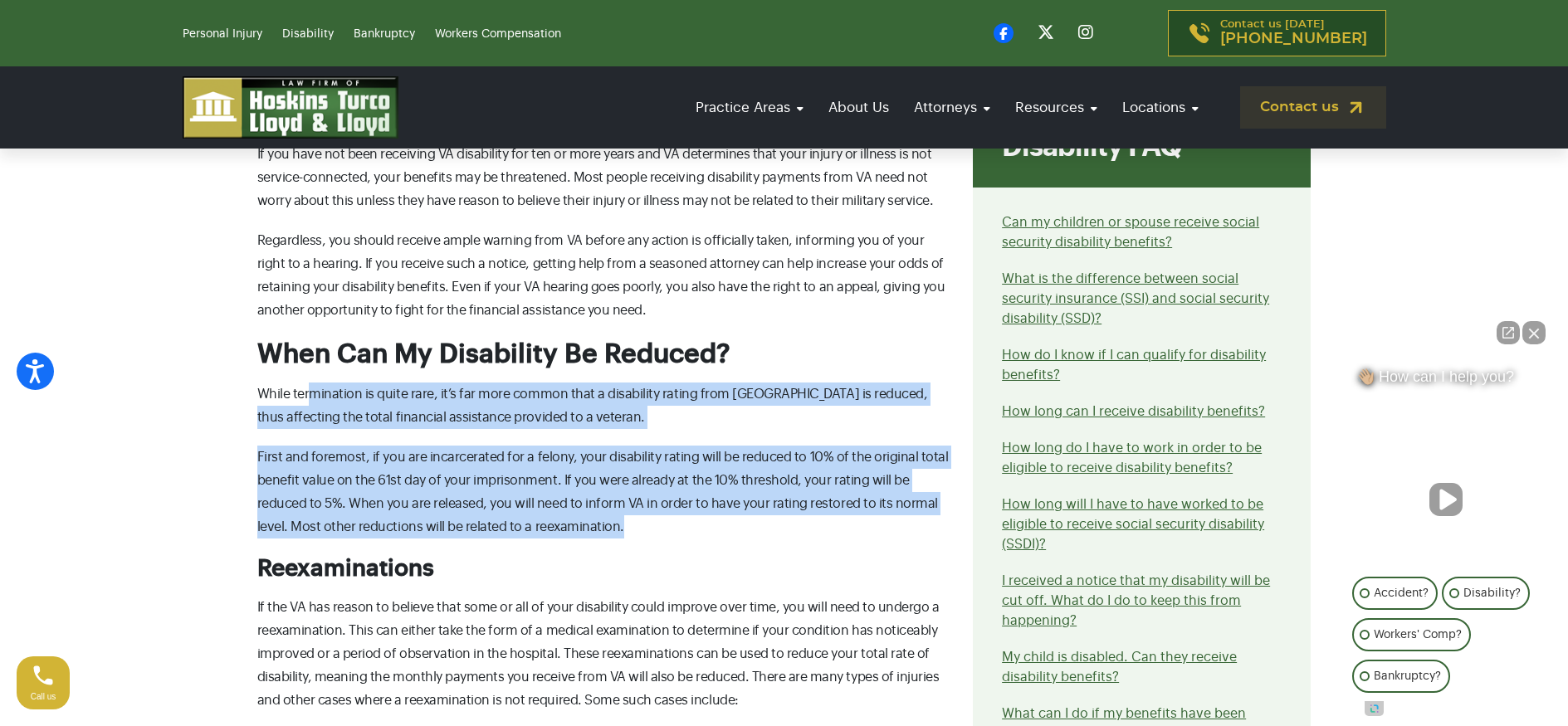
drag, startPoint x: 326, startPoint y: 395, endPoint x: 599, endPoint y: 519, distance: 299.8
click at [599, 519] on div "What can cause me to lose my VA disability? For veterans who return to civilian…" at bounding box center [605, 544] width 717 height 2215
click at [599, 519] on p "First and foremost, if you are incarcerated for a felony, your disability ratin…" at bounding box center [605, 492] width 697 height 93
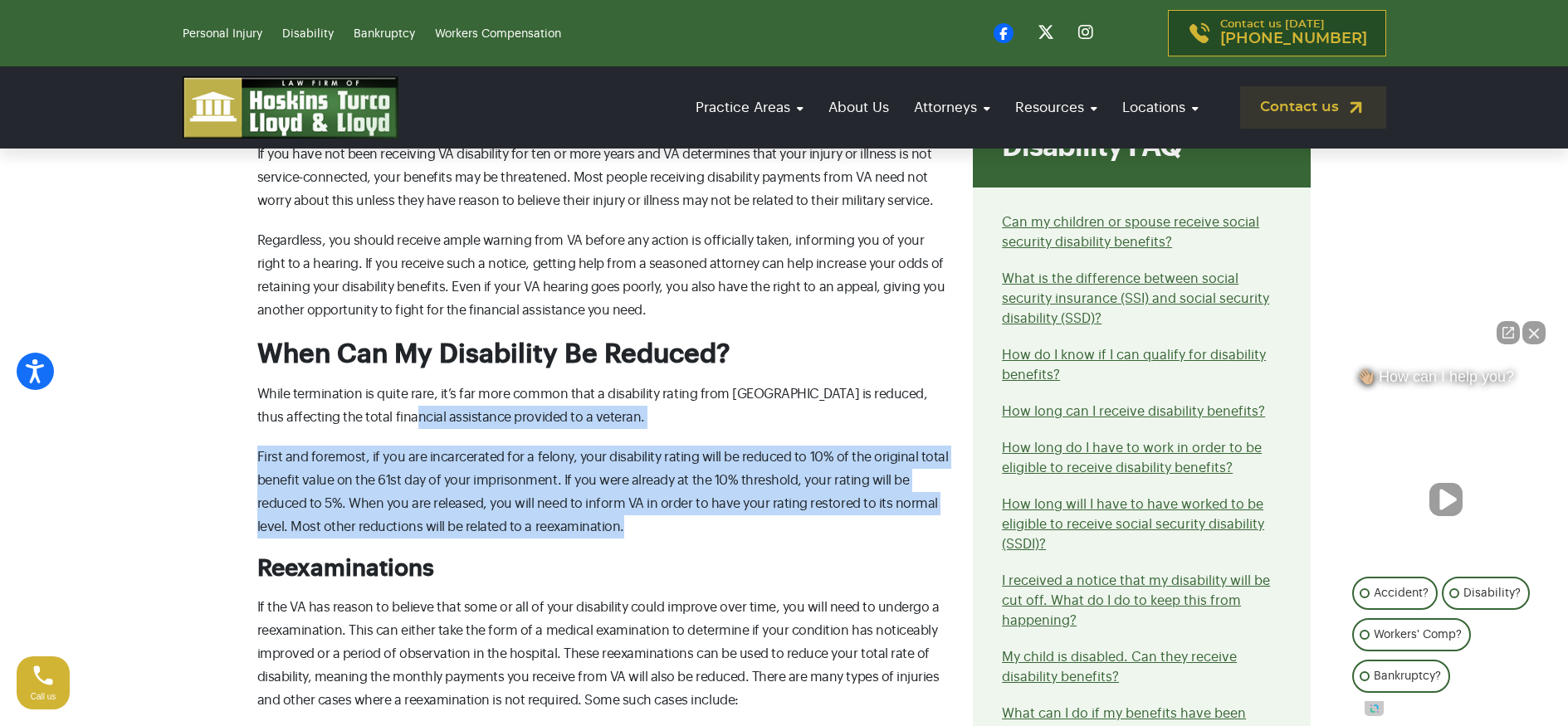
drag, startPoint x: 617, startPoint y: 530, endPoint x: 364, endPoint y: 419, distance: 276.3
click at [364, 419] on div "What can cause me to lose my VA disability? For veterans who return to civilian…" at bounding box center [605, 544] width 717 height 2215
click at [364, 419] on p "While termination is quite rare, it’s far more common that a disability rating …" at bounding box center [605, 405] width 697 height 46
drag, startPoint x: 404, startPoint y: 420, endPoint x: 712, endPoint y: 522, distance: 324.5
click at [712, 522] on div "What can cause me to lose my VA disability? For veterans who return to civilian…" at bounding box center [605, 544] width 717 height 2215
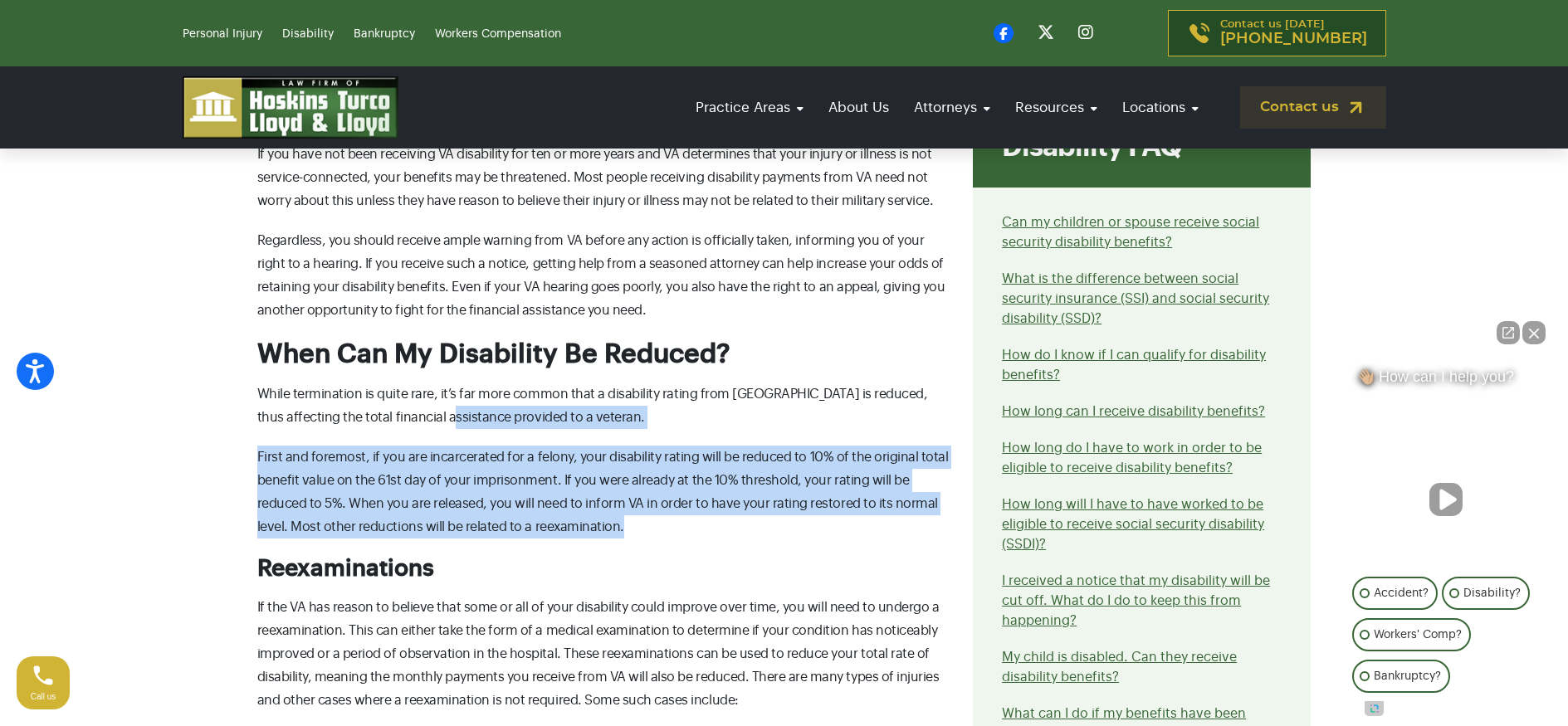
click at [712, 522] on p "First and foremost, if you are incarcerated for a felony, your disability ratin…" at bounding box center [605, 492] width 697 height 93
drag, startPoint x: 709, startPoint y: 521, endPoint x: 345, endPoint y: 436, distance: 373.8
click at [345, 436] on div "What can cause me to lose my VA disability? For veterans who return to civilian…" at bounding box center [605, 544] width 717 height 2215
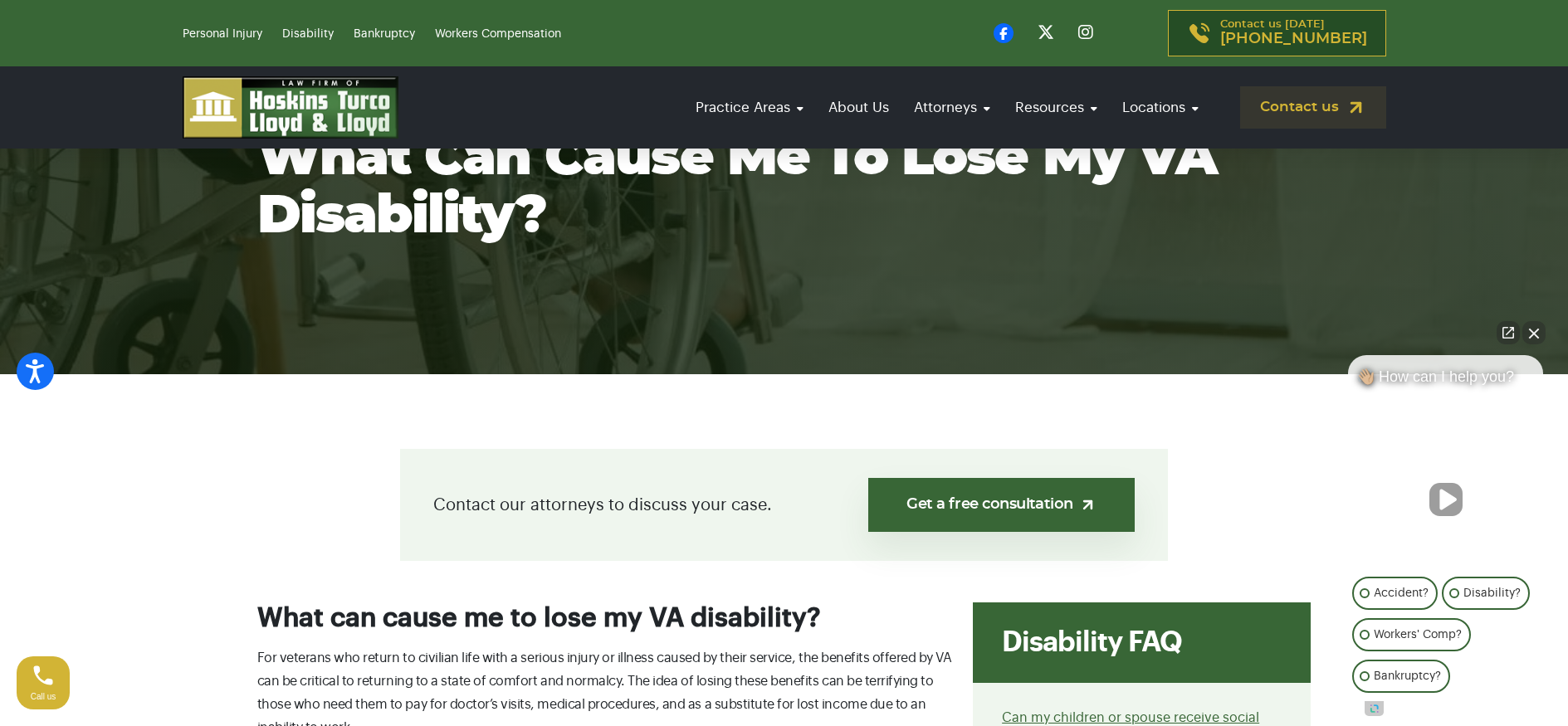
scroll to position [435, 0]
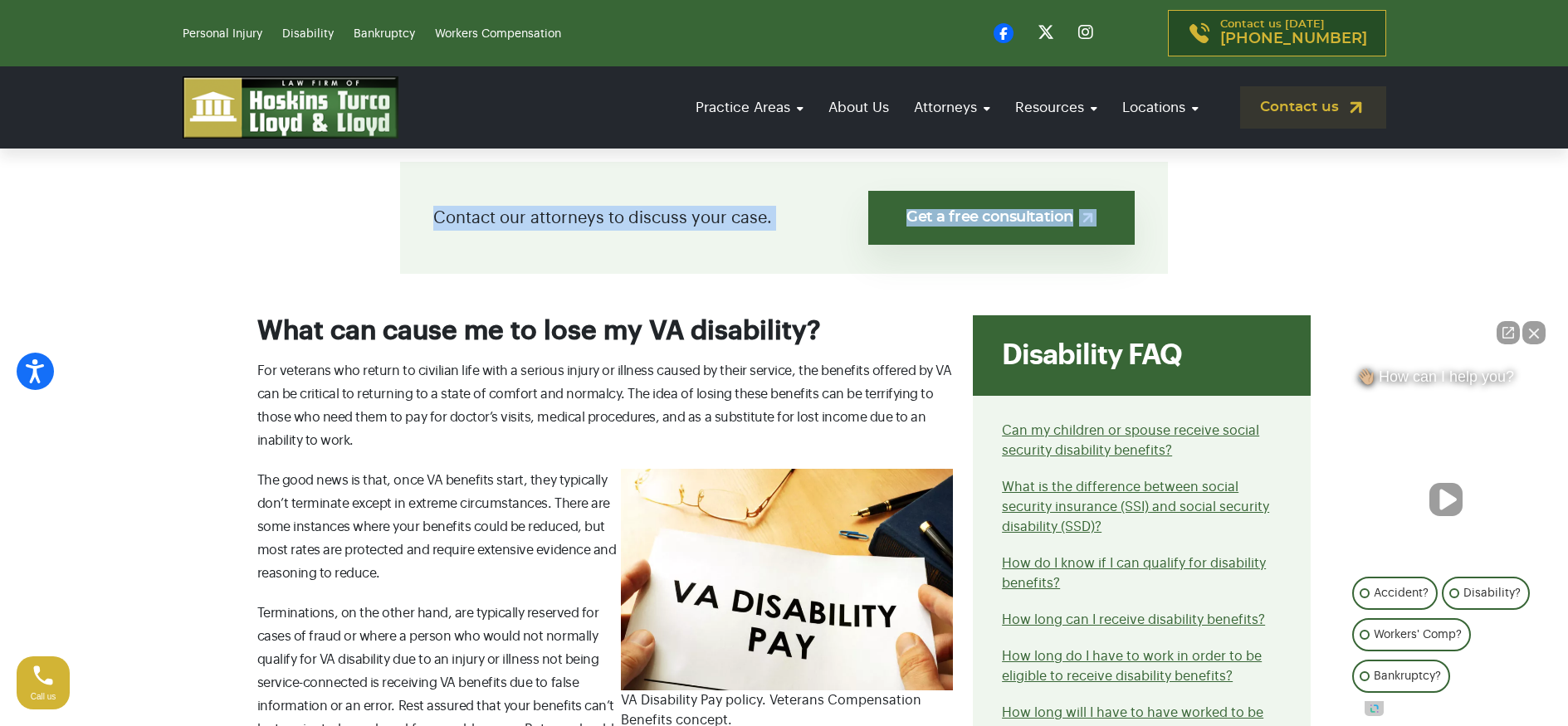
drag, startPoint x: 299, startPoint y: 163, endPoint x: 1369, endPoint y: 238, distance: 1072.6
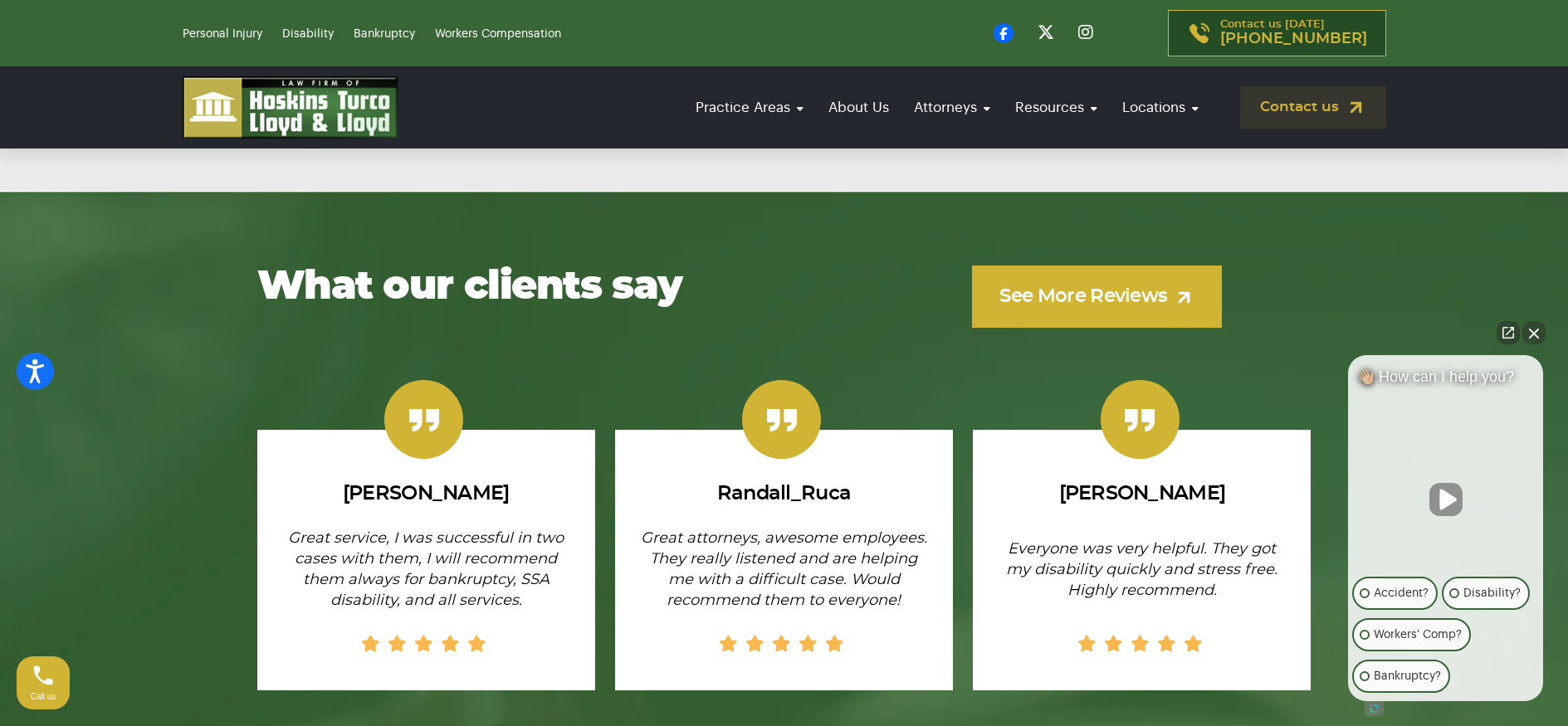
scroll to position [4501, 0]
